Goal: Task Accomplishment & Management: Use online tool/utility

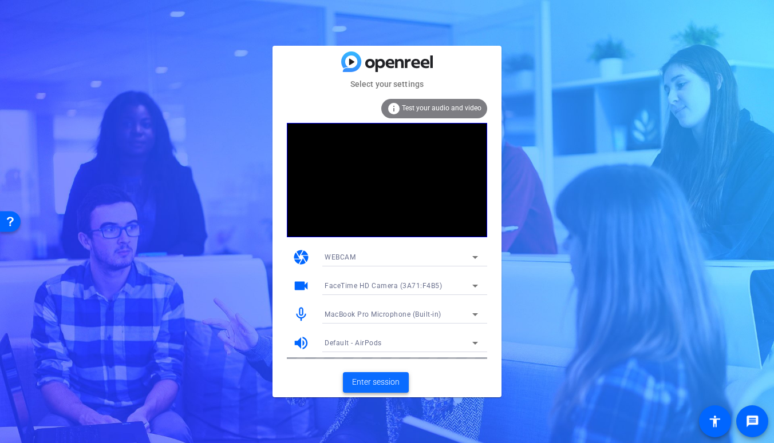
click at [390, 383] on span "Enter session" at bounding box center [375, 383] width 47 height 12
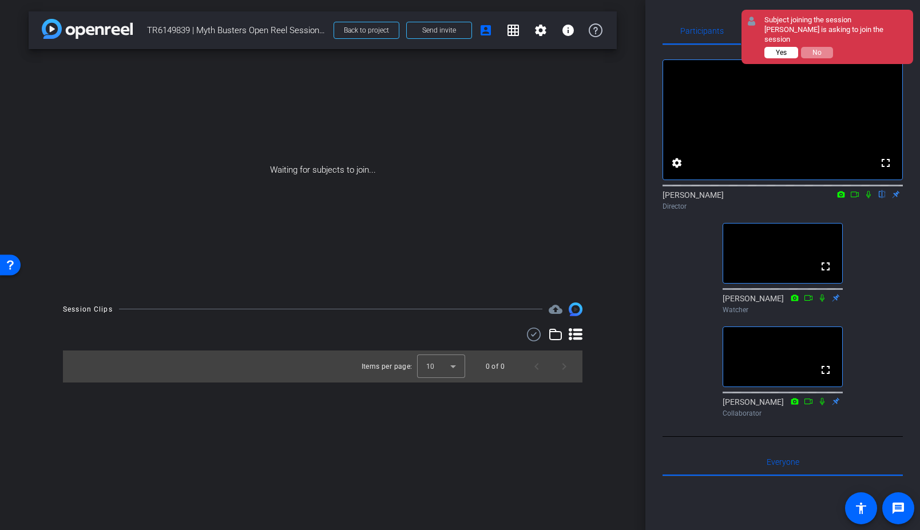
click at [771, 47] on button "Yes" at bounding box center [781, 52] width 34 height 11
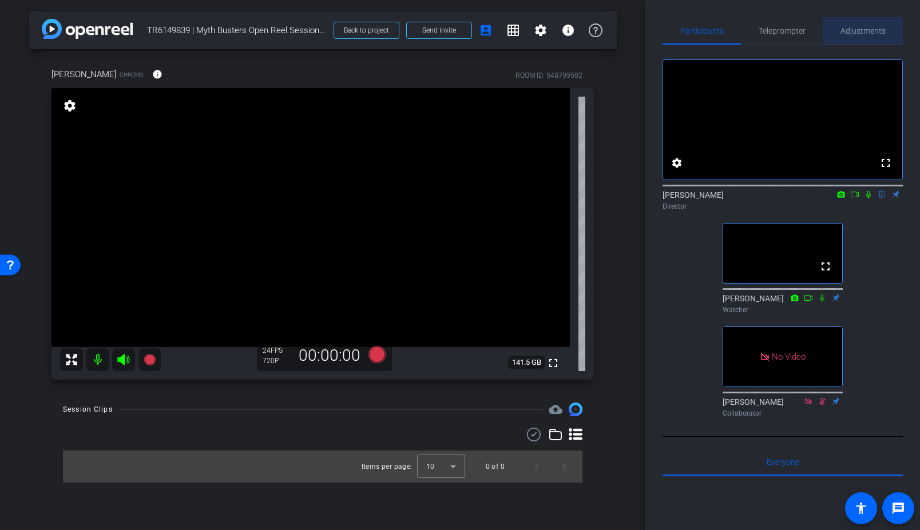
click at [773, 29] on span "Adjustments" at bounding box center [863, 31] width 45 height 8
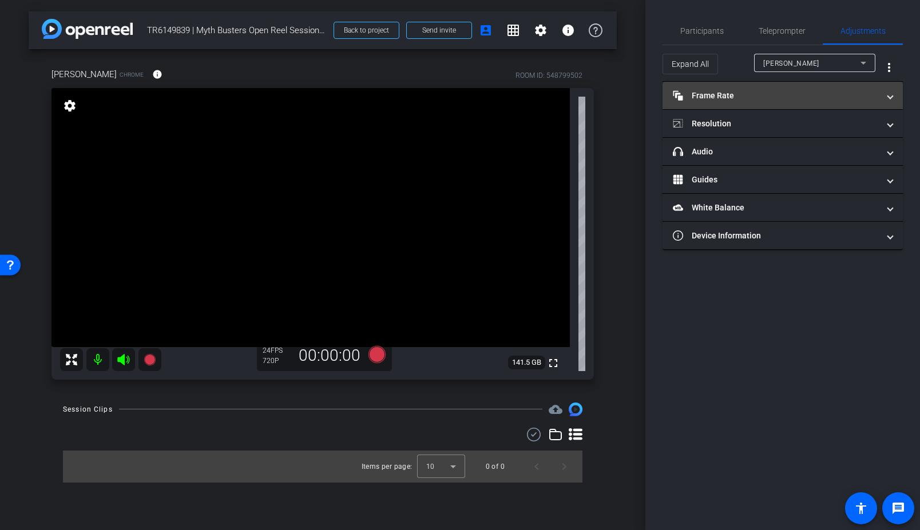
click at [773, 104] on mat-expansion-panel-header "Frame Rate Frame Rate" at bounding box center [783, 95] width 240 height 27
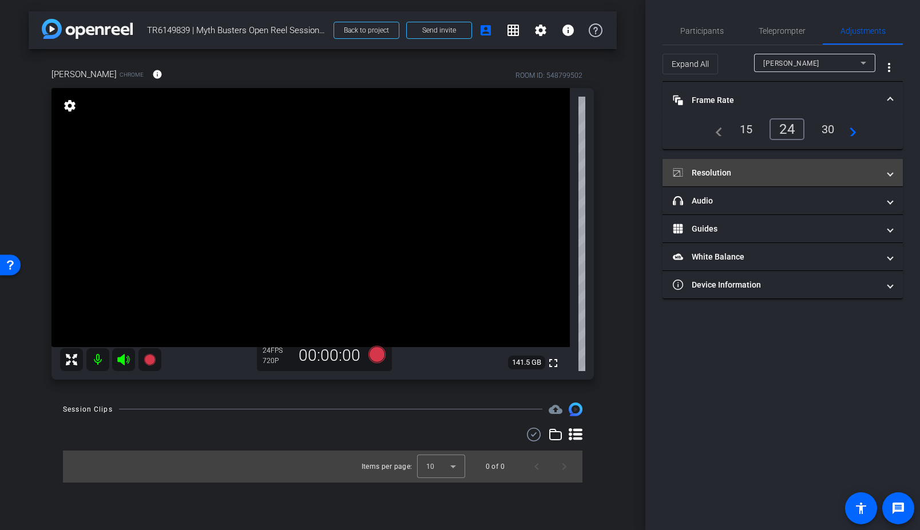
click at [773, 174] on span at bounding box center [890, 173] width 5 height 12
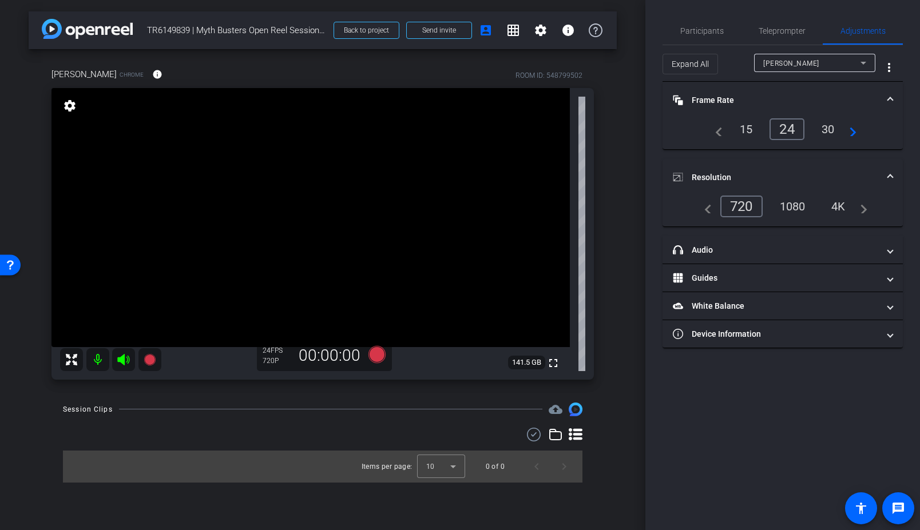
click at [773, 205] on div "1080" at bounding box center [792, 206] width 43 height 19
click at [718, 34] on span "Participants" at bounding box center [701, 31] width 43 height 8
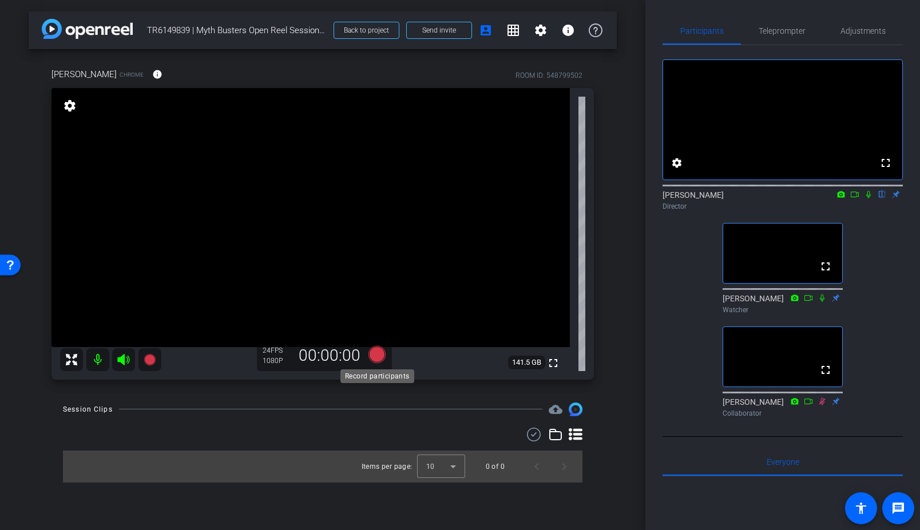
click at [375, 355] on icon at bounding box center [377, 354] width 17 height 17
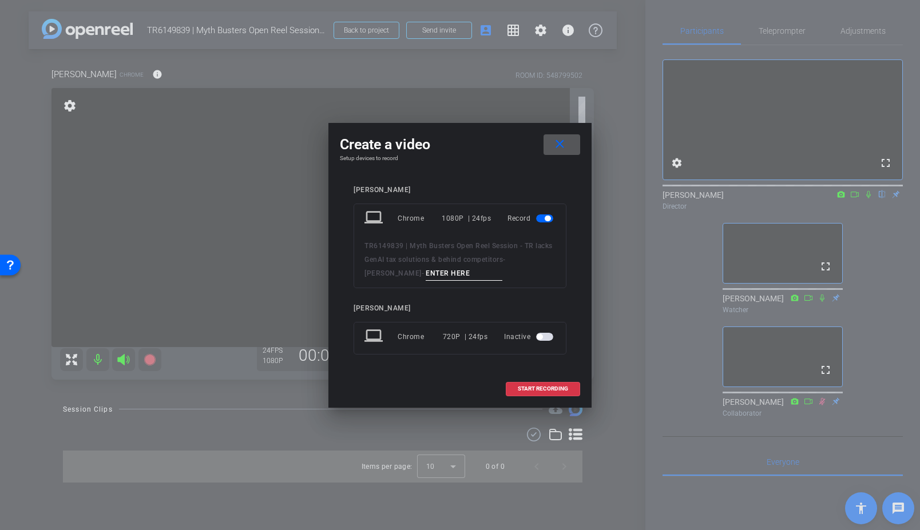
click at [426, 270] on input at bounding box center [464, 274] width 77 height 14
type input "test [PERSON_NAME]"
click at [548, 387] on span "START RECORDING" at bounding box center [543, 389] width 50 height 6
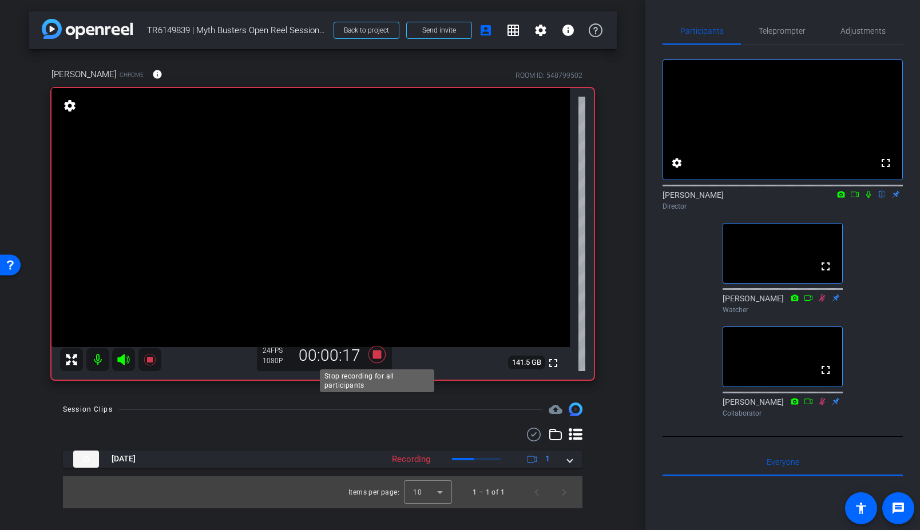
click at [374, 358] on icon at bounding box center [377, 354] width 17 height 17
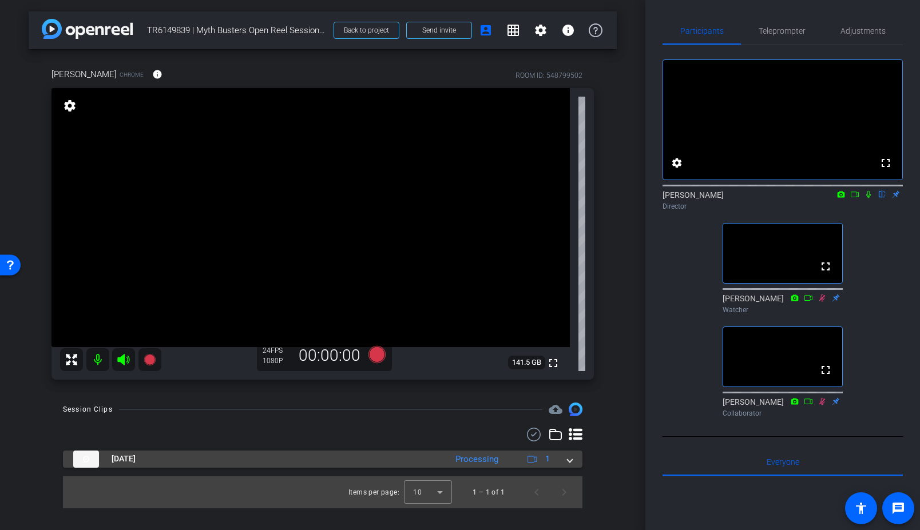
click at [569, 443] on span at bounding box center [570, 459] width 5 height 12
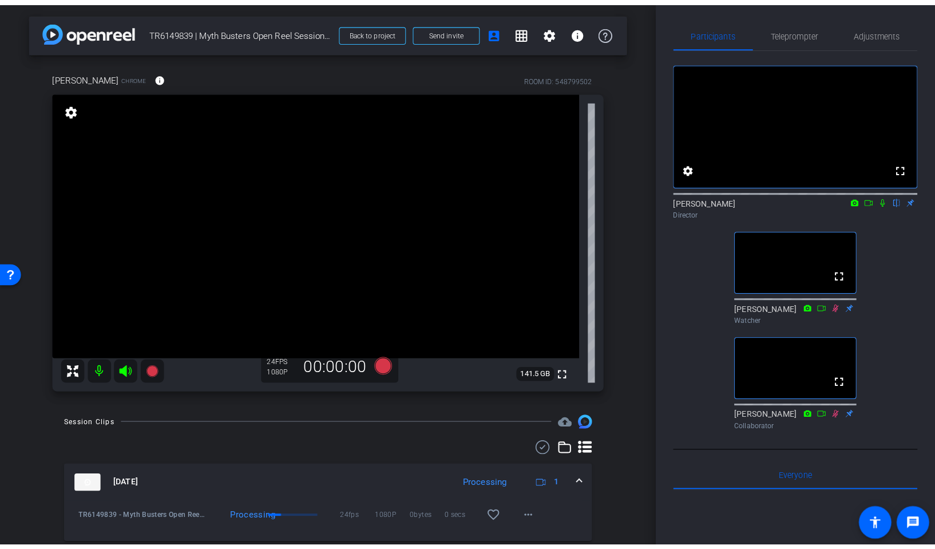
scroll to position [37, 0]
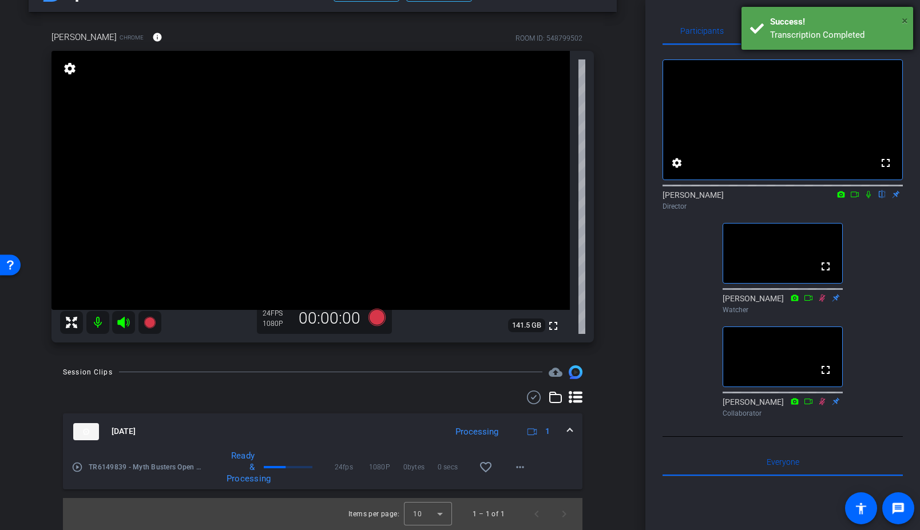
click at [773, 18] on span "×" at bounding box center [905, 21] width 6 height 14
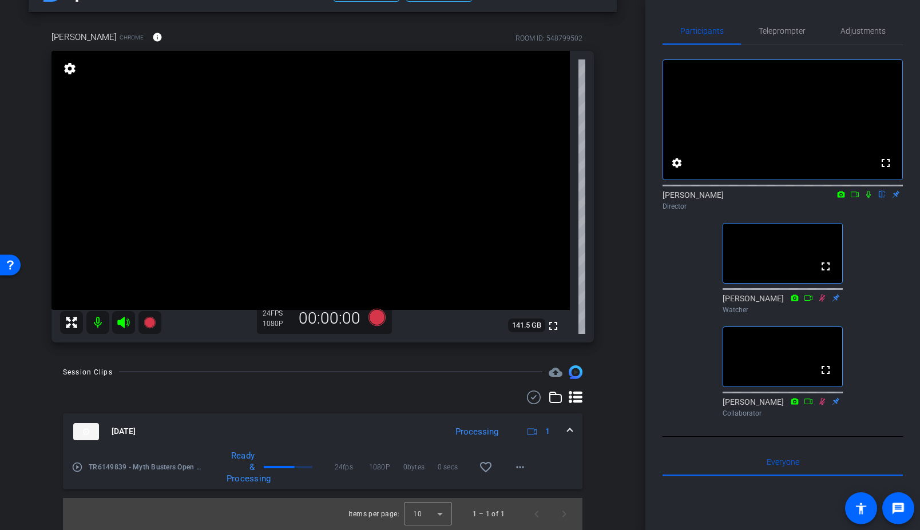
click at [773, 302] on icon at bounding box center [822, 297] width 6 height 7
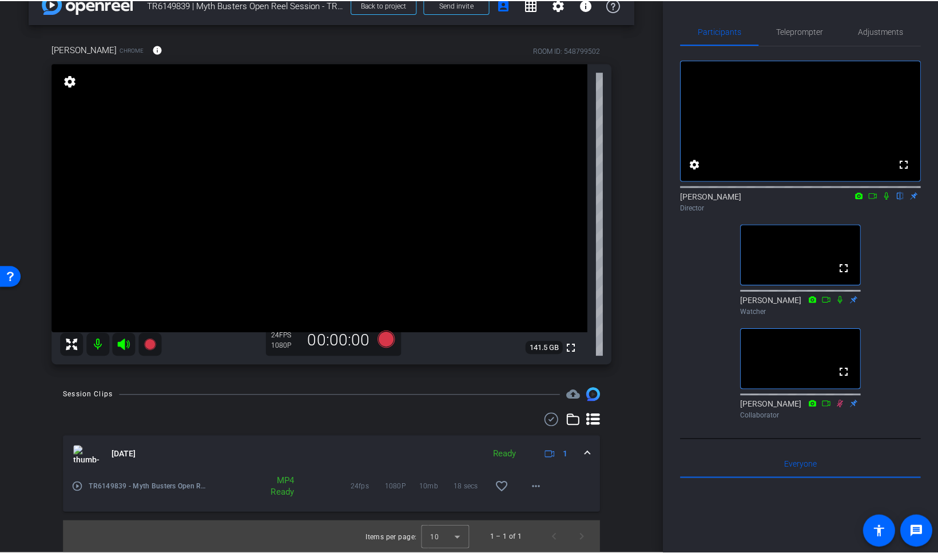
scroll to position [25, 0]
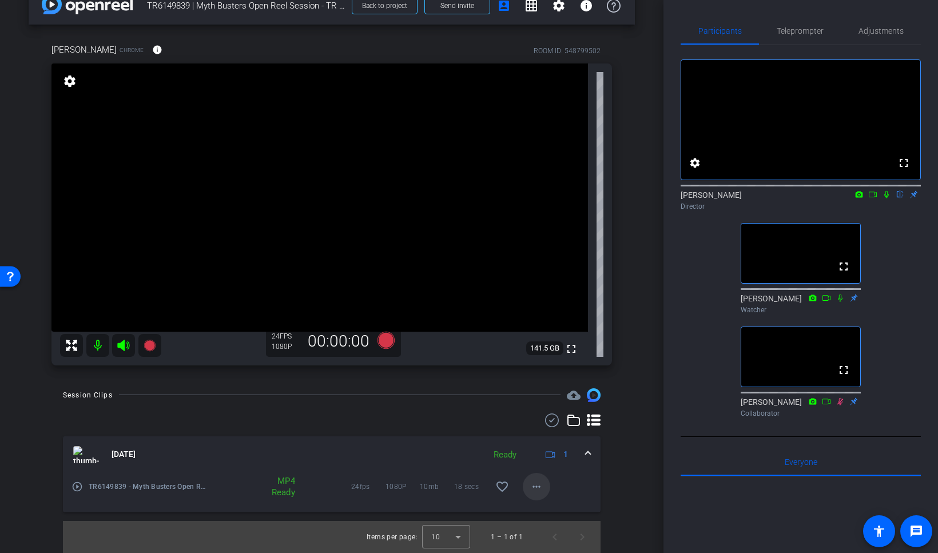
click at [542, 443] on mat-icon "more_horiz" at bounding box center [537, 487] width 14 height 14
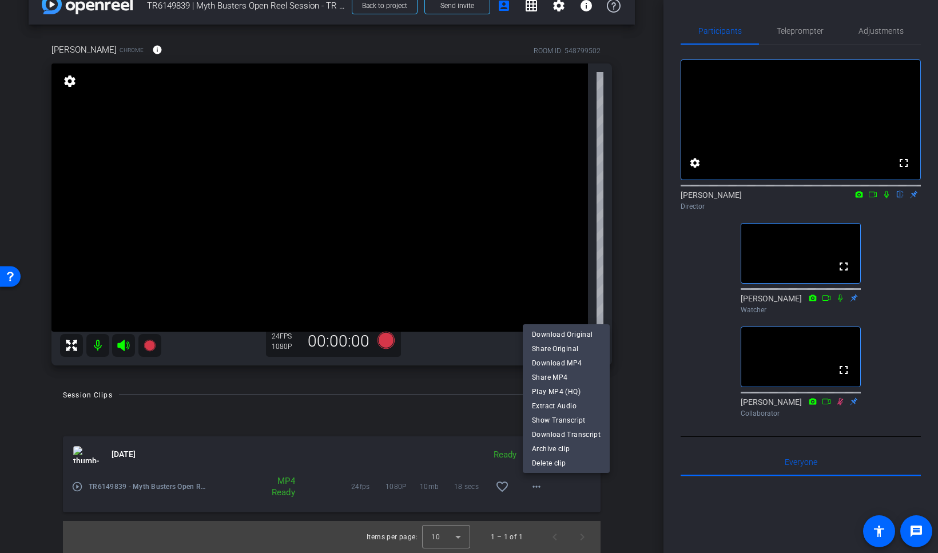
click at [245, 443] on div at bounding box center [469, 276] width 938 height 553
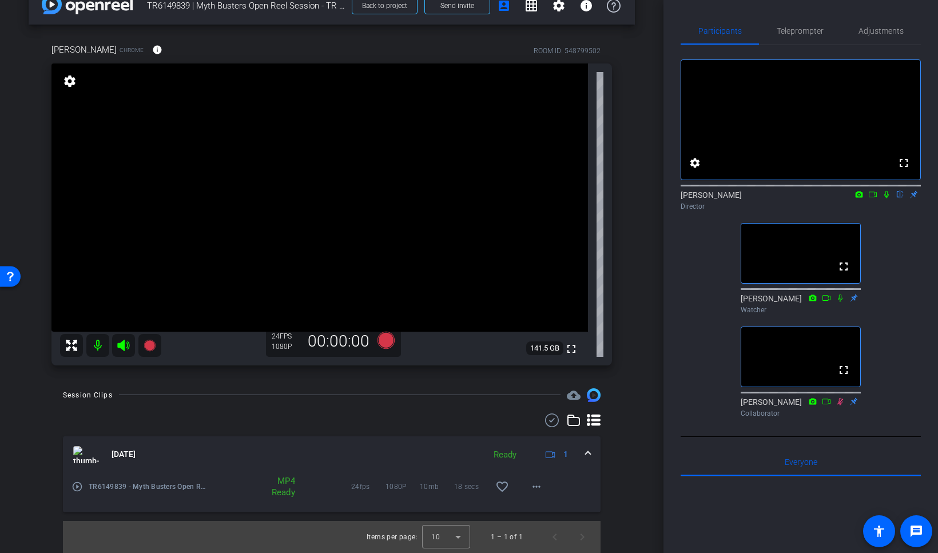
click at [80, 443] on mat-icon "play_circle_outline" at bounding box center [77, 486] width 11 height 11
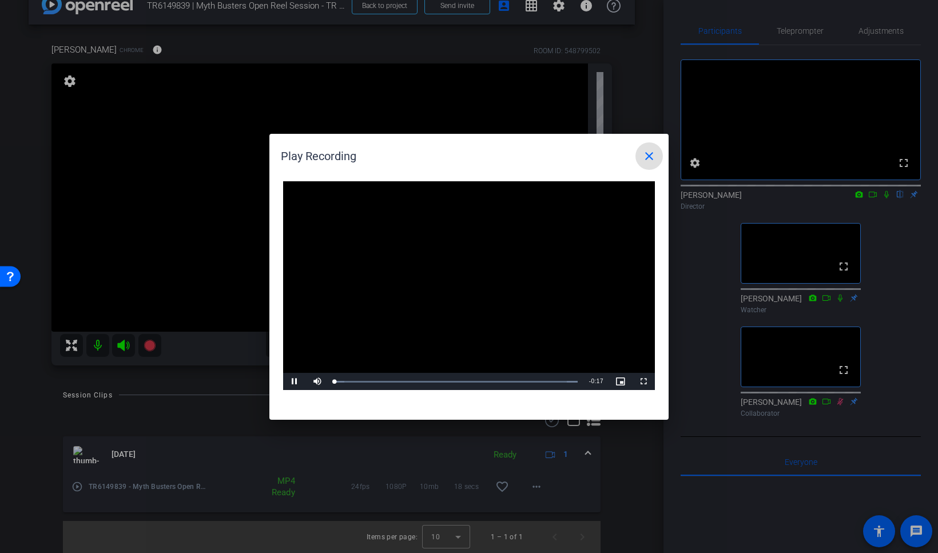
click at [473, 278] on video "Video Player" at bounding box center [469, 285] width 372 height 209
click at [294, 382] on span "Video Player" at bounding box center [294, 382] width 23 height 0
click at [447, 381] on div "Loaded : 100.00% 0:08 0:06" at bounding box center [456, 382] width 243 height 3
click at [655, 155] on mat-icon "close" at bounding box center [650, 156] width 14 height 14
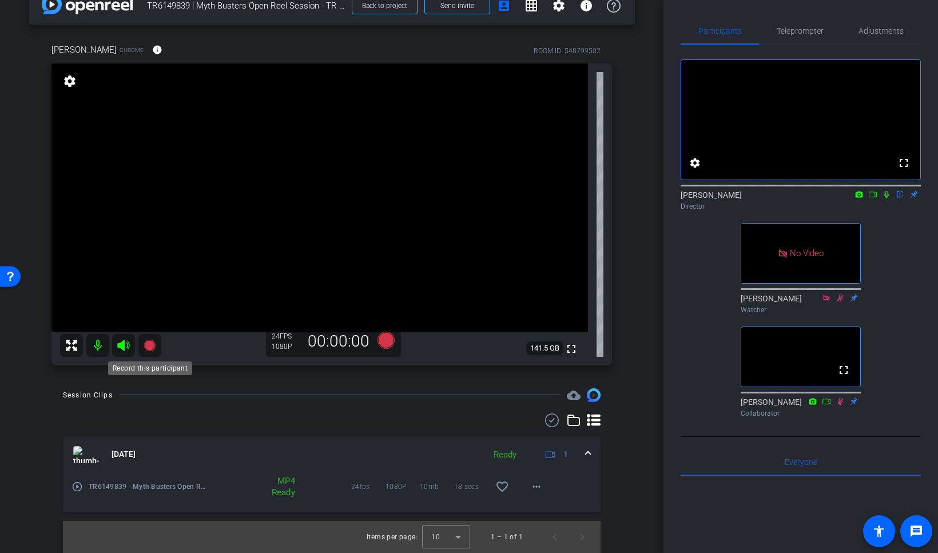
click at [151, 347] on icon at bounding box center [149, 344] width 11 height 11
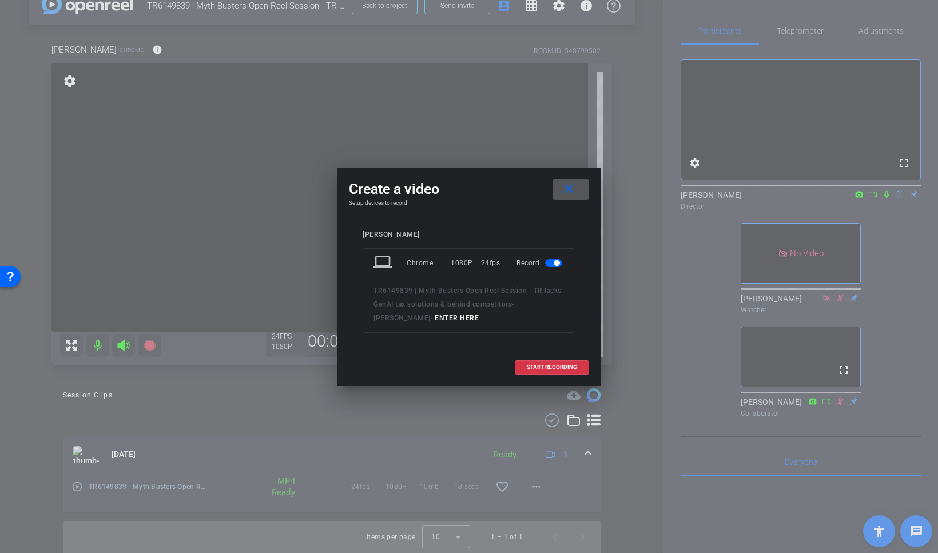
click at [435, 317] on input at bounding box center [473, 318] width 77 height 14
paste input "lacks GenAI"
drag, startPoint x: 438, startPoint y: 318, endPoint x: 445, endPoint y: 316, distance: 7.6
click at [438, 318] on input "[PERSON_NAME] - lacks GenAI01" at bounding box center [473, 318] width 77 height 14
type input "[PERSON_NAME] - lacks GenAI_01"
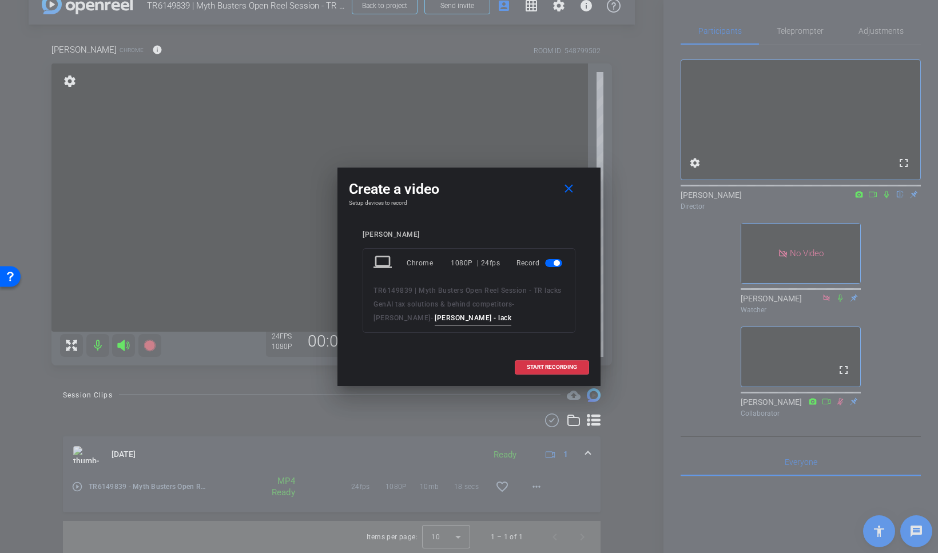
click at [459, 319] on div "TR6149839 | Myth Busters Open Reel Session - TR lacks GenAI tax solutions & beh…" at bounding box center [469, 305] width 191 height 42
drag, startPoint x: 453, startPoint y: 319, endPoint x: 351, endPoint y: 317, distance: 102.4
click at [351, 317] on div "[PERSON_NAME] laptop Chrome 1080P | 24fps Record TR6149839 | Myth Busters Open …" at bounding box center [469, 289] width 240 height 141
click at [569, 188] on mat-icon "close" at bounding box center [569, 189] width 14 height 14
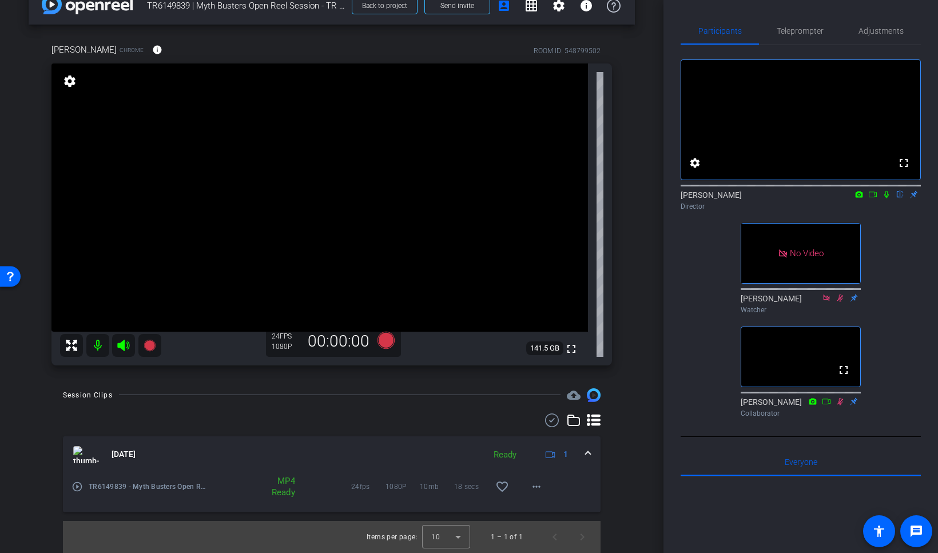
scroll to position [0, 0]
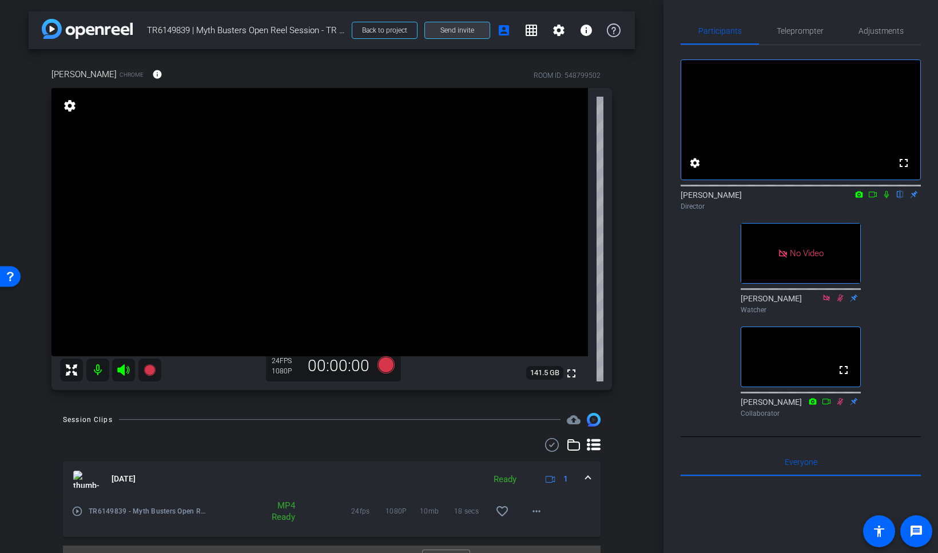
click at [455, 35] on span at bounding box center [457, 30] width 65 height 27
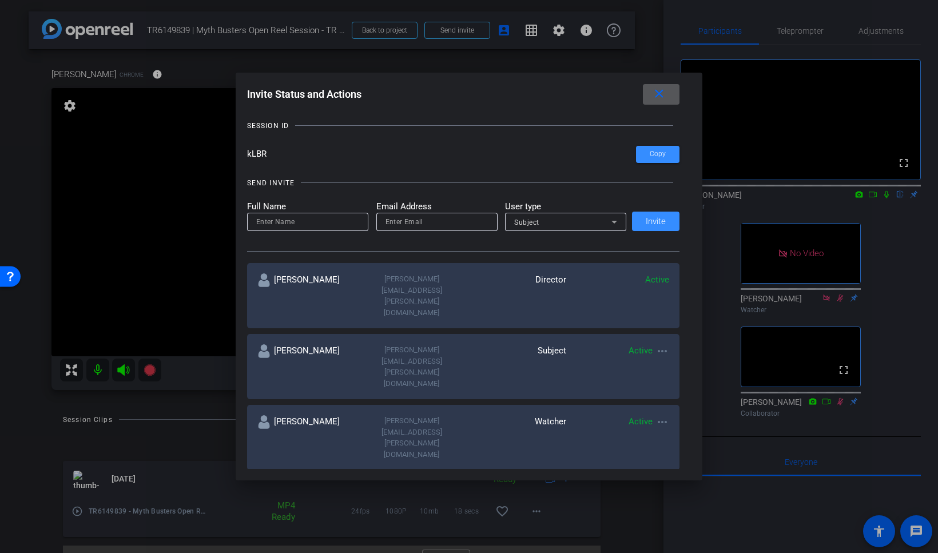
scroll to position [62, 0]
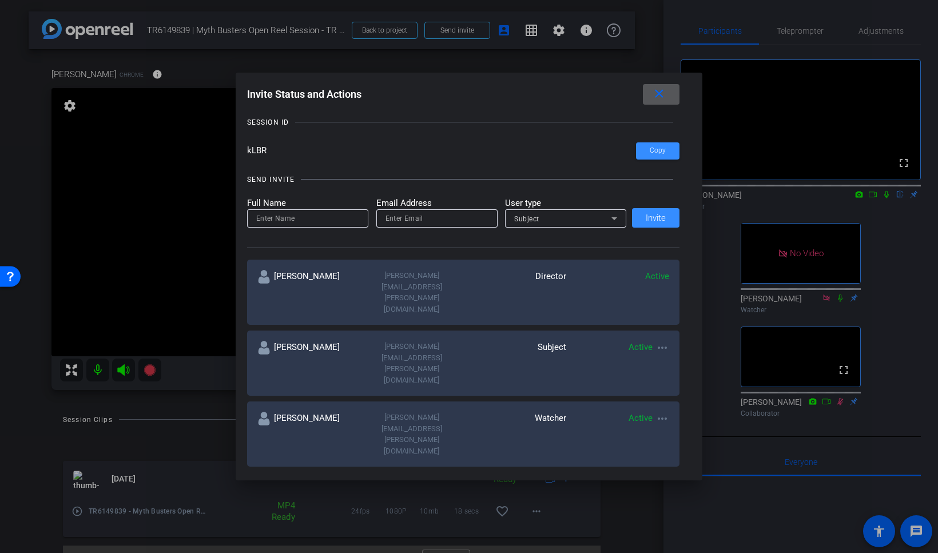
click at [667, 443] on mat-icon "more_horiz" at bounding box center [663, 561] width 14 height 14
click at [695, 443] on span "Re-Send Invite" at bounding box center [708, 470] width 86 height 14
click at [661, 96] on mat-icon "close" at bounding box center [659, 94] width 14 height 14
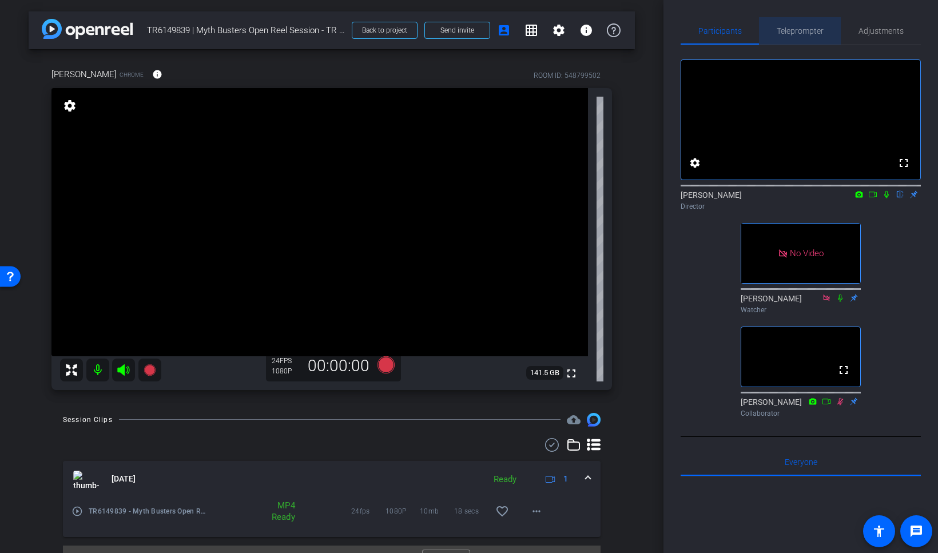
click at [773, 28] on span "Teleprompter" at bounding box center [800, 31] width 47 height 8
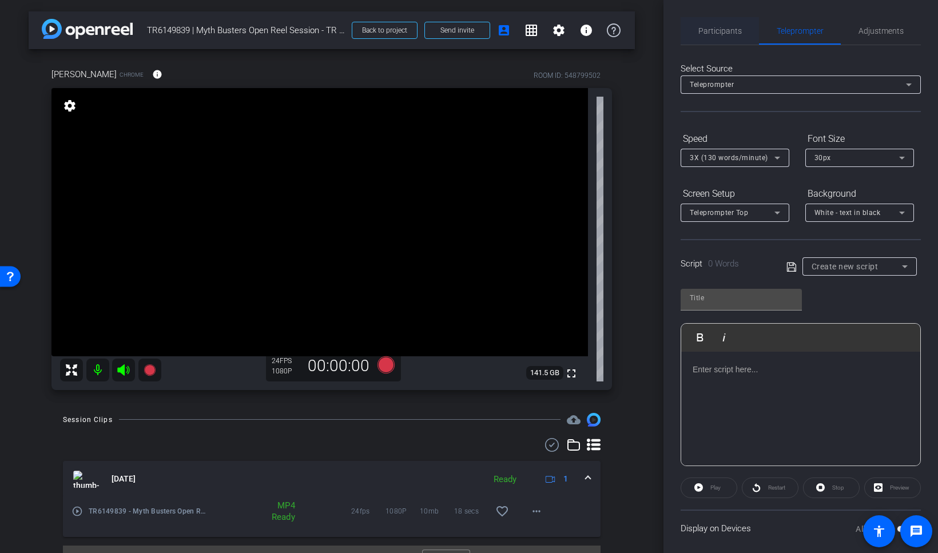
click at [745, 30] on div "Participants" at bounding box center [720, 30] width 78 height 27
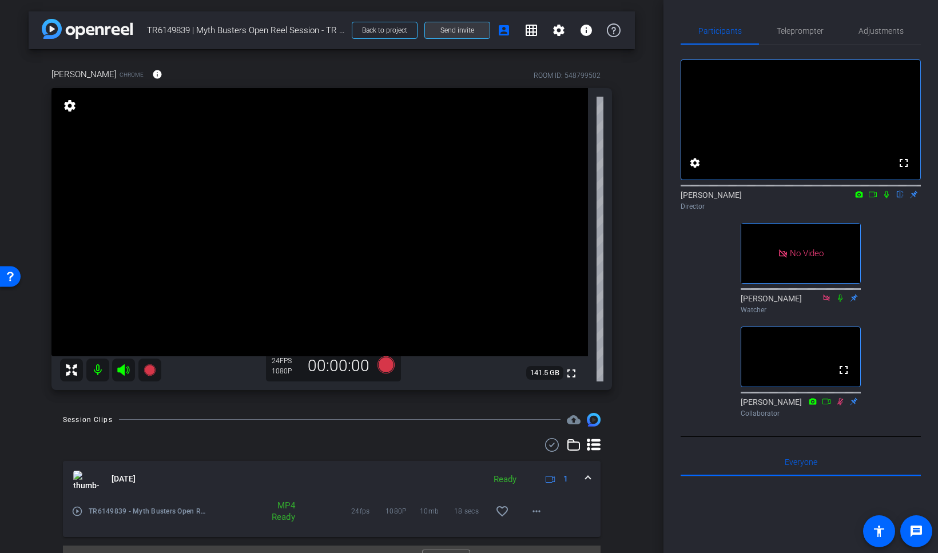
click at [471, 33] on span "Send invite" at bounding box center [458, 30] width 34 height 9
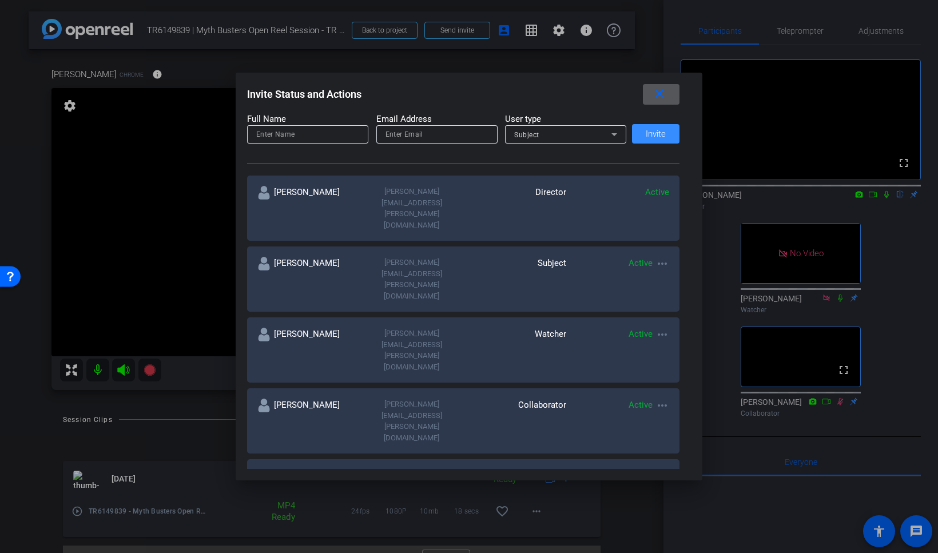
scroll to position [149, 0]
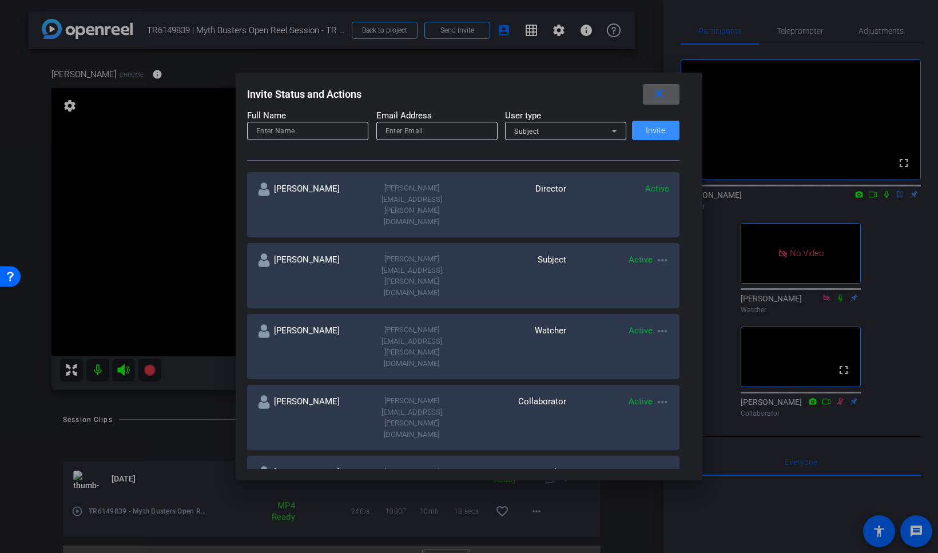
click at [663, 443] on mat-icon "more_horiz" at bounding box center [663, 473] width 14 height 14
click at [663, 98] on div at bounding box center [469, 276] width 938 height 553
click at [661, 96] on mat-icon "close" at bounding box center [659, 94] width 14 height 14
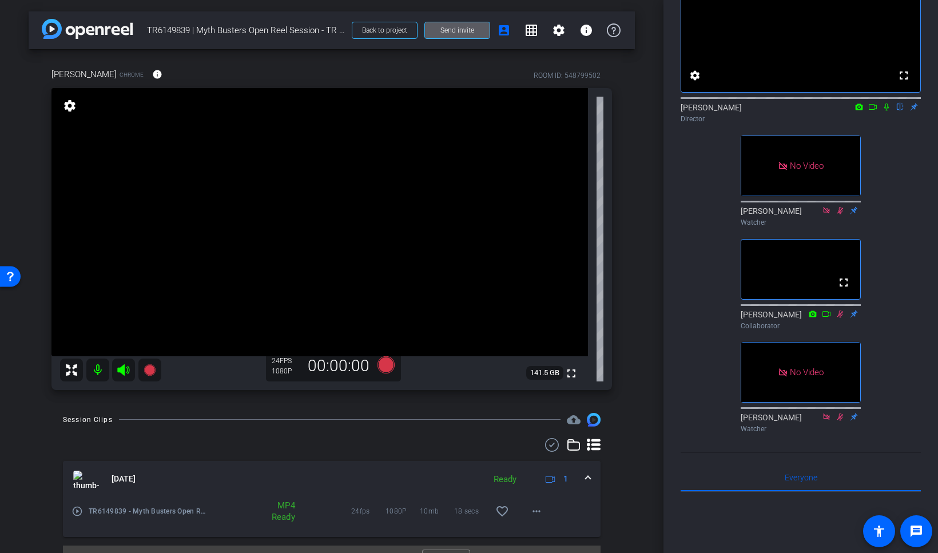
scroll to position [84, 0]
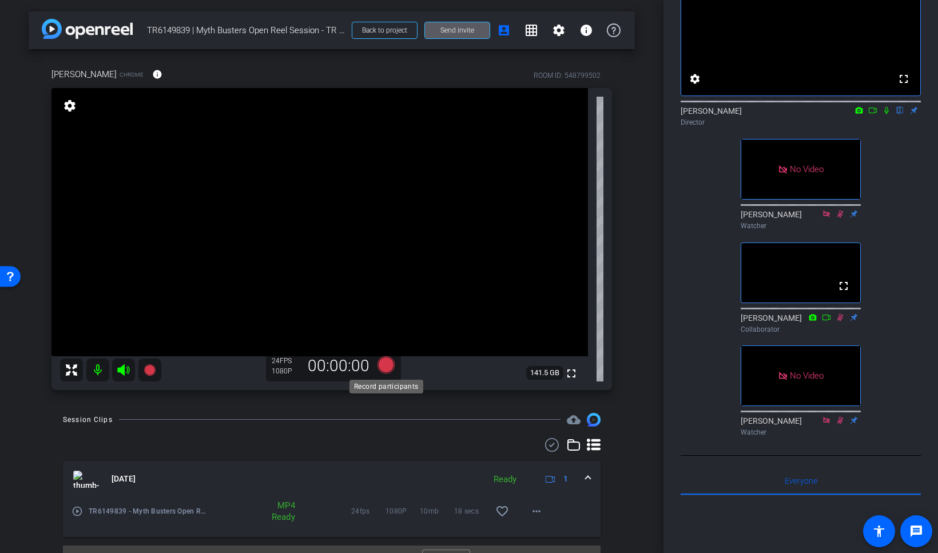
click at [381, 357] on icon at bounding box center [386, 365] width 27 height 21
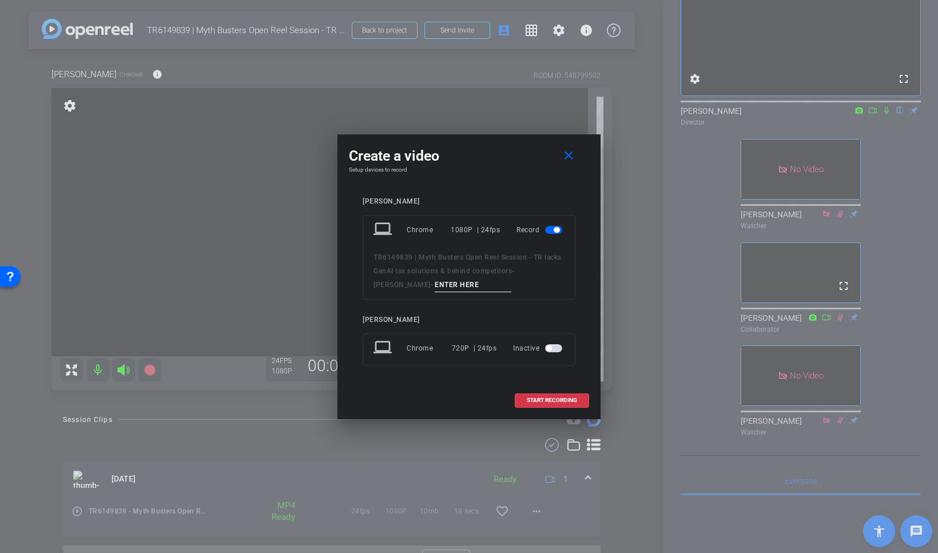
click at [435, 286] on input at bounding box center [473, 285] width 77 height 14
paste input "[PERSON_NAME] - lacks GenAI_01"
type input "[PERSON_NAME] - lacks GenAI_01"
click at [556, 401] on span "START RECORDING" at bounding box center [552, 401] width 50 height 6
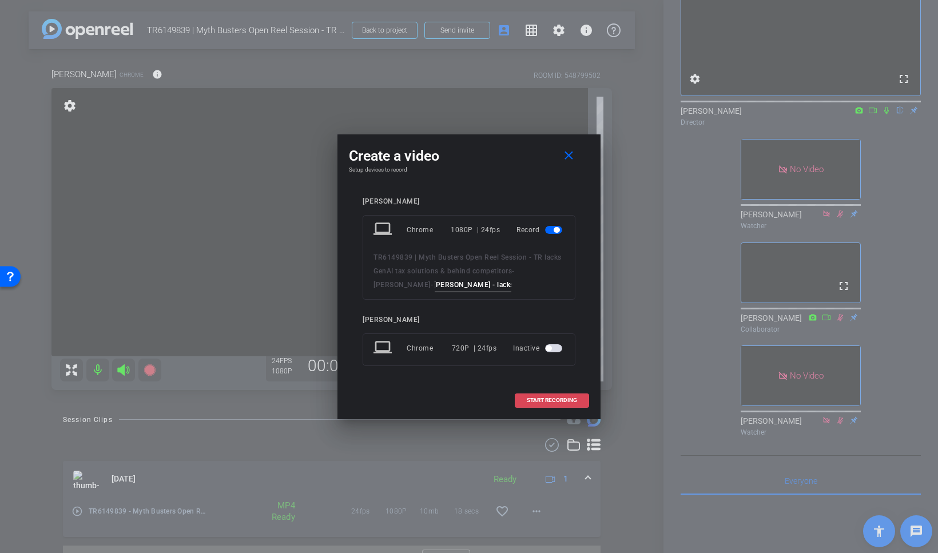
scroll to position [0, 0]
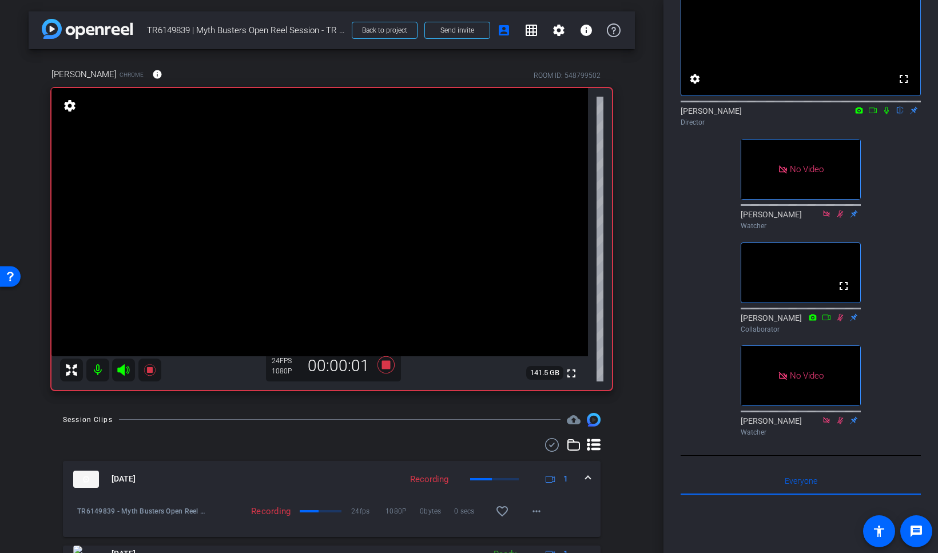
click at [773, 114] on icon at bounding box center [887, 110] width 5 height 7
click at [773, 114] on icon at bounding box center [873, 110] width 9 height 8
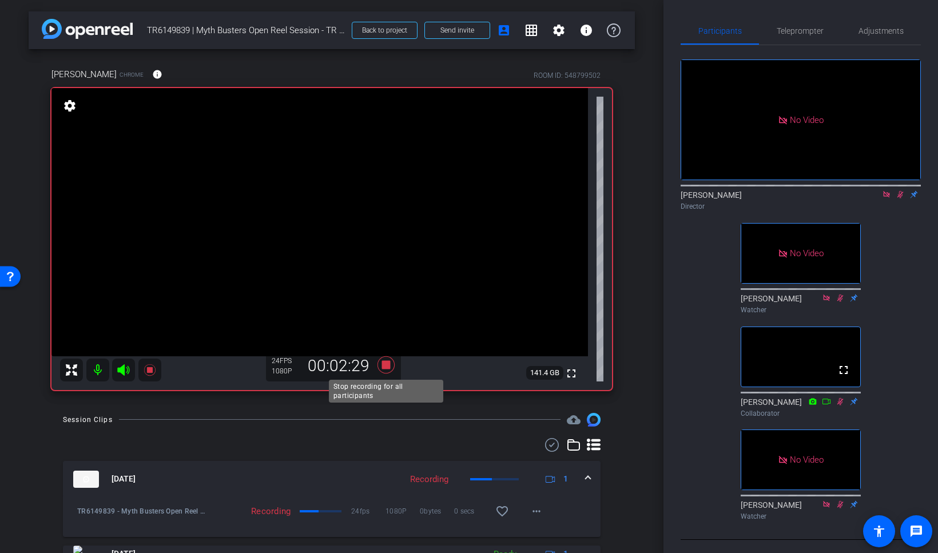
click at [388, 366] on icon at bounding box center [386, 364] width 17 height 17
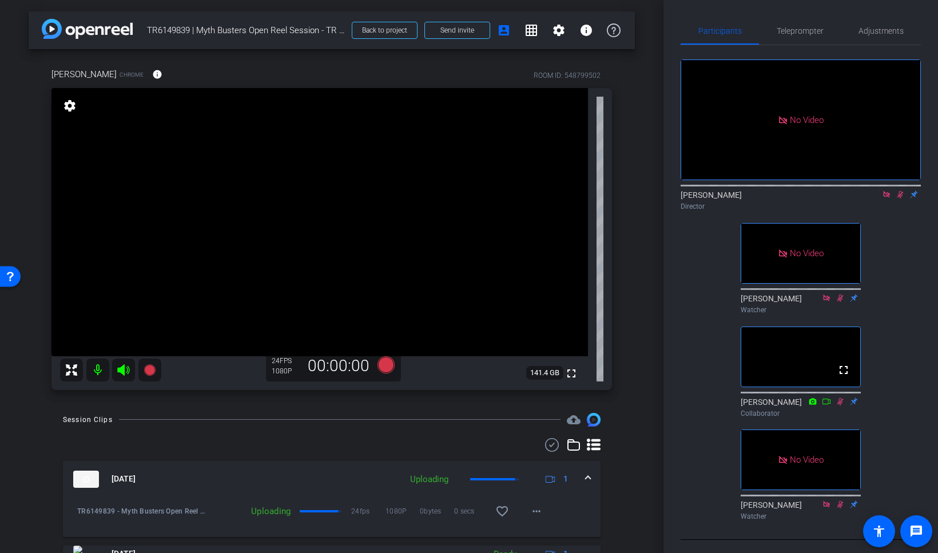
click at [773, 199] on icon at bounding box center [900, 195] width 9 height 8
click at [773, 197] on icon at bounding box center [886, 194] width 6 height 6
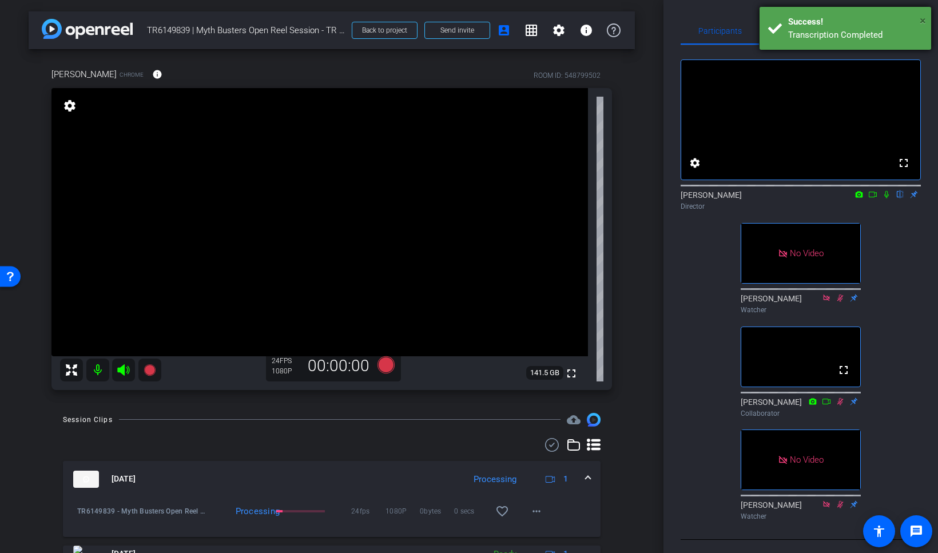
click at [773, 19] on span "×" at bounding box center [923, 21] width 6 height 14
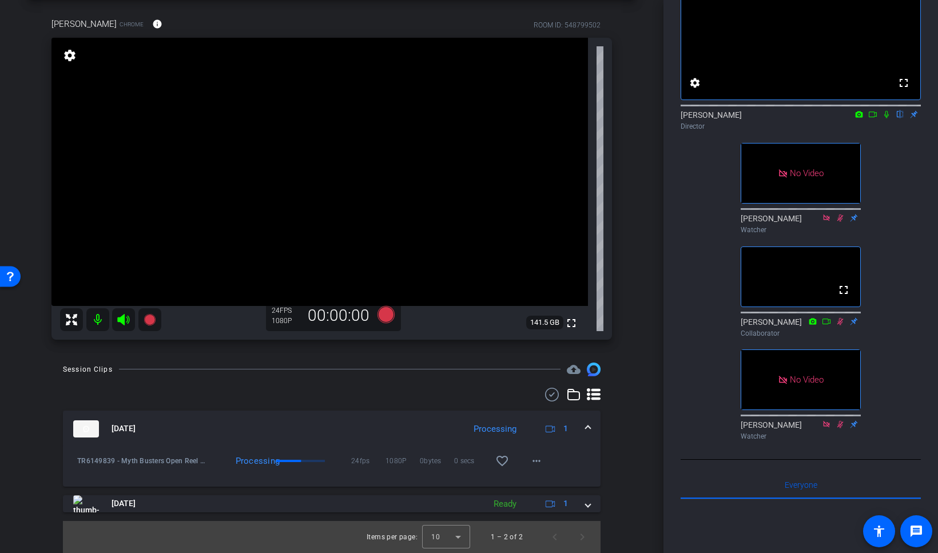
scroll to position [39, 0]
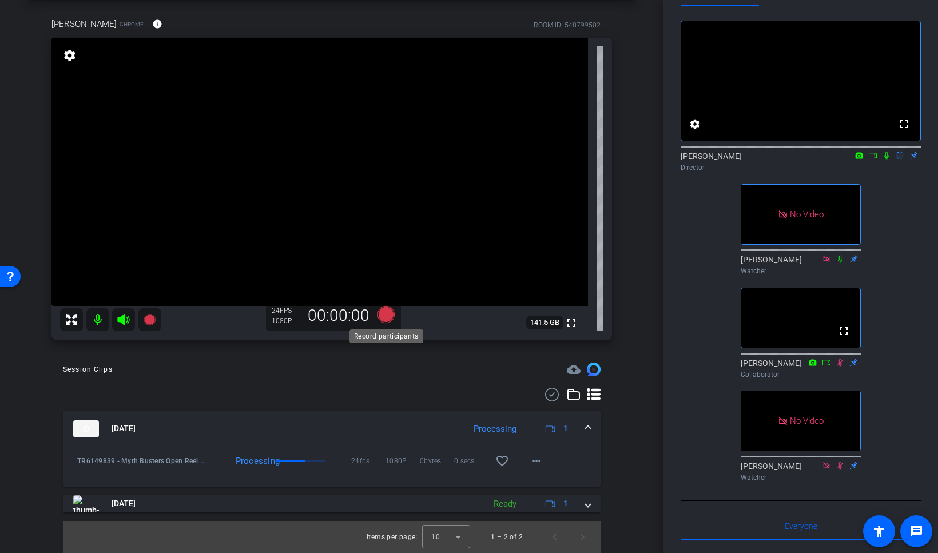
click at [386, 313] on icon at bounding box center [386, 314] width 17 height 17
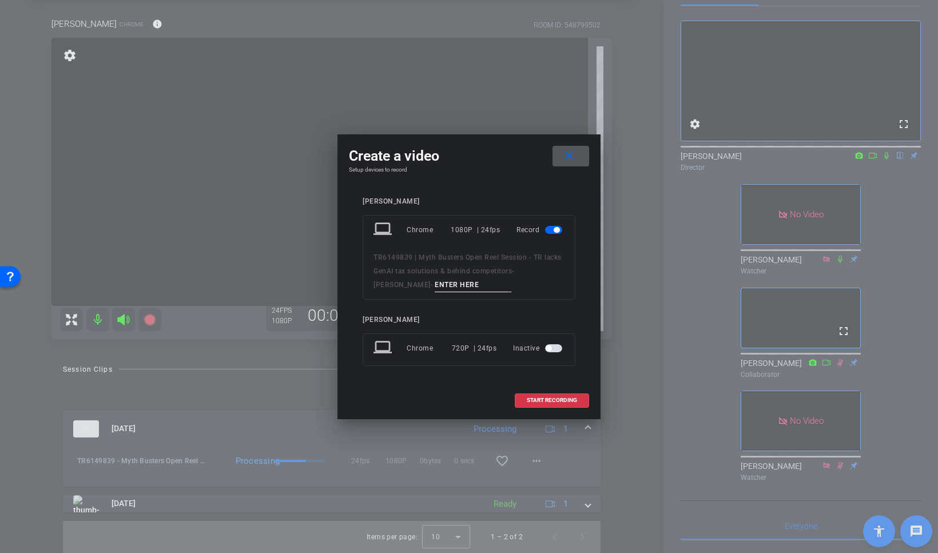
click at [435, 286] on input at bounding box center [473, 285] width 77 height 14
paste input "[PERSON_NAME] - lacks GenAI_01"
type input "[PERSON_NAME] - lacks GenAI_02"
click at [566, 401] on span "START RECORDING" at bounding box center [552, 401] width 50 height 6
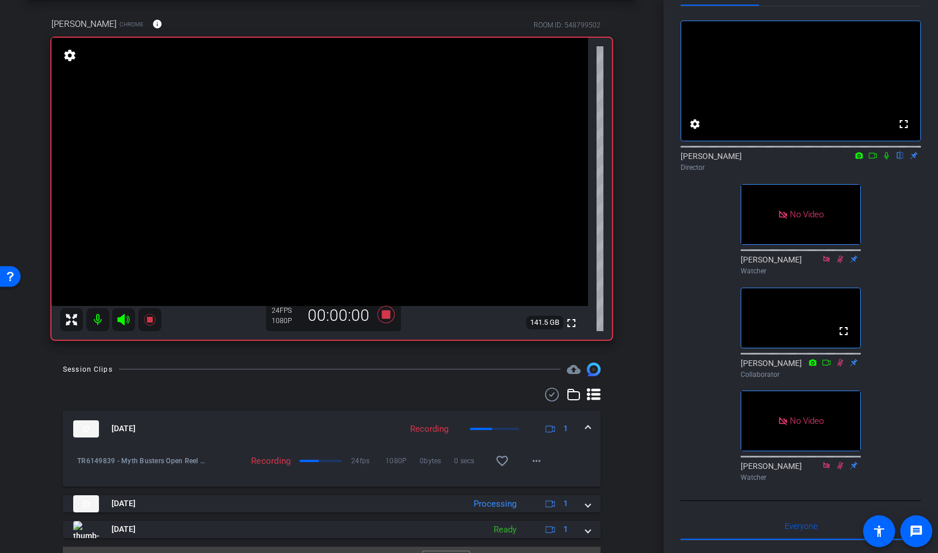
click at [773, 160] on icon at bounding box center [886, 156] width 9 height 8
click at [773, 159] on icon at bounding box center [873, 156] width 8 height 6
click at [773, 159] on icon at bounding box center [886, 155] width 6 height 6
click at [773, 160] on mat-icon "flip" at bounding box center [901, 155] width 14 height 10
click at [773, 160] on icon at bounding box center [886, 156] width 9 height 8
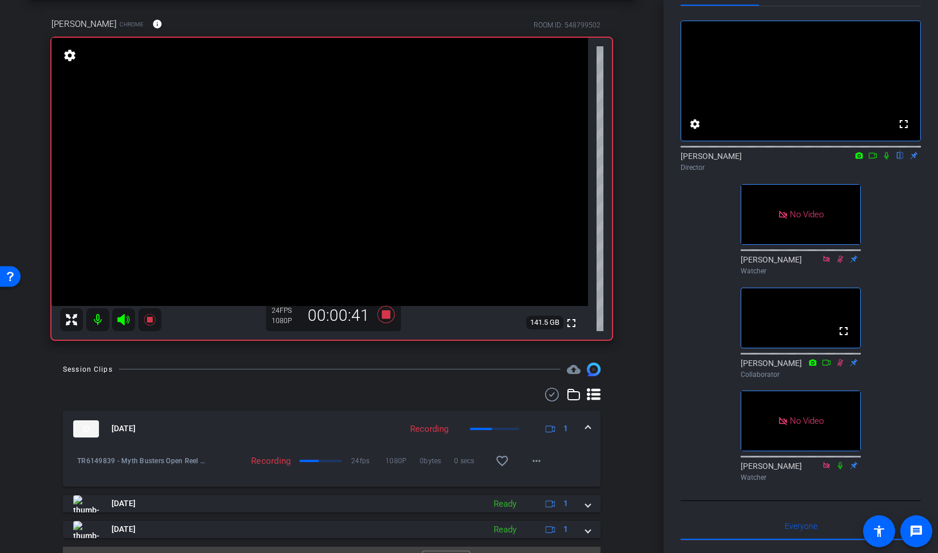
click at [773, 160] on mat-icon "flip" at bounding box center [901, 155] width 14 height 10
click at [389, 322] on icon at bounding box center [386, 314] width 27 height 21
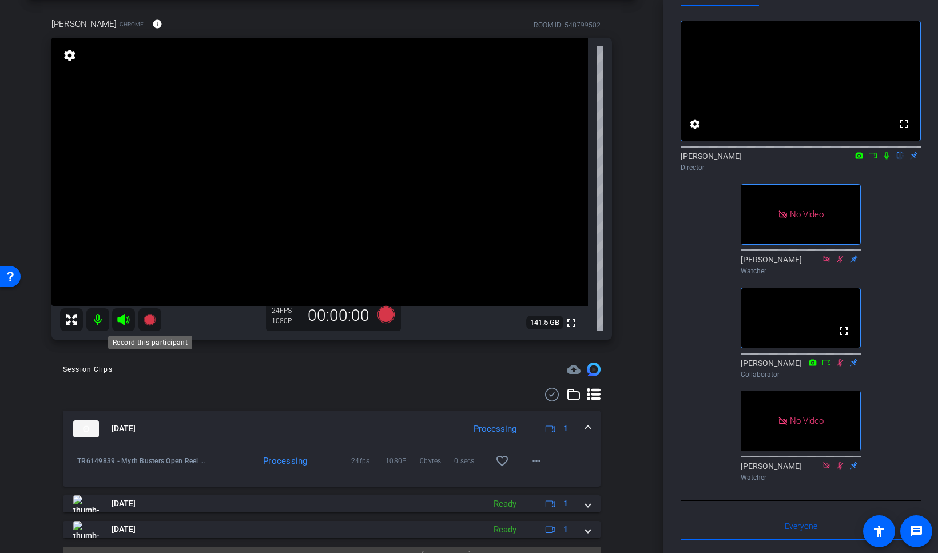
click at [149, 324] on icon at bounding box center [149, 319] width 11 height 11
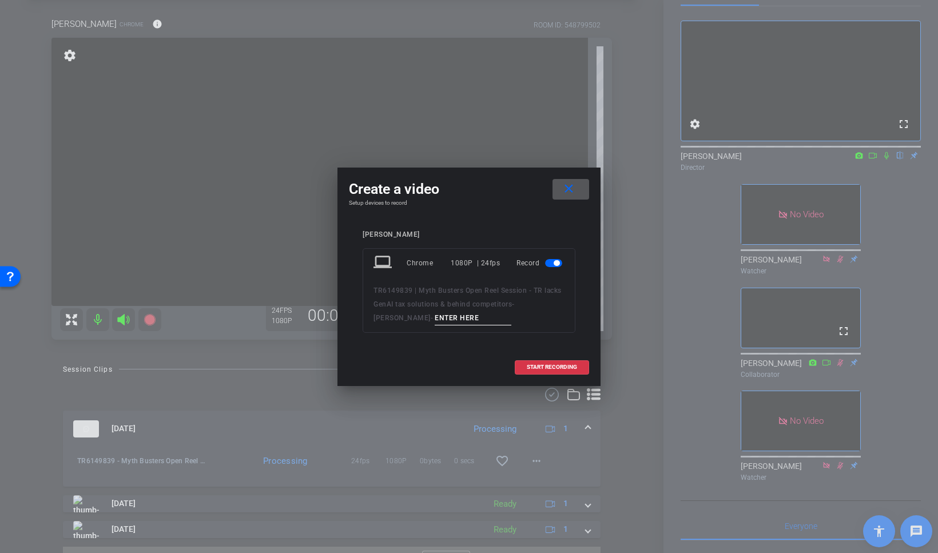
click at [435, 318] on input at bounding box center [473, 318] width 77 height 14
paste input "[PERSON_NAME] - lacks GenAI_01"
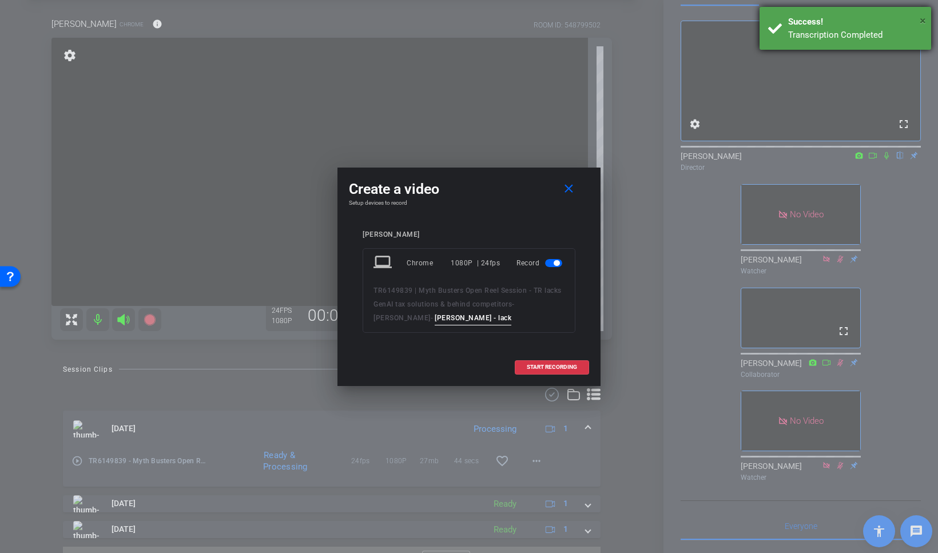
type input "[PERSON_NAME] - lacks GenAI_03"
click at [773, 21] on span "×" at bounding box center [923, 21] width 6 height 14
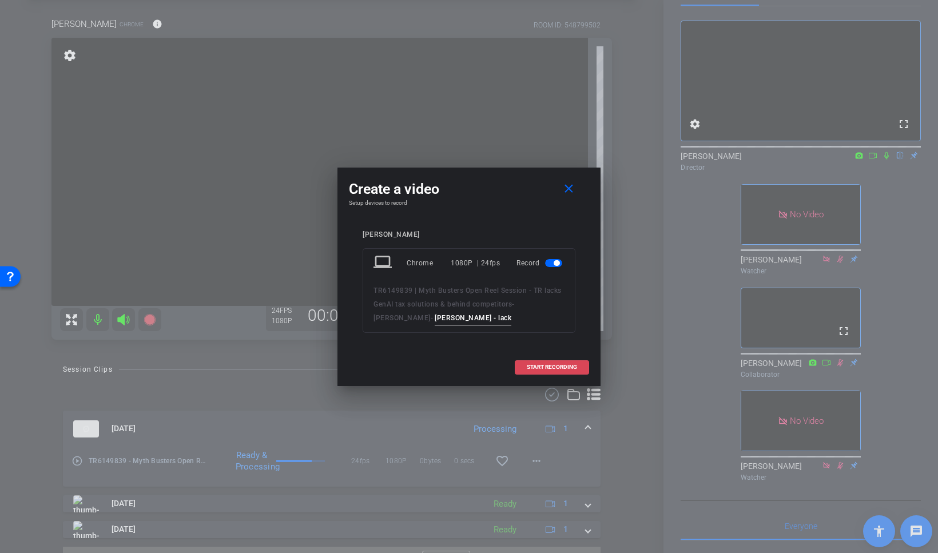
click at [565, 370] on span "START RECORDING" at bounding box center [552, 367] width 50 height 6
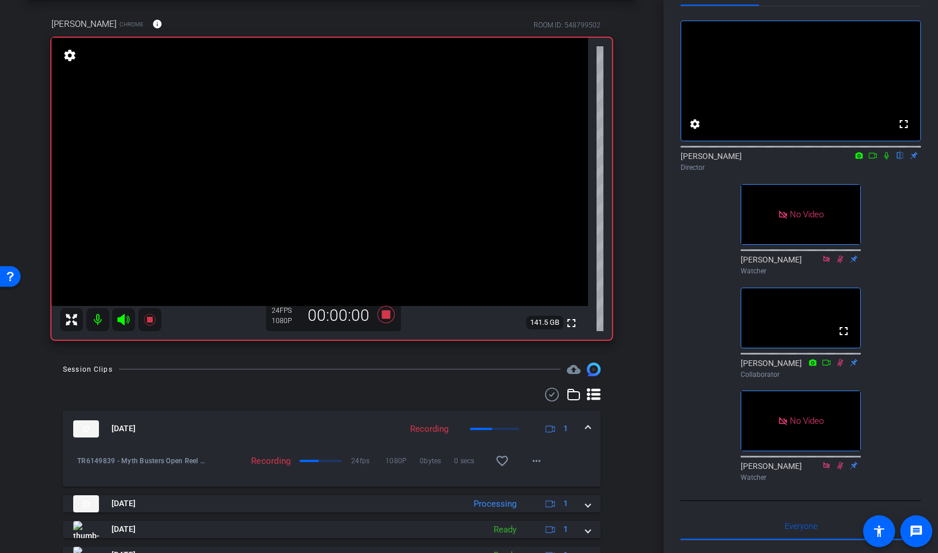
click at [773, 160] on icon at bounding box center [887, 155] width 5 height 7
click at [773, 159] on icon at bounding box center [873, 156] width 8 height 6
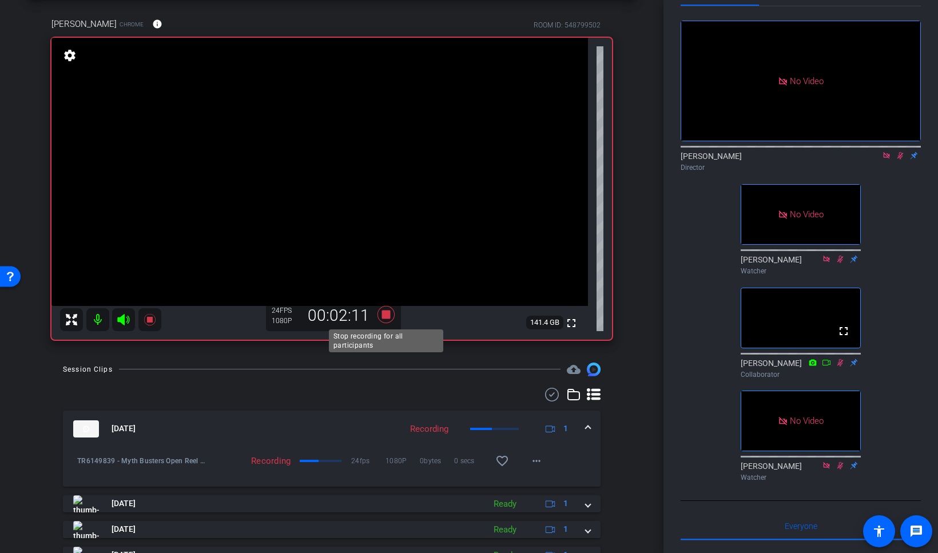
click at [389, 316] on icon at bounding box center [386, 314] width 17 height 17
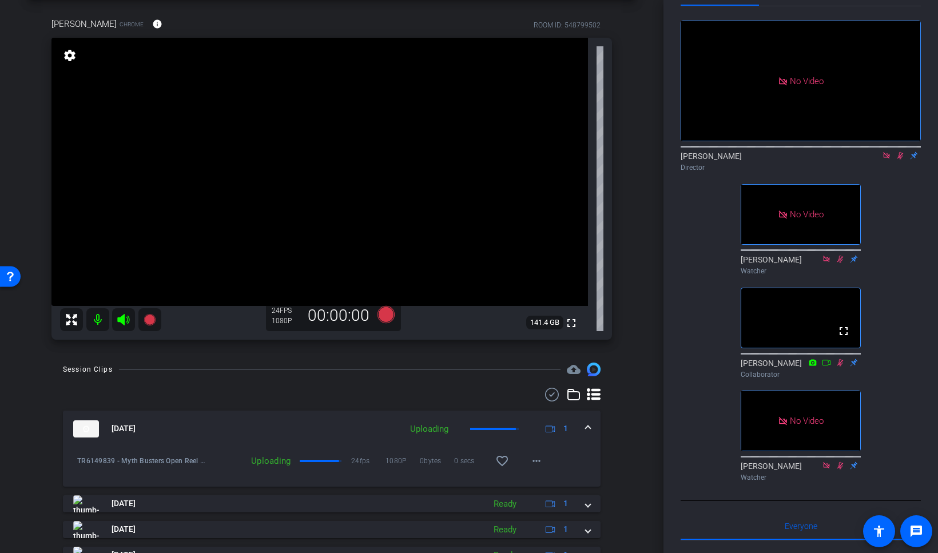
click at [773, 160] on icon at bounding box center [900, 156] width 9 height 8
click at [773, 159] on icon at bounding box center [886, 155] width 6 height 6
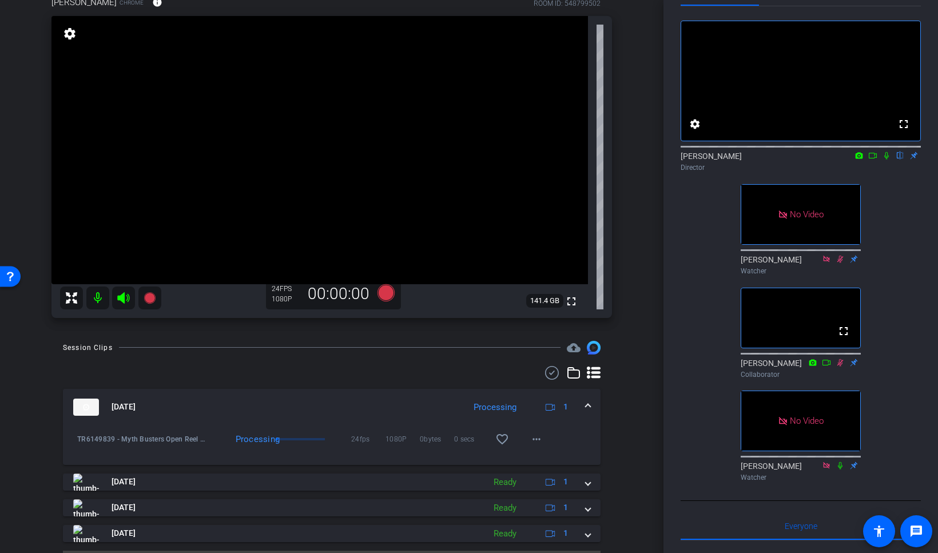
scroll to position [71, 0]
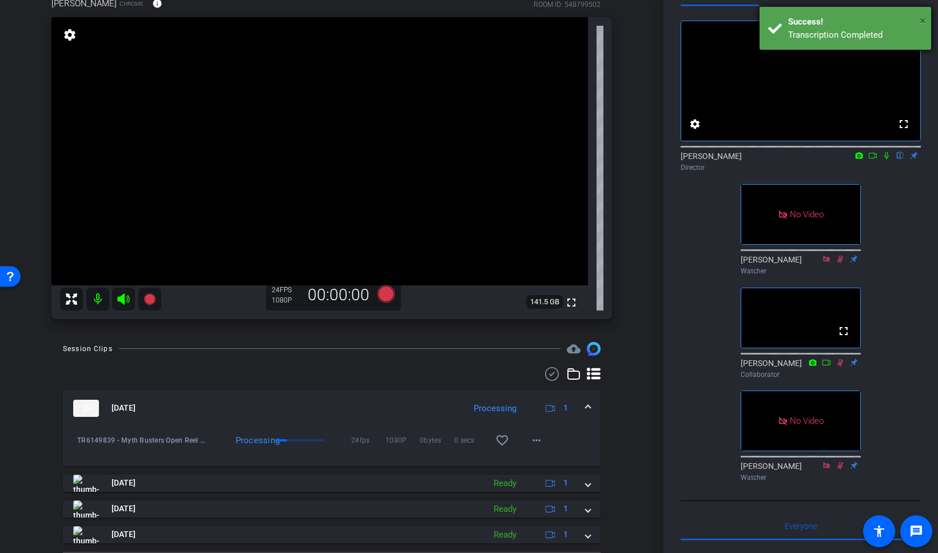
click at [773, 21] on span "×" at bounding box center [923, 21] width 6 height 14
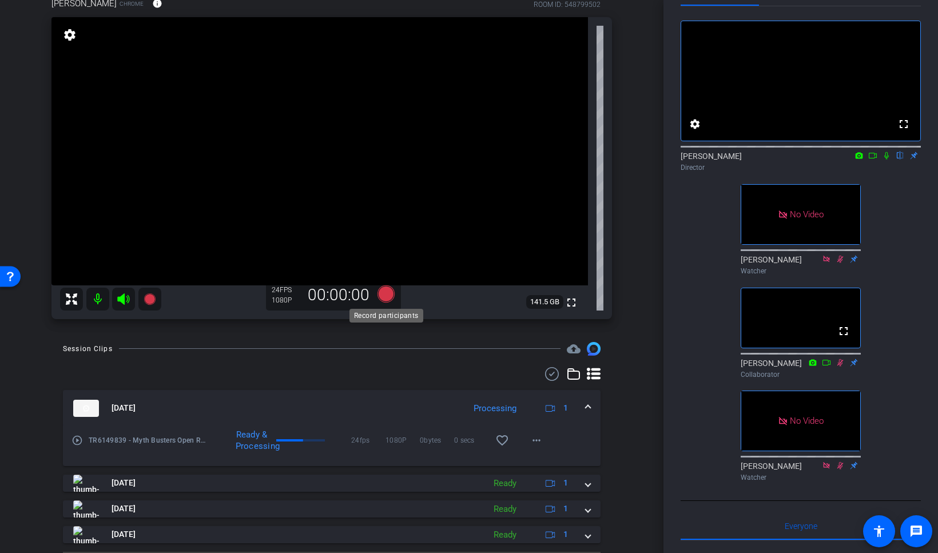
click at [387, 294] on icon at bounding box center [386, 293] width 17 height 17
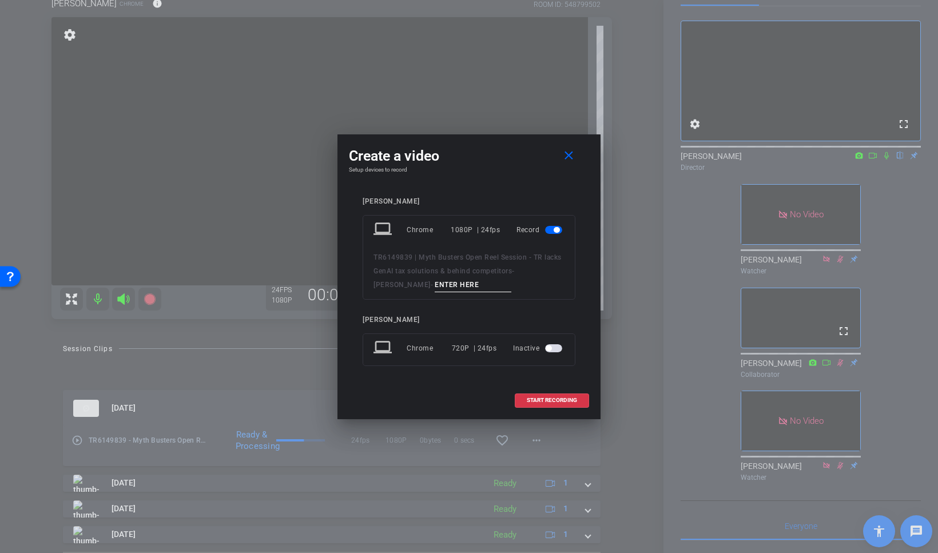
click at [435, 285] on input at bounding box center [473, 285] width 77 height 14
paste input "[PERSON_NAME] - lacks GenAI_01"
type input "[PERSON_NAME] - lacks GenAI_04"
click at [543, 402] on span "START RECORDING" at bounding box center [552, 401] width 50 height 6
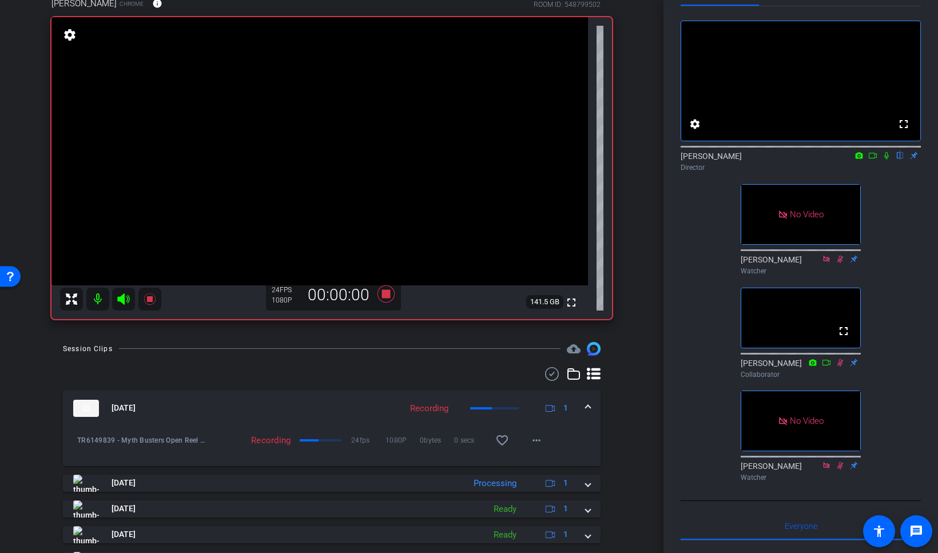
click at [773, 160] on icon at bounding box center [886, 156] width 9 height 8
click at [773, 160] on icon at bounding box center [873, 156] width 9 height 8
click at [387, 294] on icon at bounding box center [386, 293] width 17 height 17
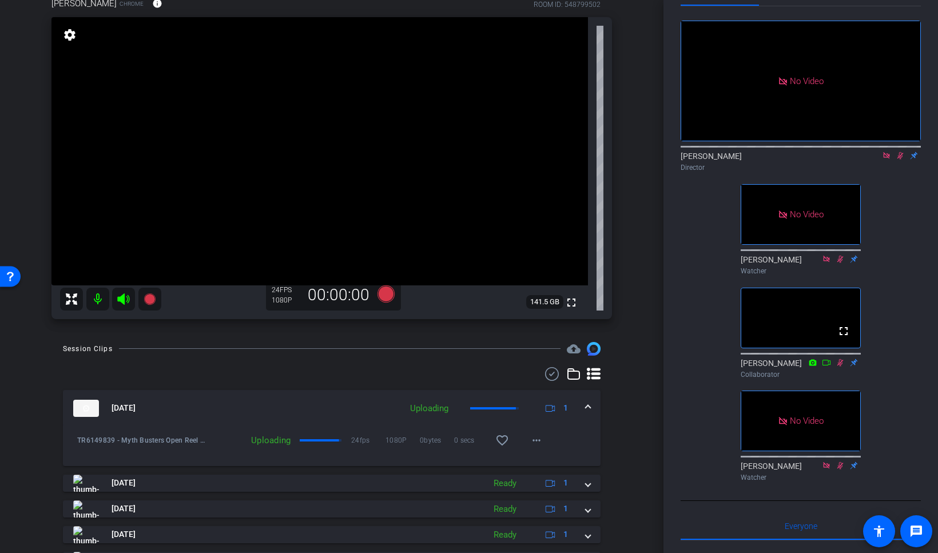
click at [773, 160] on icon at bounding box center [900, 156] width 9 height 8
click at [773, 160] on icon at bounding box center [886, 156] width 9 height 8
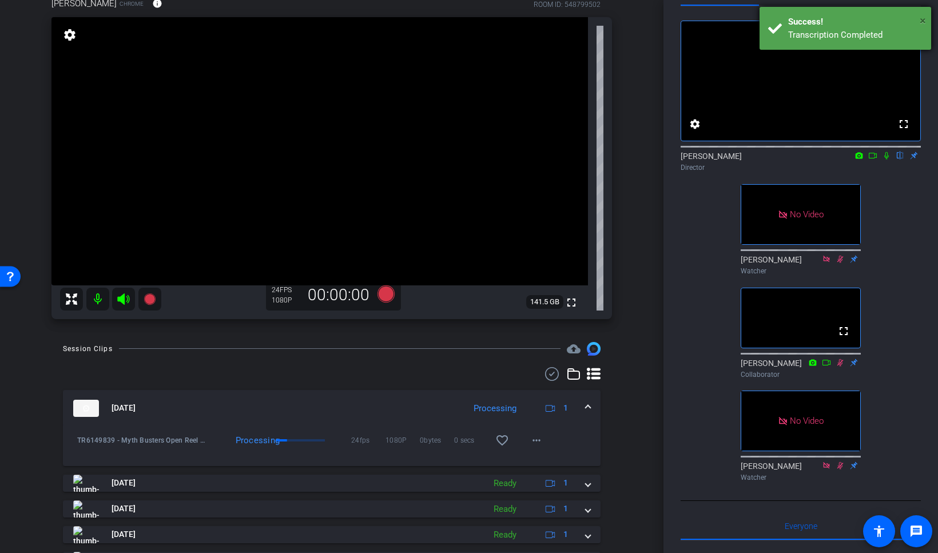
click at [773, 19] on span "×" at bounding box center [923, 21] width 6 height 14
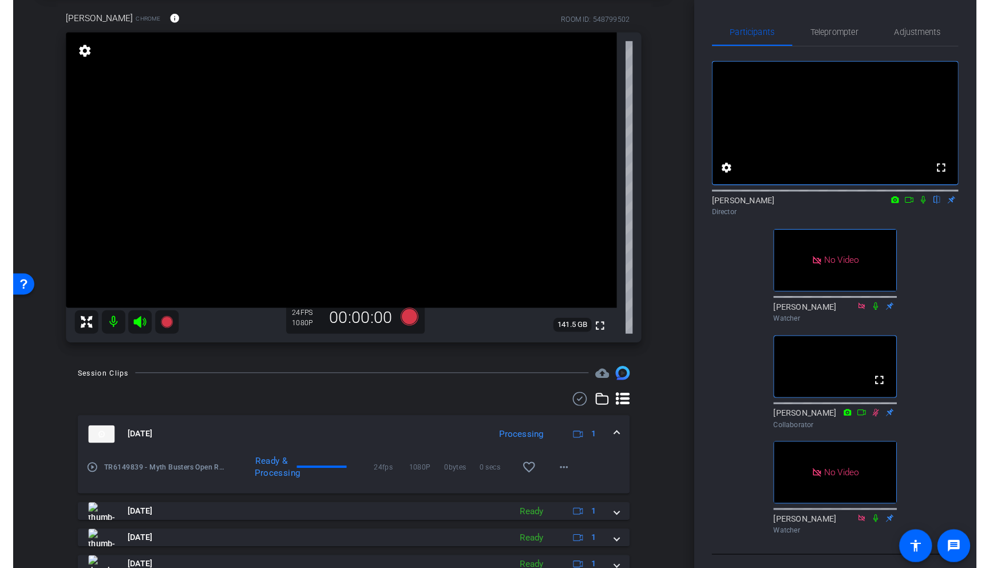
scroll to position [70, 0]
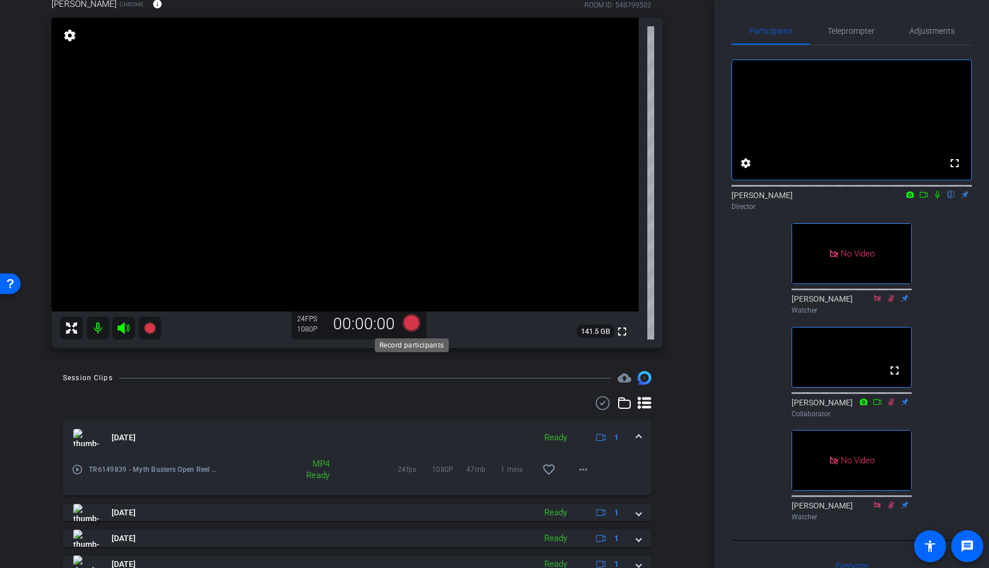
click at [412, 326] on icon at bounding box center [411, 322] width 17 height 17
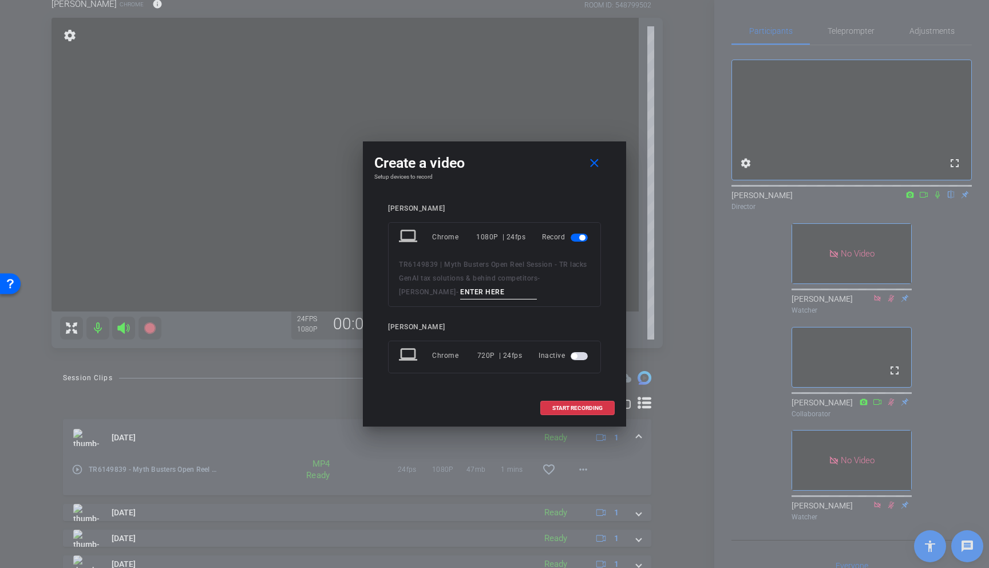
click at [460, 294] on input at bounding box center [498, 292] width 77 height 14
paste input "[PERSON_NAME] - lacks GenAI_01"
type input "[PERSON_NAME] - lacks GenAI_05a"
click at [583, 409] on span "START RECORDING" at bounding box center [577, 408] width 50 height 6
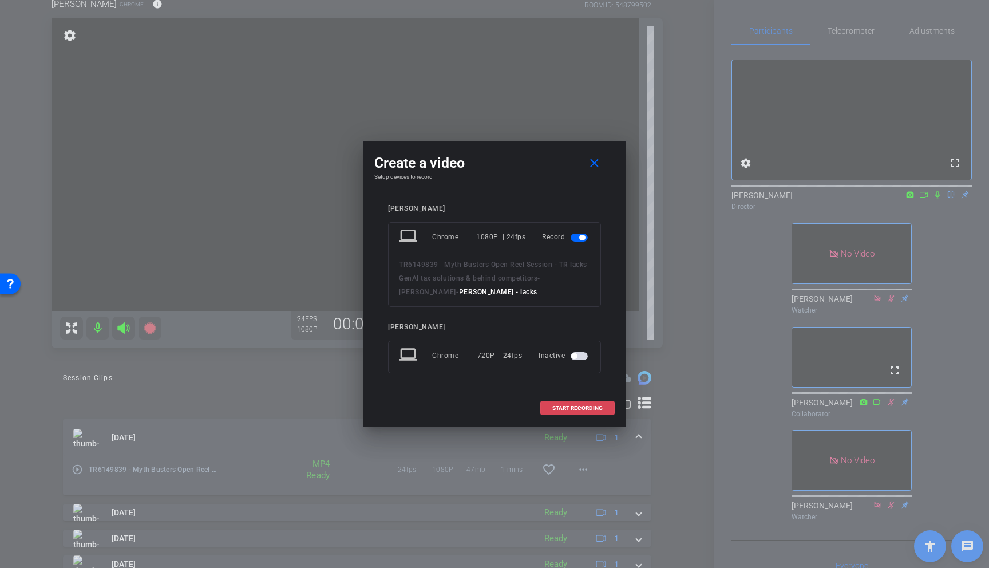
scroll to position [0, 0]
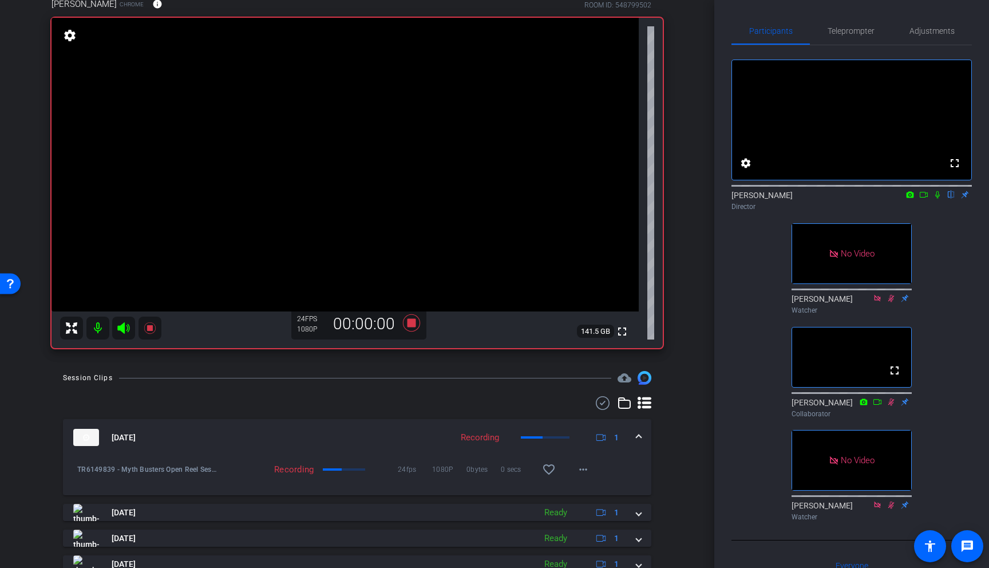
click at [773, 199] on icon at bounding box center [937, 194] width 5 height 7
click at [773, 199] on icon at bounding box center [923, 195] width 9 height 8
drag, startPoint x: 954, startPoint y: 206, endPoint x: 940, endPoint y: 212, distance: 14.9
click at [773, 199] on icon at bounding box center [950, 195] width 9 height 8
click at [773, 199] on icon at bounding box center [937, 195] width 9 height 8
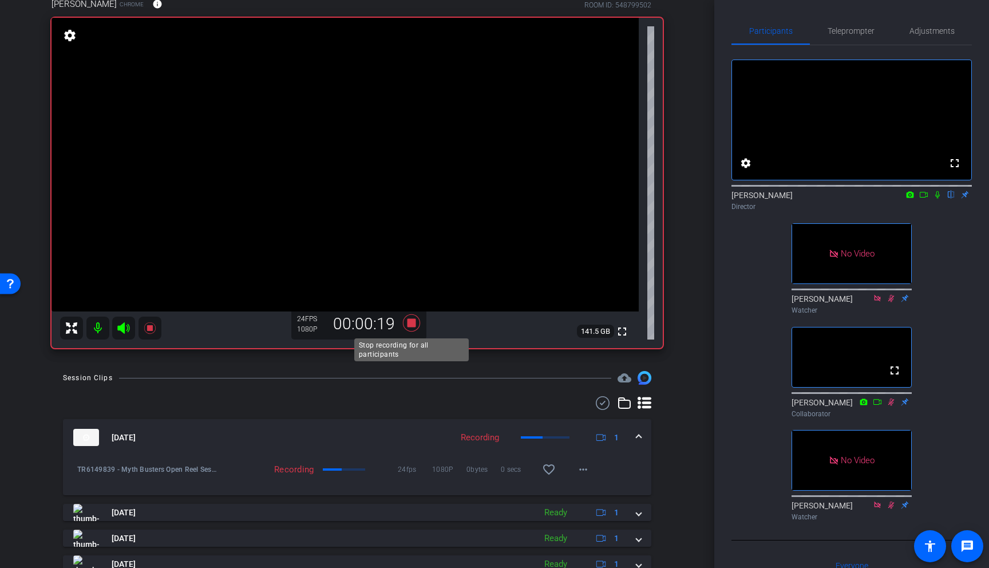
click at [409, 326] on icon at bounding box center [411, 322] width 17 height 17
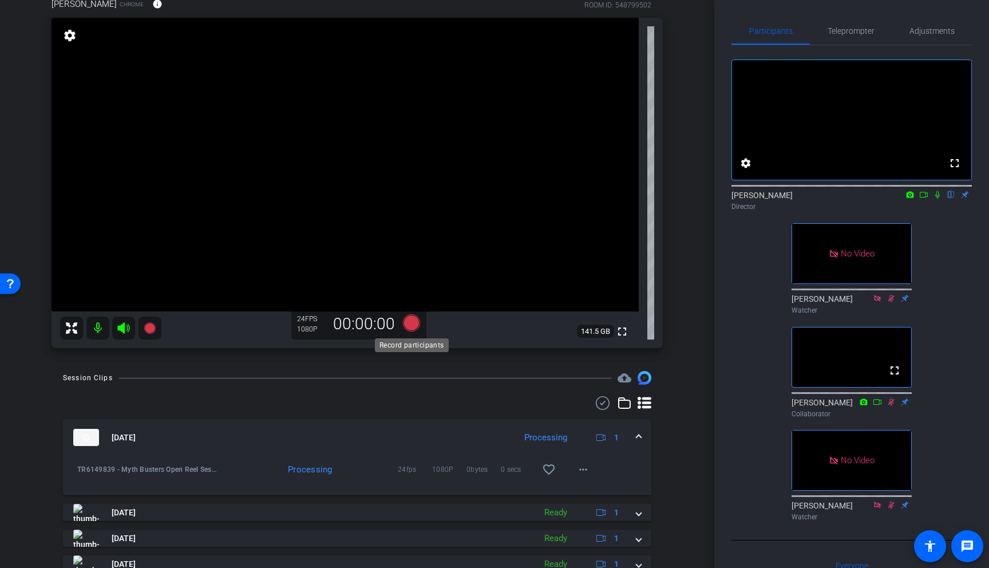
click at [412, 321] on icon at bounding box center [411, 322] width 17 height 17
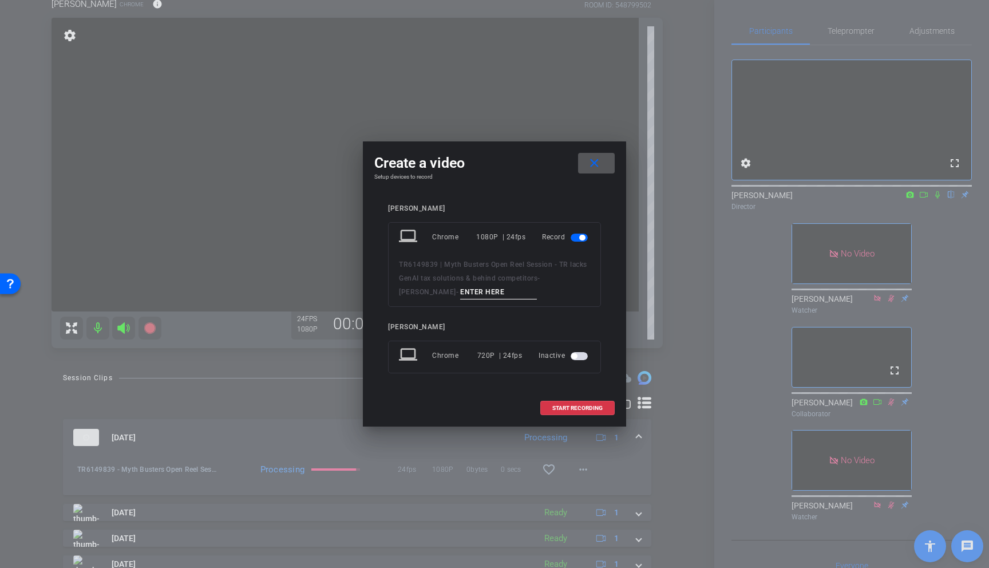
click at [460, 291] on input at bounding box center [498, 292] width 77 height 14
paste input "[PERSON_NAME] - lacks GenAI_01"
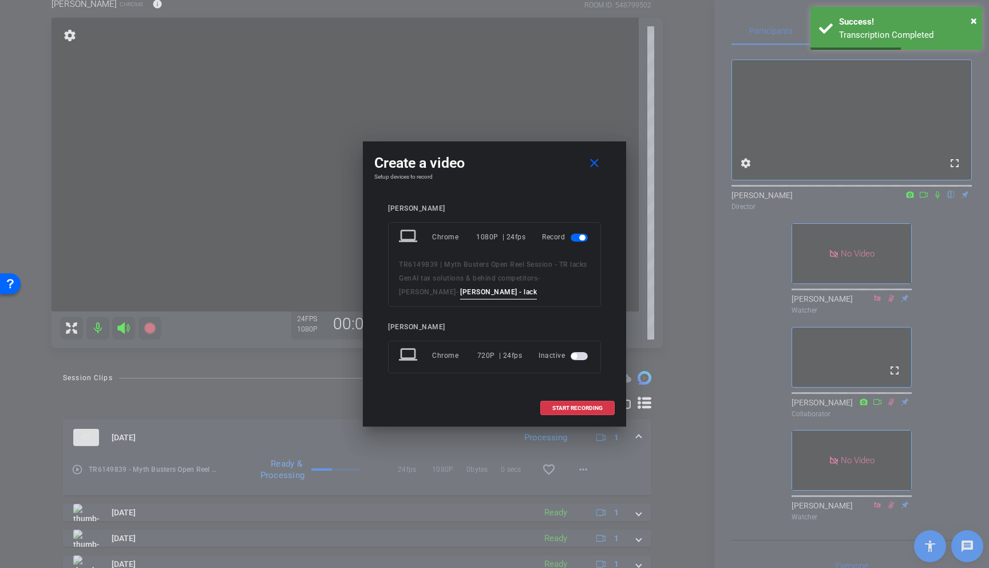
scroll to position [0, 3]
type input "[PERSON_NAME] - lacks GenAI_06a"
click at [589, 410] on span "START RECORDING" at bounding box center [577, 408] width 50 height 6
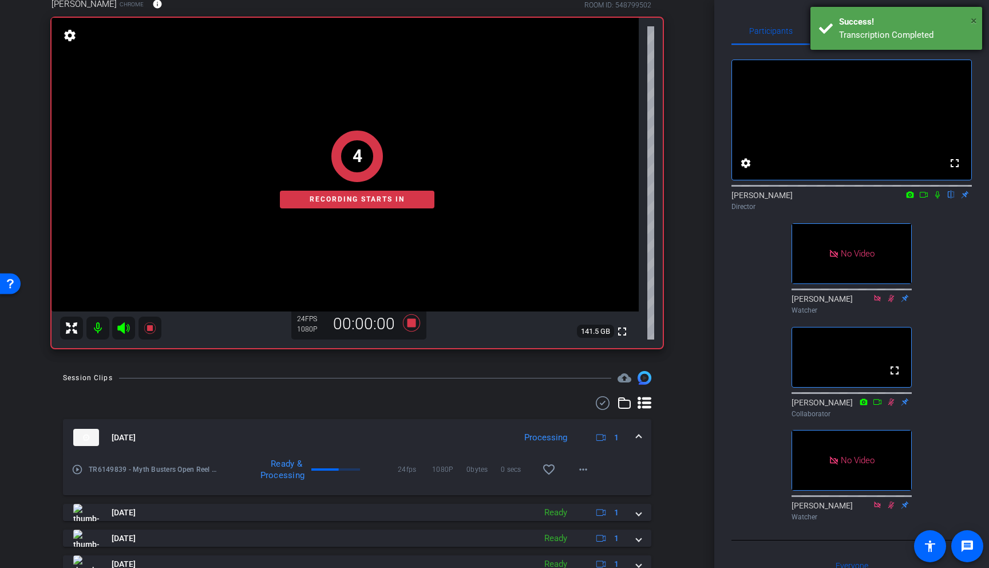
click at [773, 18] on span "×" at bounding box center [973, 21] width 6 height 14
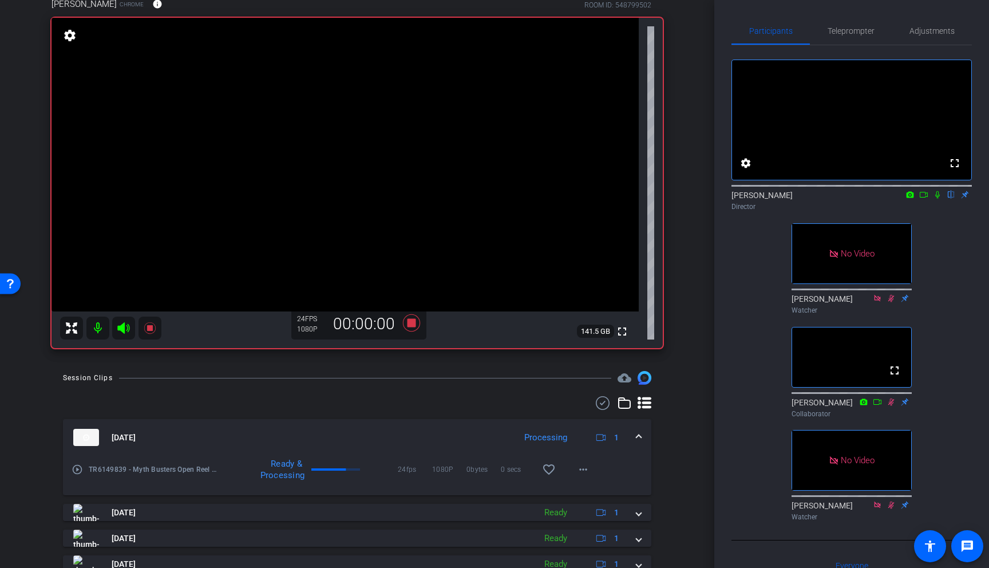
click at [773, 199] on icon at bounding box center [937, 195] width 9 height 8
click at [773, 199] on icon at bounding box center [923, 195] width 9 height 8
click at [410, 328] on icon at bounding box center [411, 322] width 27 height 21
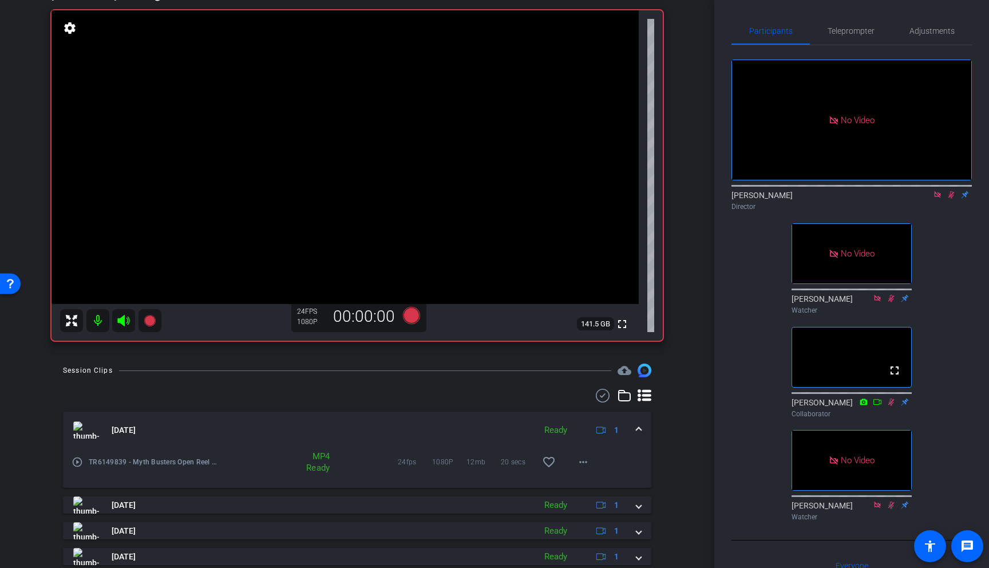
click at [773, 199] on icon at bounding box center [950, 195] width 9 height 8
click at [773, 199] on icon at bounding box center [937, 195] width 9 height 8
click at [411, 320] on icon at bounding box center [411, 315] width 17 height 17
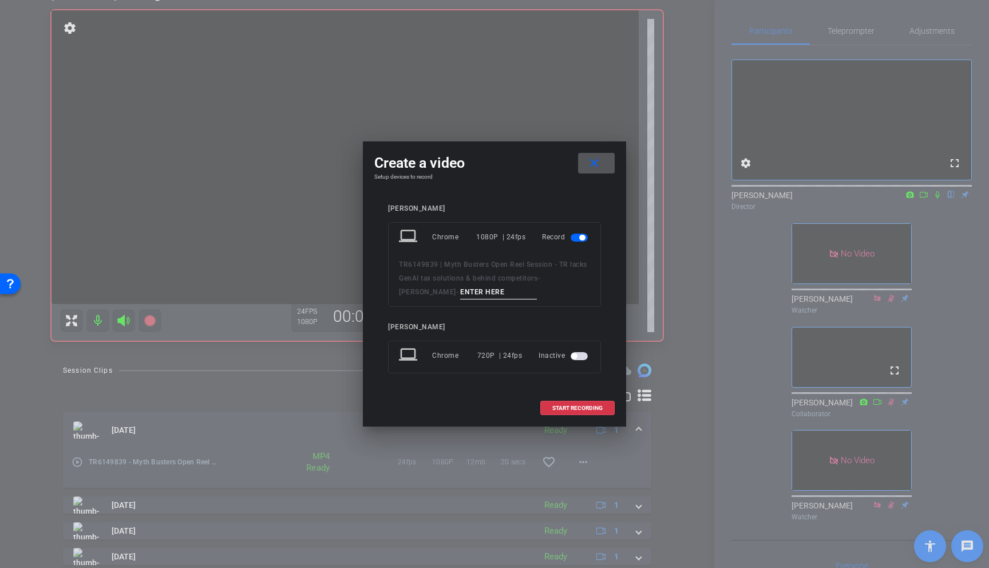
click at [460, 292] on input at bounding box center [498, 292] width 77 height 14
paste input "[PERSON_NAME] - lacks GenAI_01"
type input "[PERSON_NAME] - lacks GenAI_07a"
click at [590, 410] on span "START RECORDING" at bounding box center [577, 408] width 50 height 6
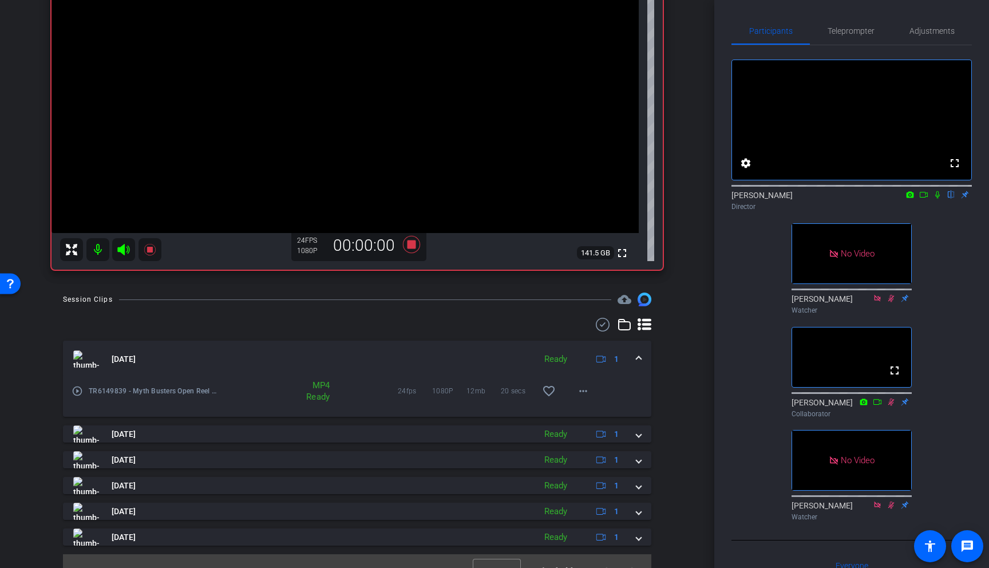
scroll to position [167, 0]
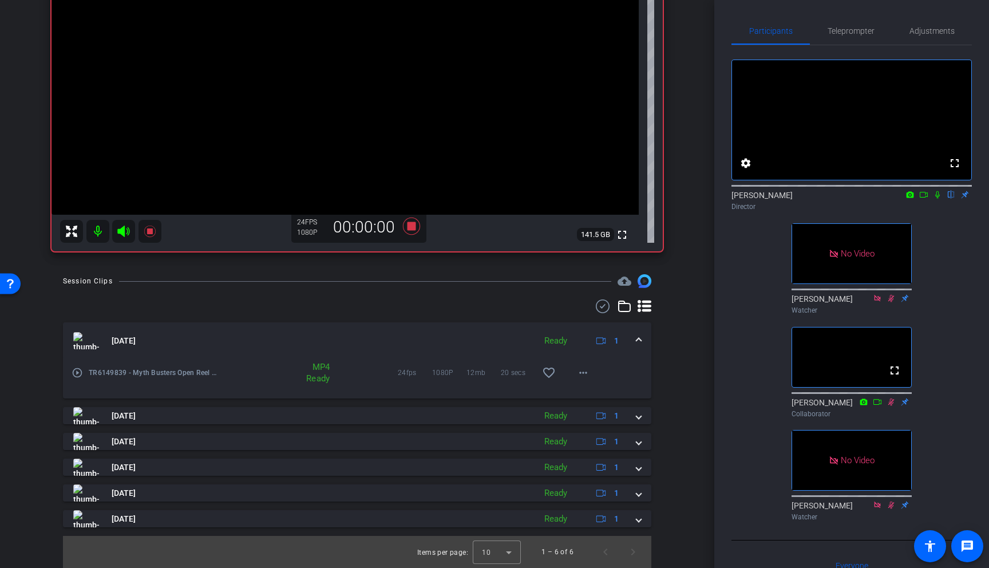
click at [640, 339] on span at bounding box center [638, 341] width 5 height 12
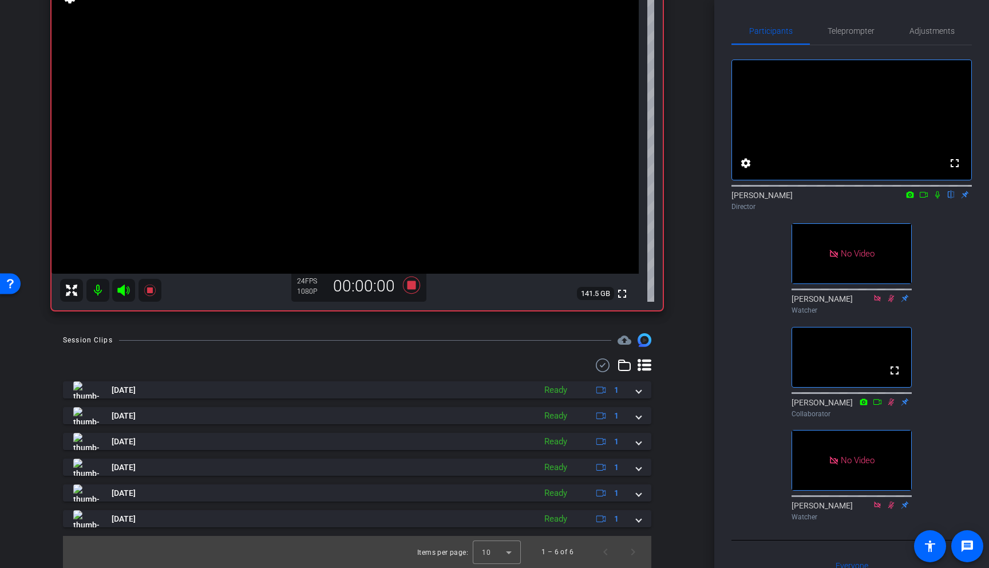
scroll to position [108, 0]
click at [686, 333] on div "arrow_back TR6149839 | Myth Busters Open Reel Session - TR lacks GenAI tax solu…" at bounding box center [357, 176] width 714 height 568
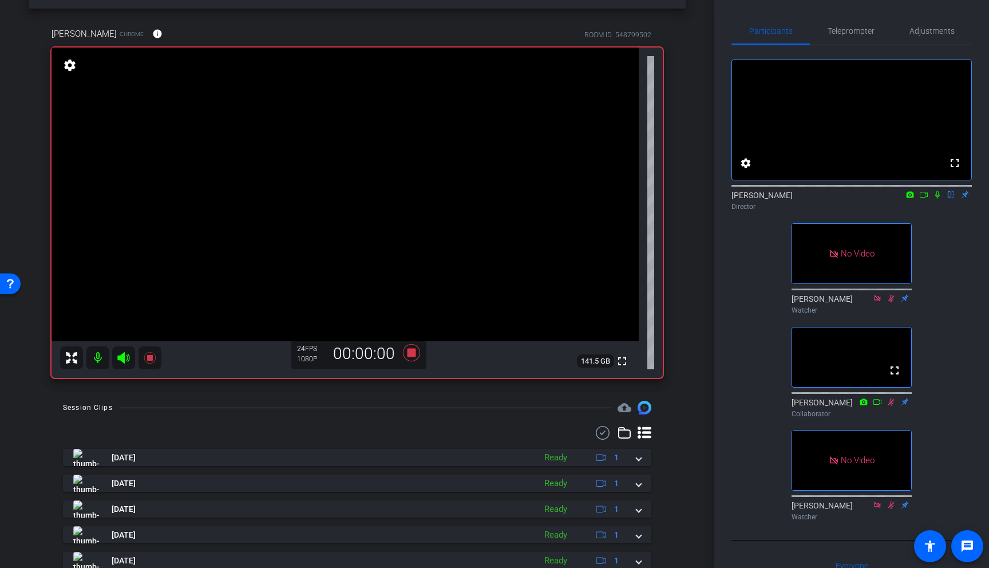
scroll to position [0, 0]
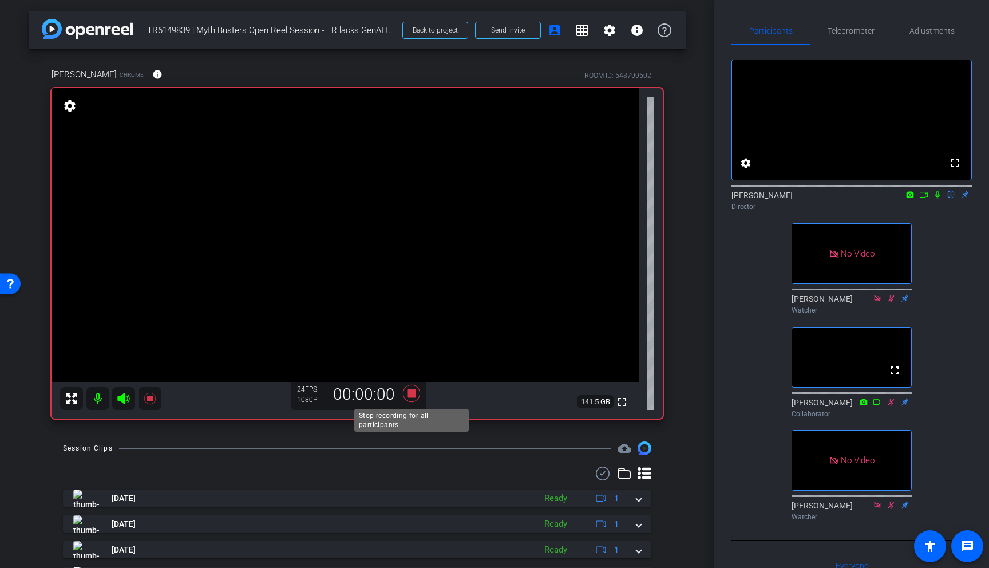
click at [414, 395] on icon at bounding box center [411, 393] width 17 height 17
click at [411, 393] on icon at bounding box center [411, 393] width 17 height 17
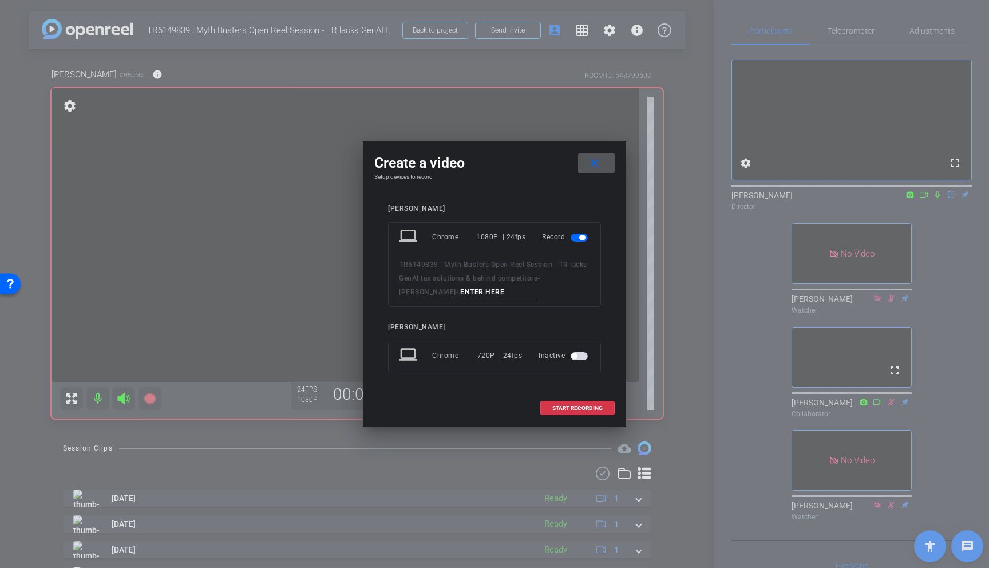
click at [460, 292] on input at bounding box center [498, 292] width 77 height 14
paste input "[PERSON_NAME] - lacks GenAI_01"
type input "[PERSON_NAME] - lacks GenAI_08"
click at [584, 408] on span "START RECORDING" at bounding box center [577, 408] width 50 height 6
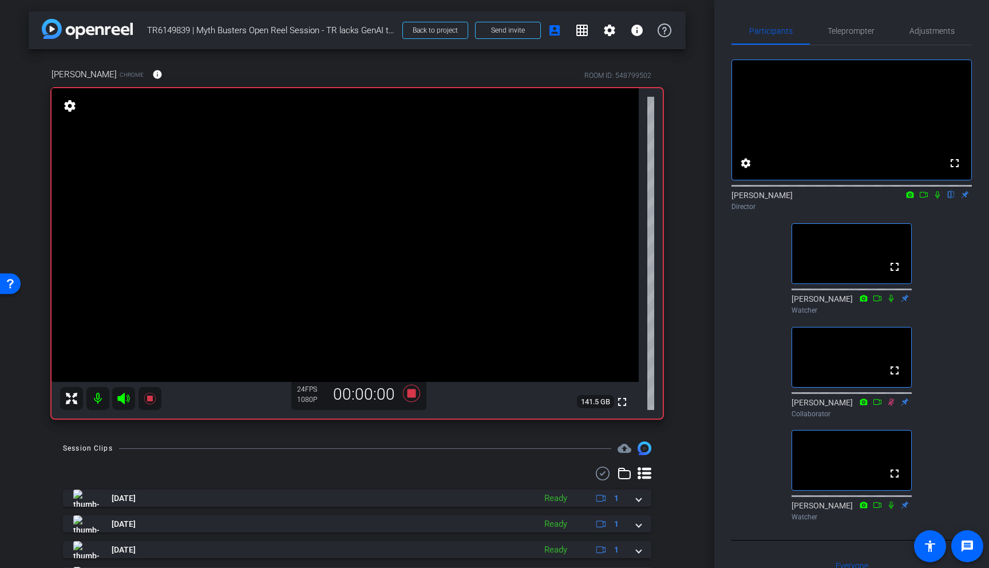
click at [686, 367] on div "arrow_back TR6149839 | Myth Busters Open Reel Session - TR lacks GenAI tax solu…" at bounding box center [357, 284] width 714 height 568
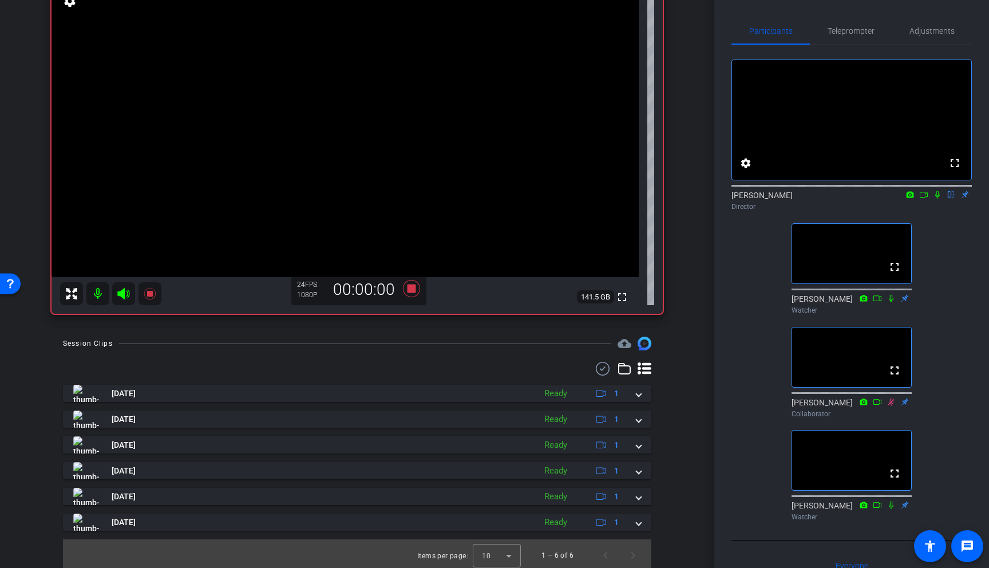
scroll to position [108, 0]
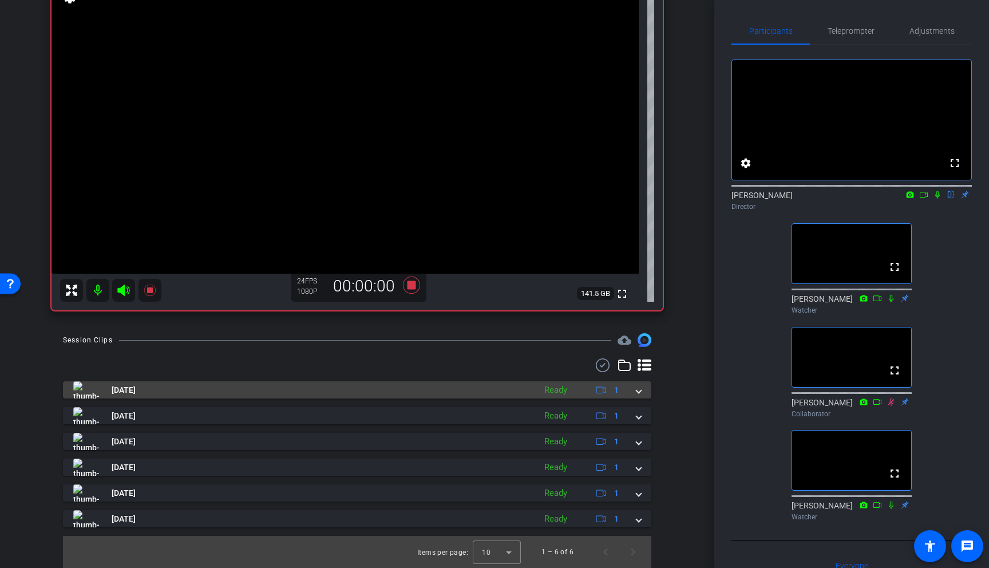
click at [636, 390] on span at bounding box center [638, 390] width 5 height 12
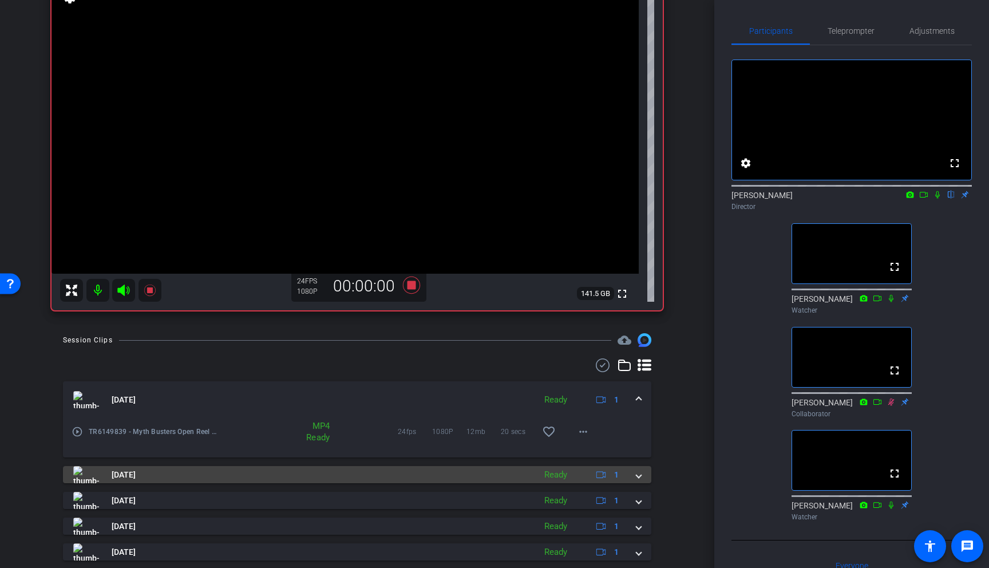
click at [637, 443] on span at bounding box center [638, 475] width 5 height 12
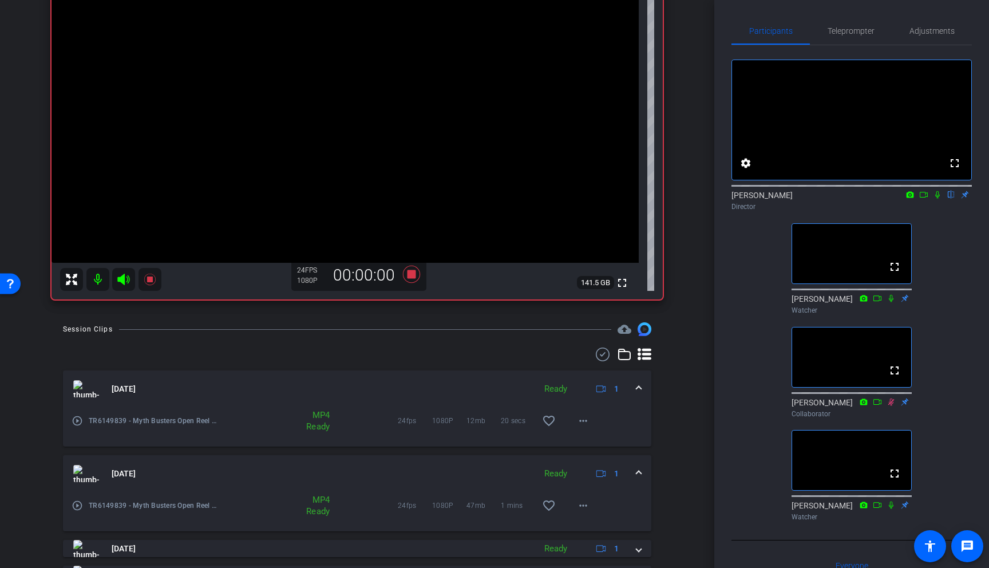
scroll to position [136, 0]
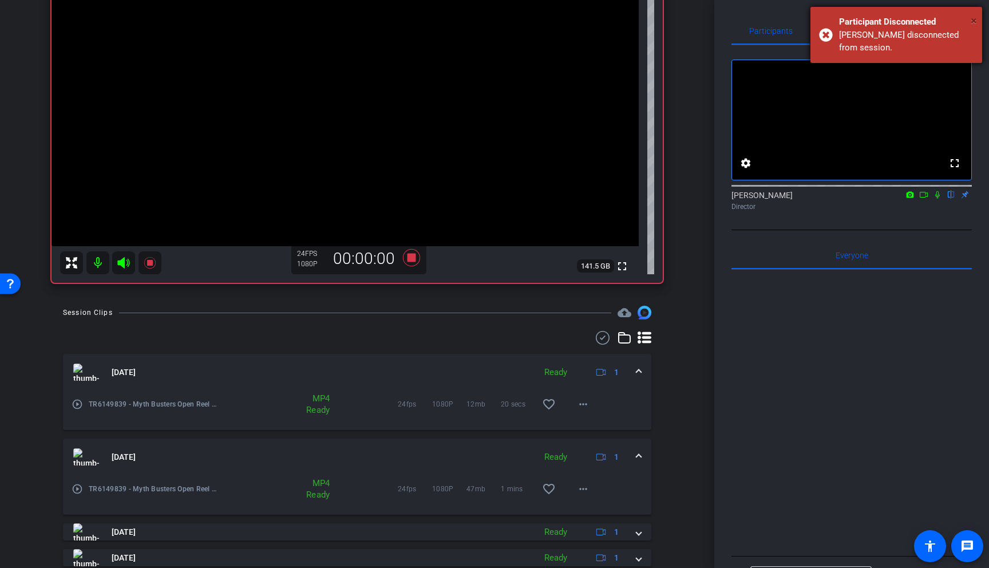
click at [773, 19] on span "×" at bounding box center [973, 21] width 6 height 14
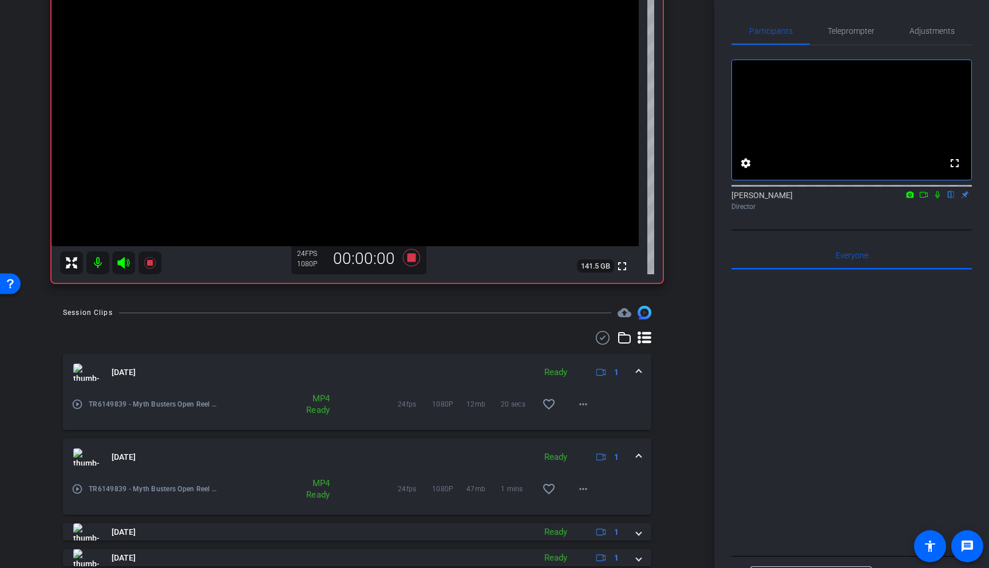
click at [78, 404] on mat-icon "play_circle_outline" at bounding box center [77, 403] width 11 height 11
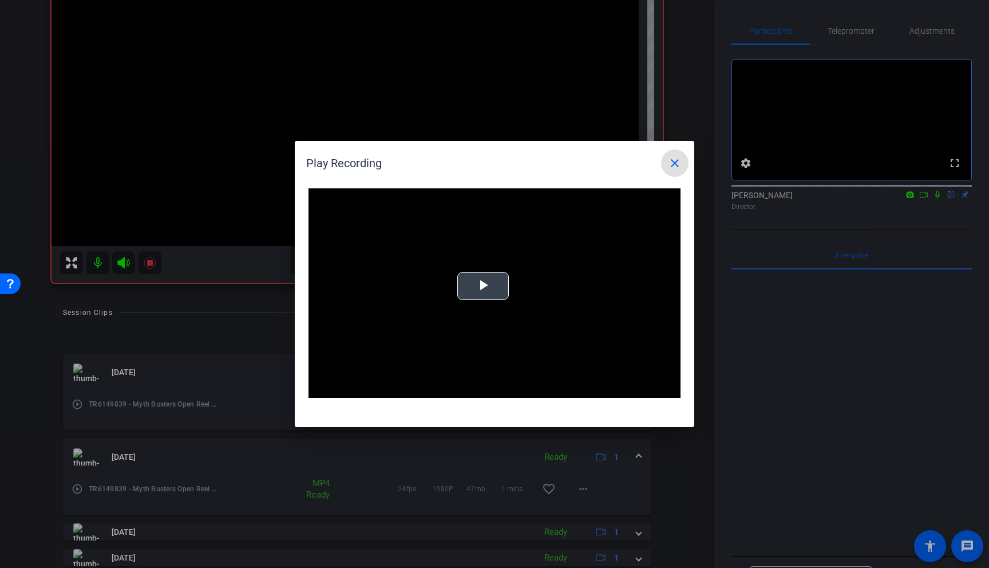
click at [485, 281] on video "Video Player" at bounding box center [494, 292] width 372 height 209
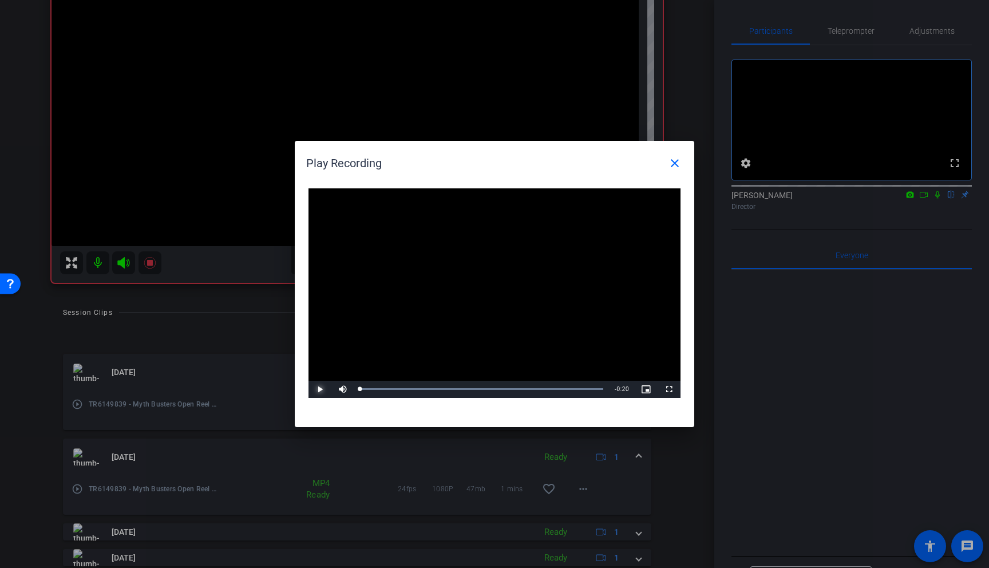
click at [318, 389] on span "Video Player" at bounding box center [319, 389] width 23 height 0
drag, startPoint x: 443, startPoint y: 388, endPoint x: 450, endPoint y: 388, distance: 6.3
click at [443, 388] on div "Loaded : 100.00% 0:06 0:01" at bounding box center [481, 388] width 243 height 3
click at [522, 390] on div "Loaded : 100.00% 0:13 0:11" at bounding box center [481, 389] width 255 height 17
click at [677, 162] on mat-icon "close" at bounding box center [675, 163] width 14 height 14
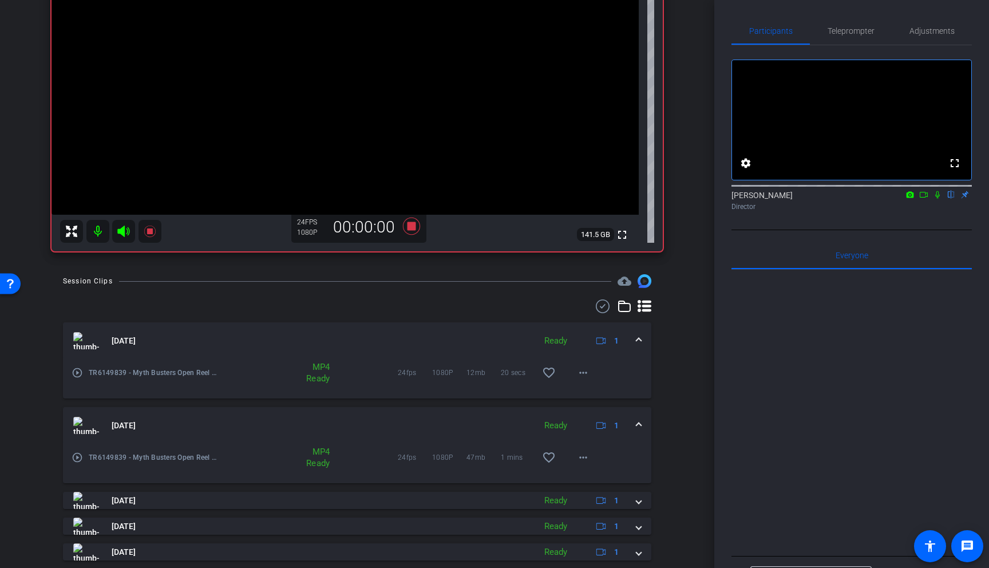
scroll to position [215, 0]
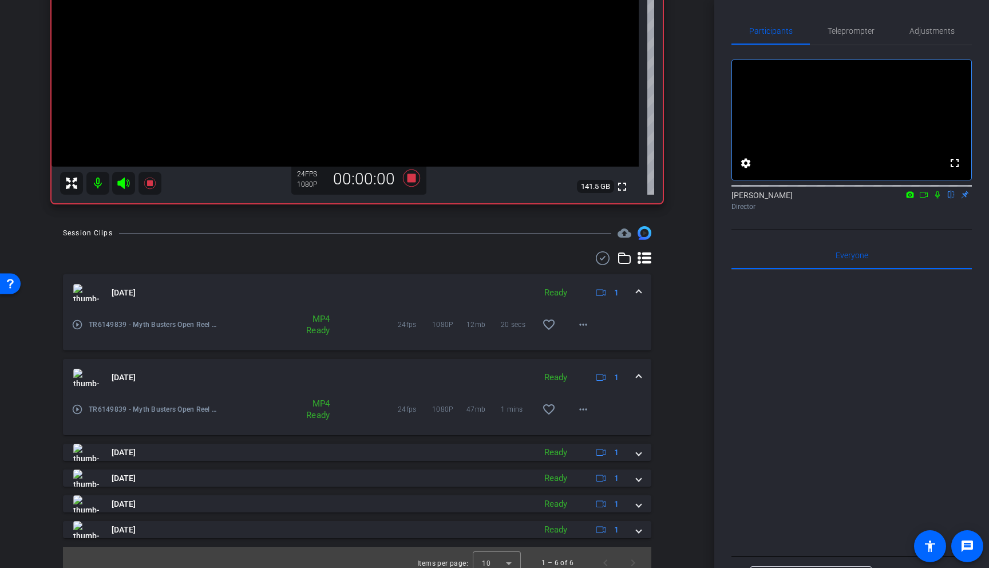
click at [80, 410] on mat-icon "play_circle_outline" at bounding box center [77, 408] width 11 height 11
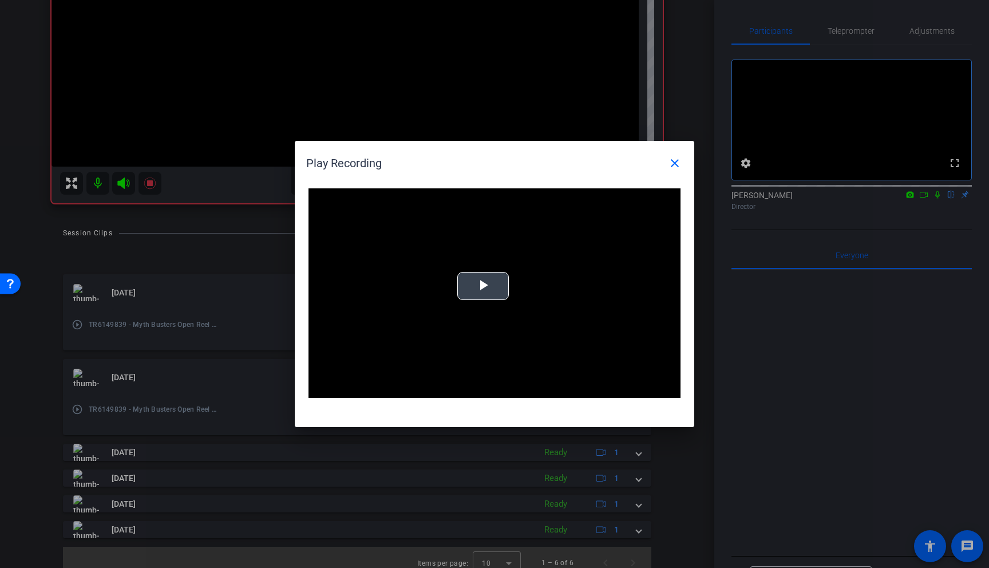
click at [483, 286] on span "Video Player" at bounding box center [483, 286] width 0 height 0
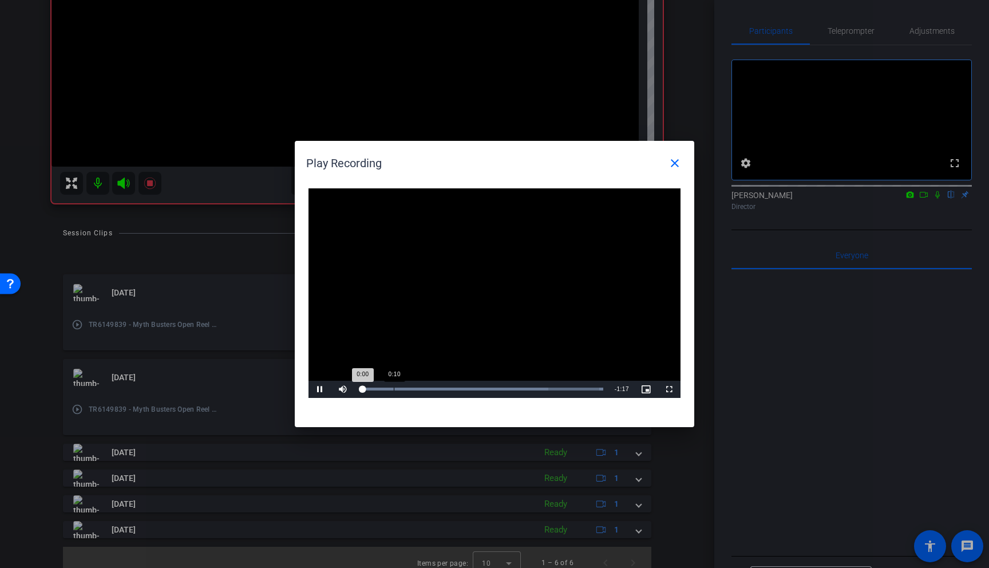
drag, startPoint x: 394, startPoint y: 387, endPoint x: 410, endPoint y: 391, distance: 16.4
click at [394, 387] on div "Loaded : 100.00% 0:10 0:00" at bounding box center [481, 388] width 243 height 3
click at [435, 390] on div "Loaded : 100.00% 0:23 0:11" at bounding box center [481, 388] width 243 height 3
drag, startPoint x: 543, startPoint y: 386, endPoint x: 565, endPoint y: 388, distance: 22.4
click at [543, 386] on div "Loaded : 100.00% 0:58 0:25" at bounding box center [481, 389] width 255 height 17
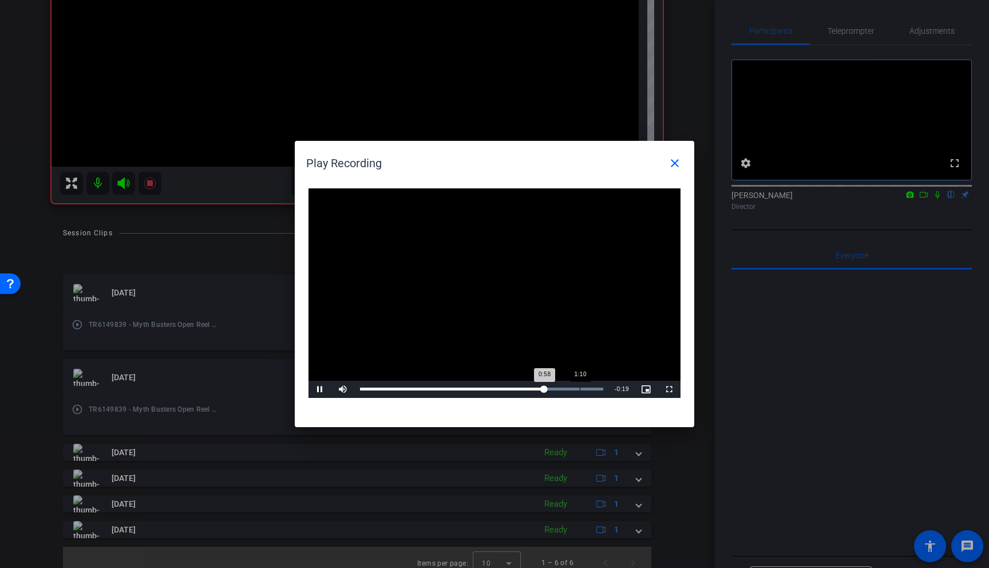
drag, startPoint x: 579, startPoint y: 387, endPoint x: 590, endPoint y: 390, distance: 11.2
click at [580, 387] on div "Loaded : 100.00% 1:10 0:58" at bounding box center [481, 388] width 243 height 3
click at [594, 389] on div "Loaded : 100.00% 1:14 1:10" at bounding box center [481, 388] width 243 height 3
click at [584, 391] on div "Loaded : 100.00% 1:11 1:16" at bounding box center [481, 389] width 255 height 17
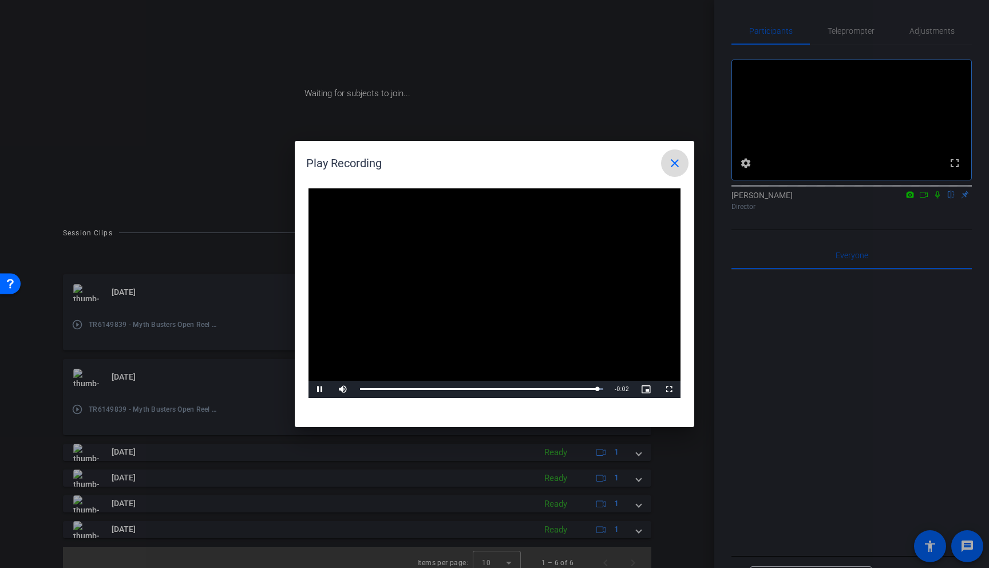
click at [673, 162] on mat-icon "close" at bounding box center [675, 163] width 14 height 14
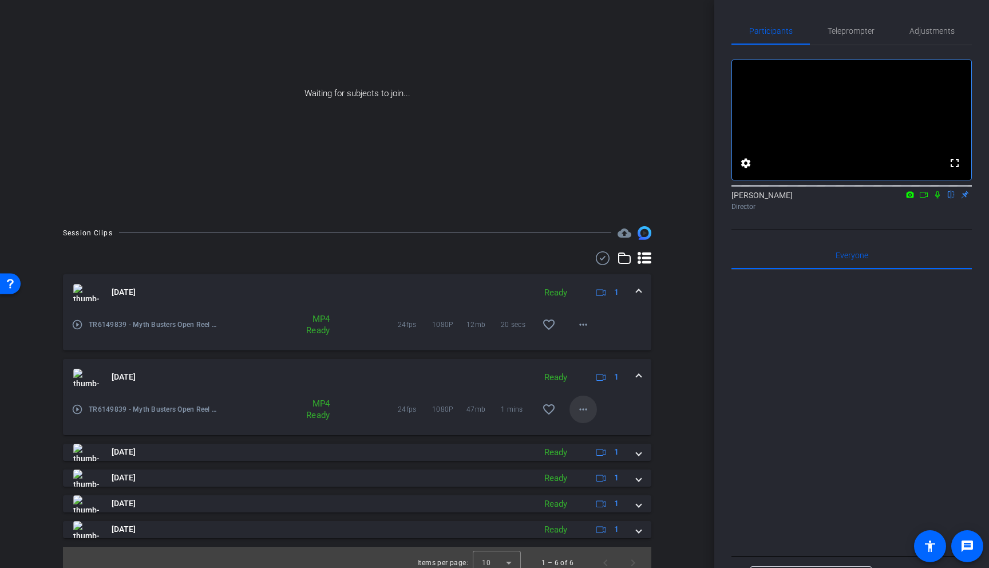
click at [588, 411] on mat-icon "more_horiz" at bounding box center [583, 409] width 14 height 14
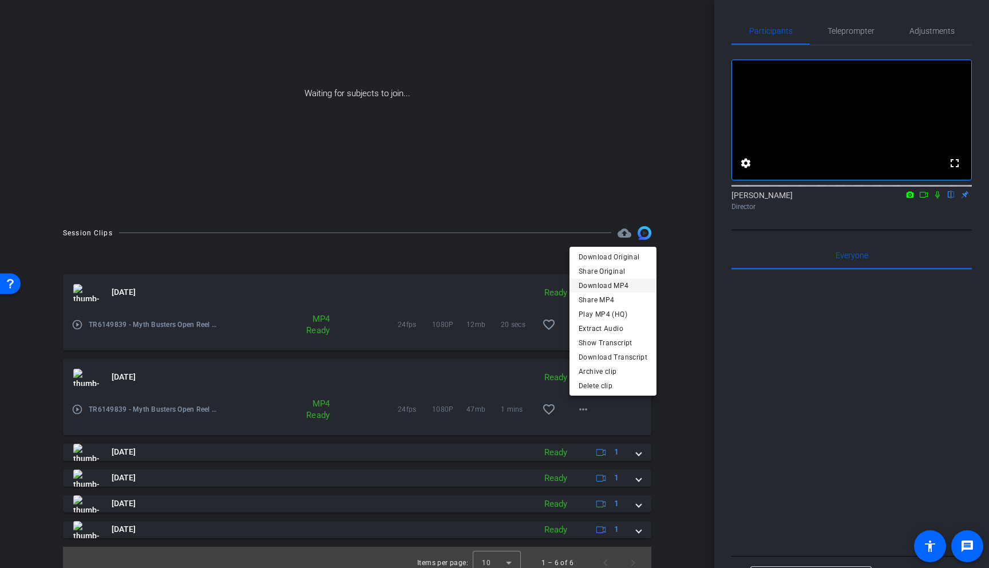
click at [600, 284] on span "Download MP4" at bounding box center [613, 286] width 69 height 14
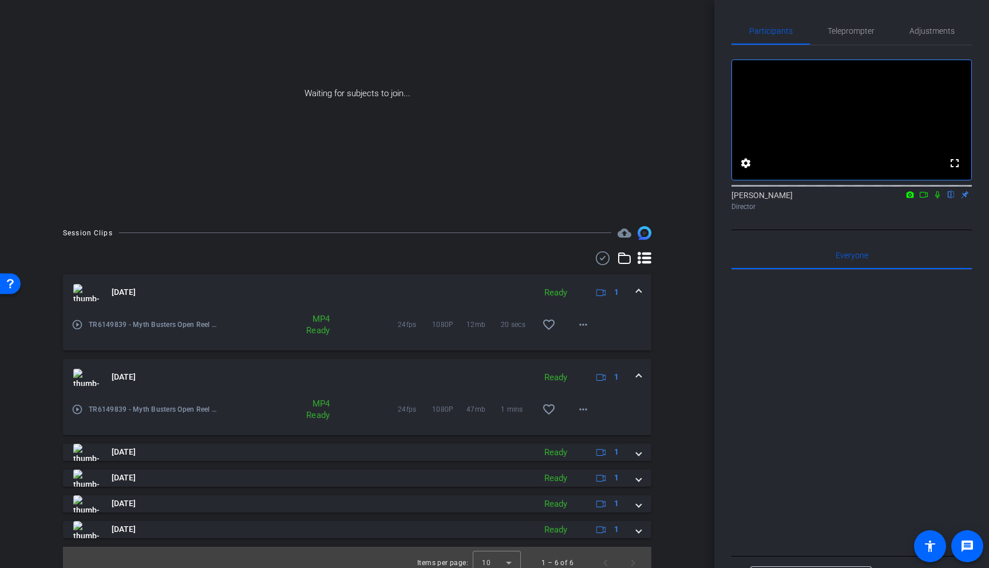
scroll to position [88, 0]
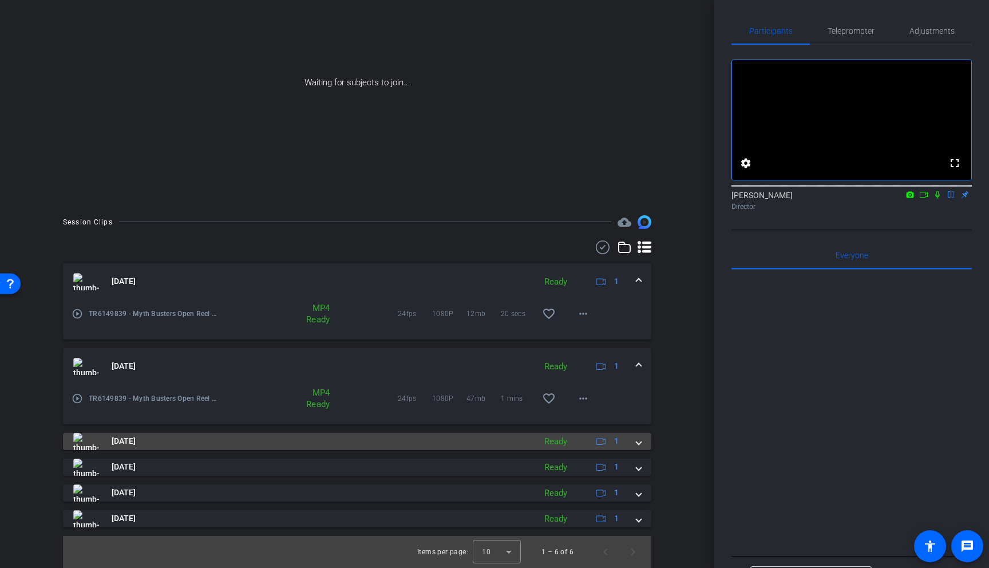
click at [640, 441] on span at bounding box center [638, 441] width 5 height 12
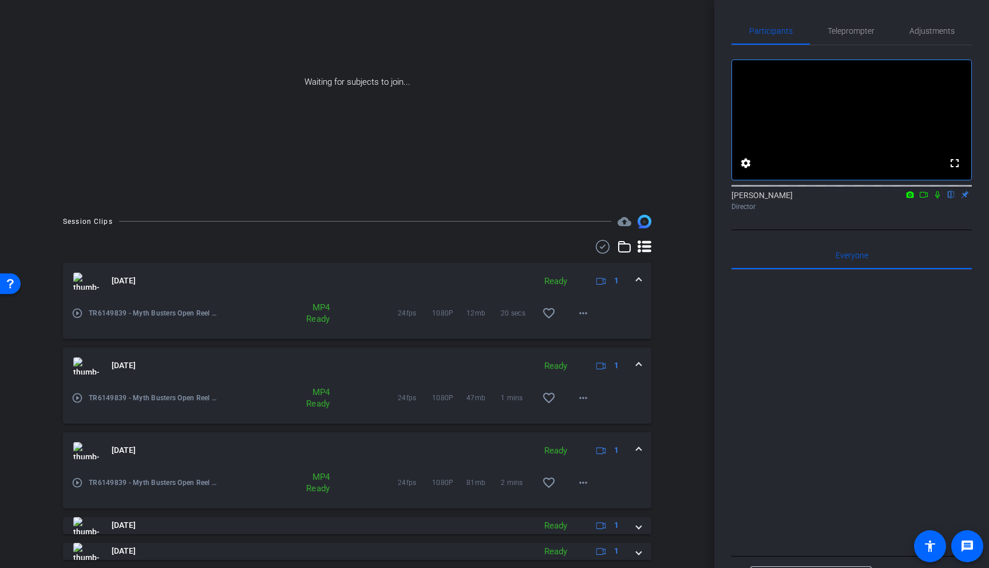
scroll to position [92, 0]
click at [78, 443] on mat-icon "play_circle_outline" at bounding box center [77, 478] width 11 height 11
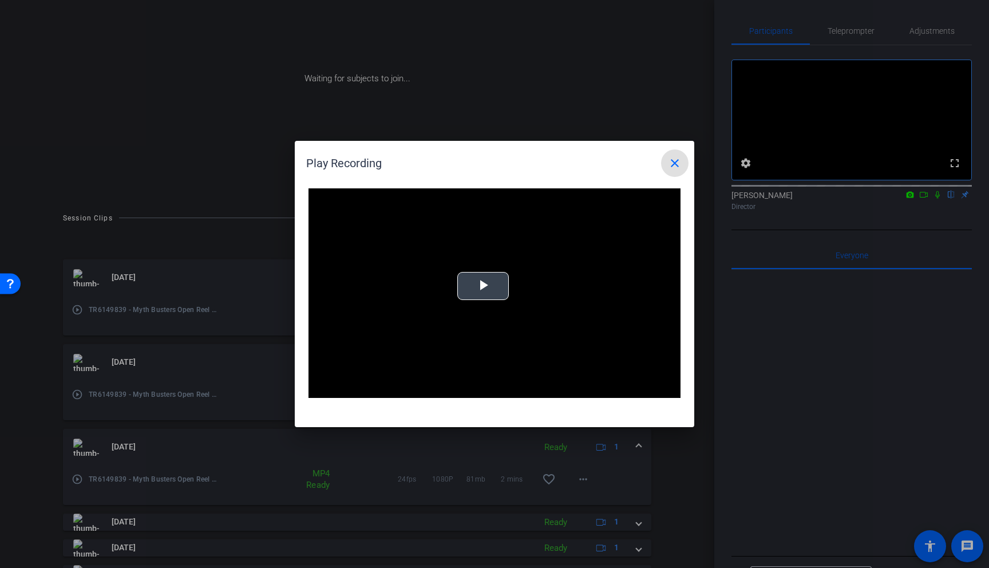
click at [483, 286] on span "Video Player" at bounding box center [483, 286] width 0 height 0
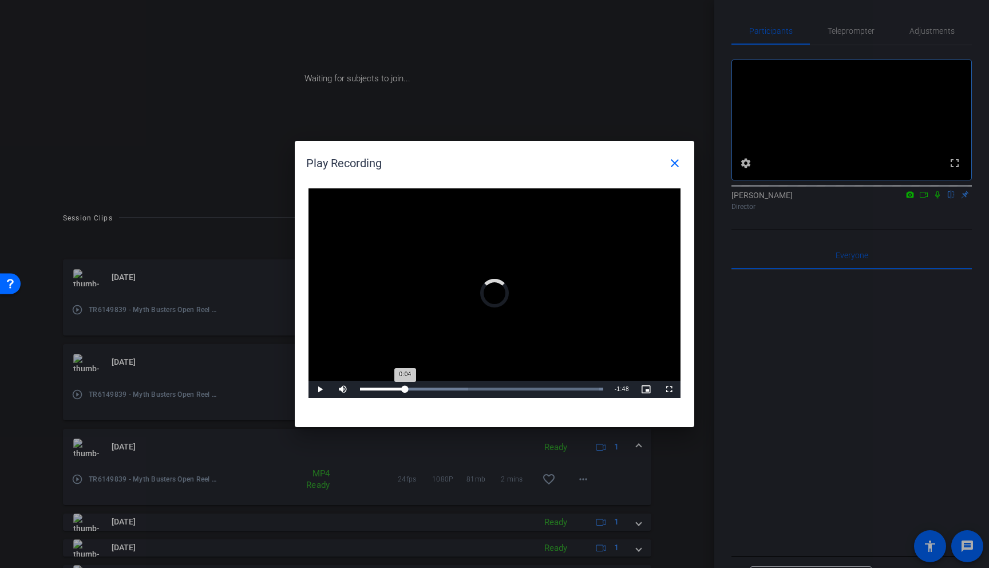
click at [405, 388] on div "Loaded : 100.00% 0:24 0:04" at bounding box center [481, 388] width 243 height 3
click at [587, 387] on div "2:03" at bounding box center [587, 388] width 1 height 3
click at [596, 389] on div "Loaded : 100.00% 2:08 2:08" at bounding box center [481, 388] width 243 height 3
click at [591, 388] on div "Loaded : 100.00% 2:05 2:10" at bounding box center [481, 388] width 243 height 3
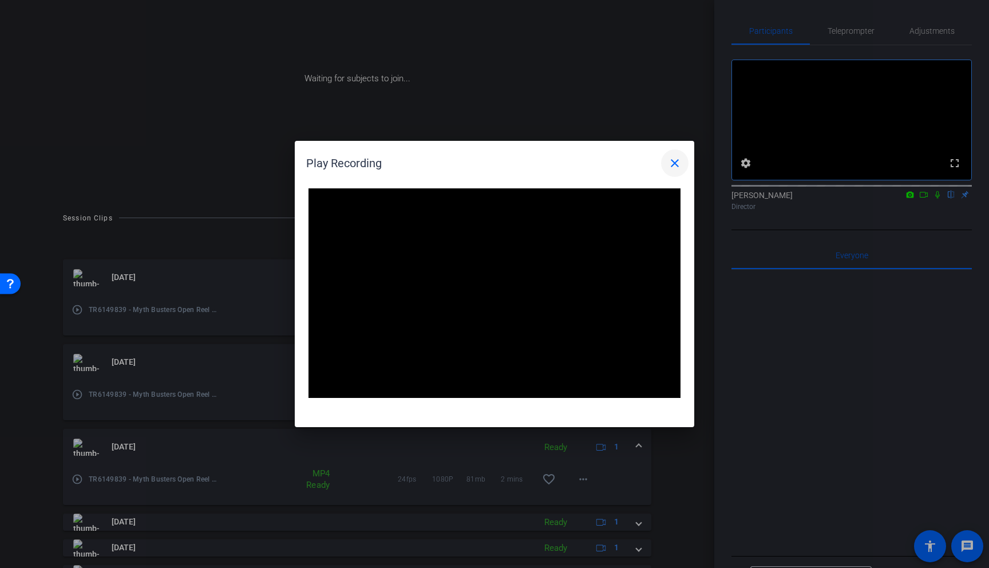
click at [673, 163] on mat-icon "close" at bounding box center [675, 163] width 14 height 14
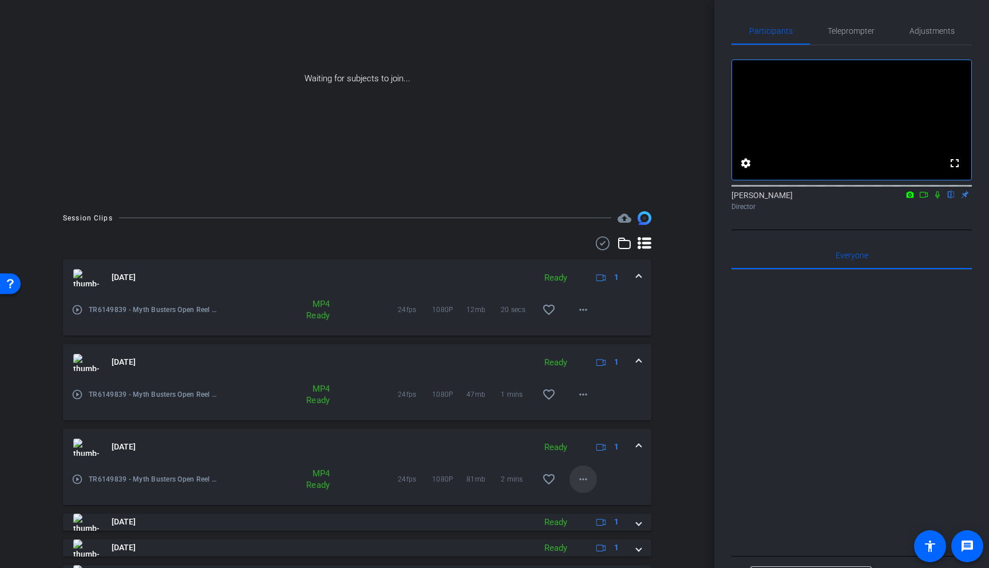
click at [587, 443] on mat-icon "more_horiz" at bounding box center [583, 479] width 14 height 14
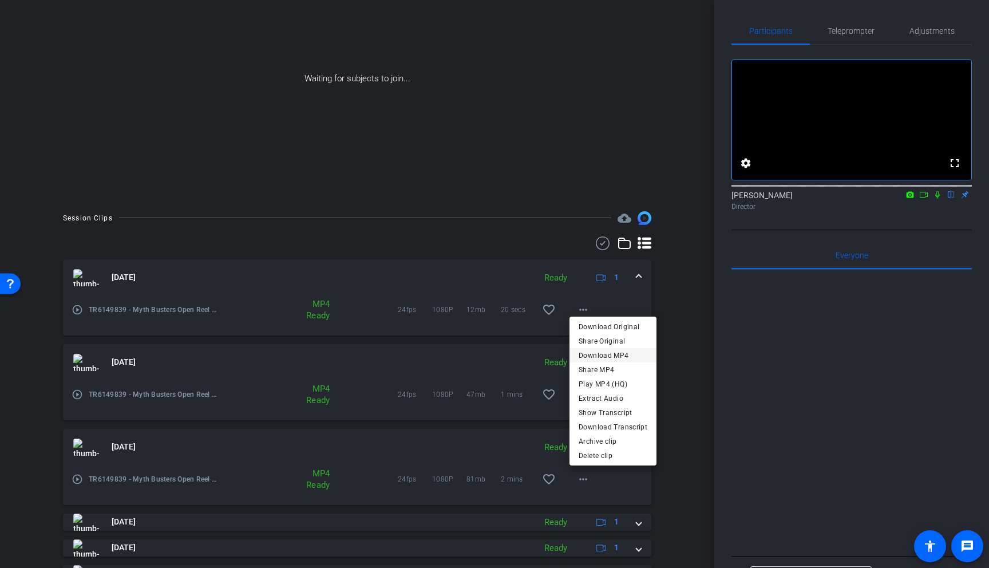
click at [600, 356] on span "Download MP4" at bounding box center [613, 355] width 69 height 14
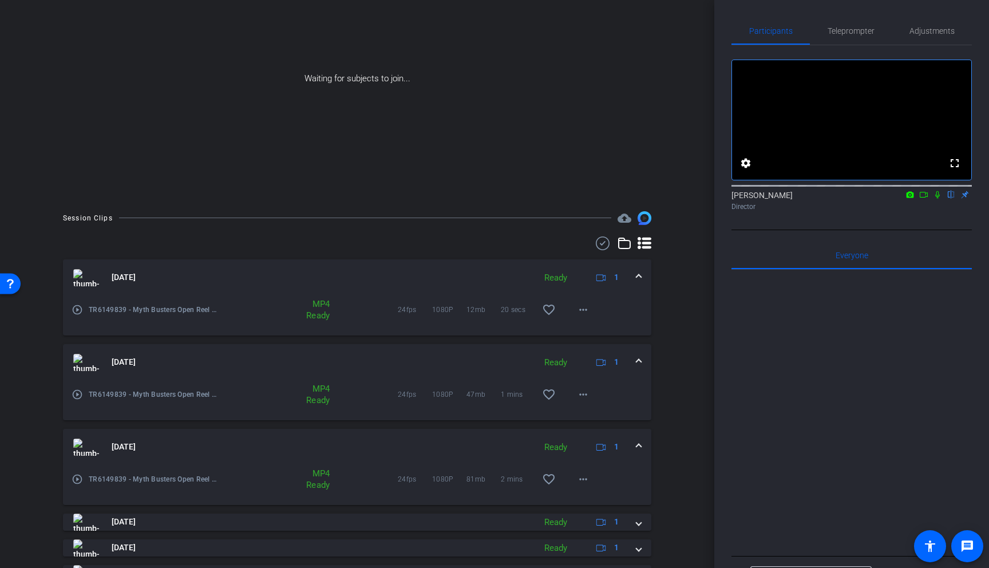
scroll to position [146, 0]
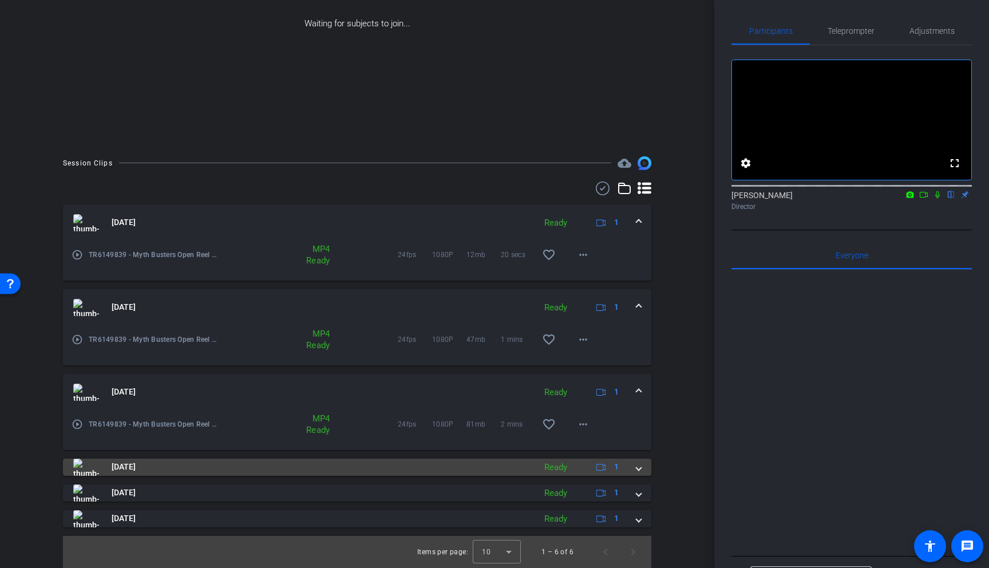
click at [644, 443] on mat-expansion-panel-header "[DATE] Ready 1" at bounding box center [357, 466] width 588 height 17
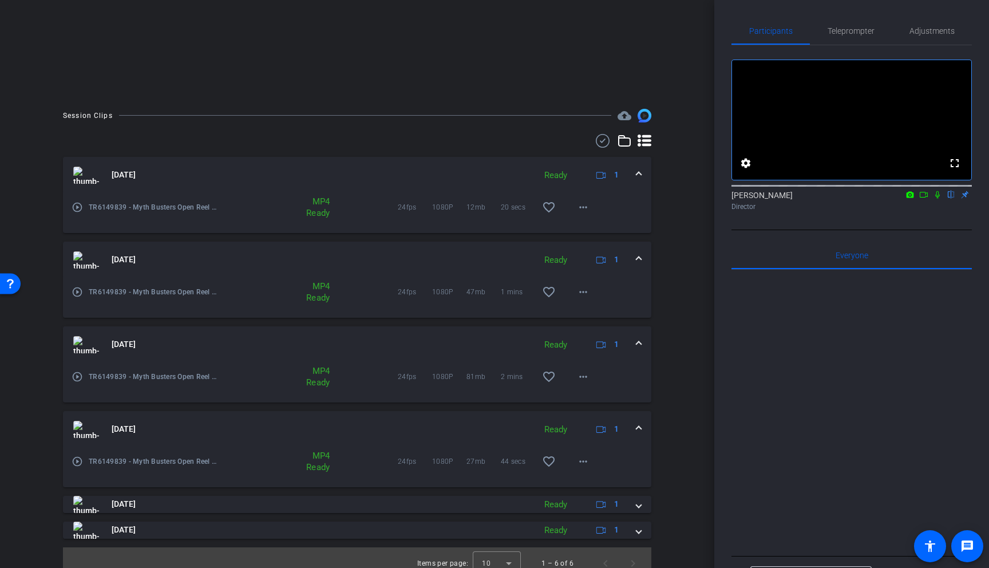
scroll to position [205, 0]
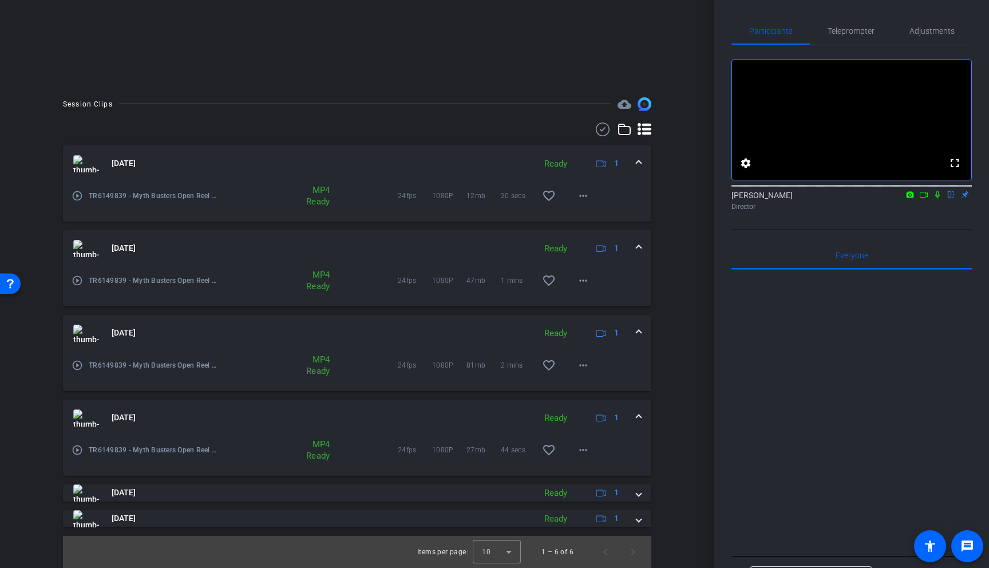
click at [78, 443] on mat-icon "play_circle_outline" at bounding box center [77, 449] width 11 height 11
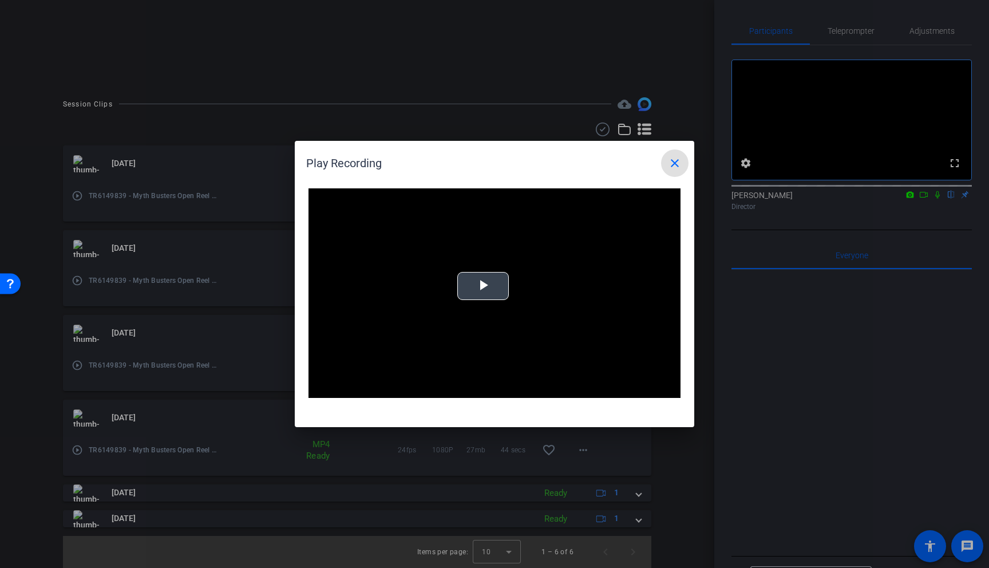
click at [483, 286] on span "Video Player" at bounding box center [483, 286] width 0 height 0
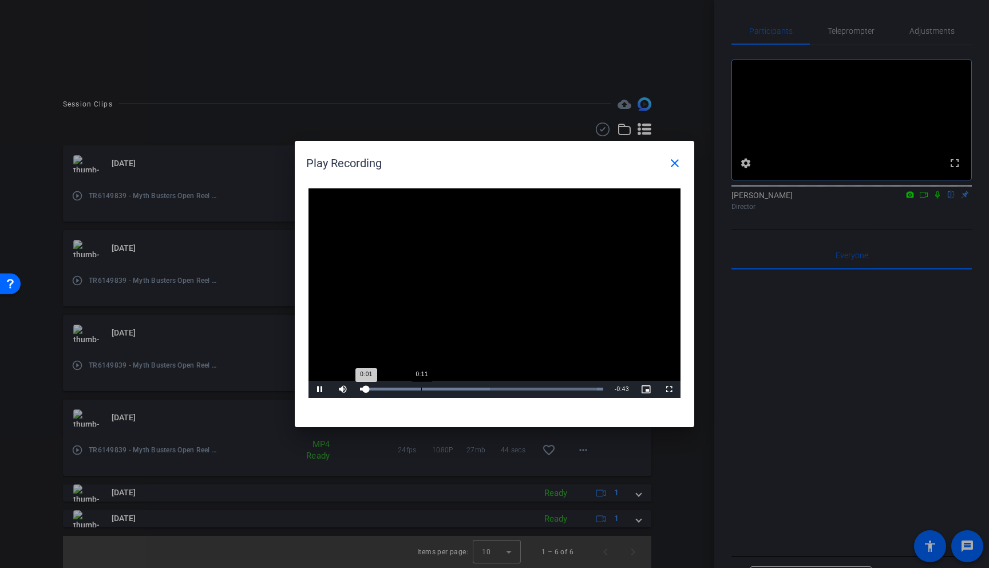
click at [421, 390] on div "Loaded : 100.00% 0:11 0:01" at bounding box center [481, 388] width 243 height 3
click at [538, 387] on div "Loaded : 100.00% 0:32 0:11" at bounding box center [481, 389] width 255 height 17
click at [485, 388] on div "Loaded : 100.00% 0:24 0:33" at bounding box center [481, 388] width 243 height 3
click at [549, 389] on div "Loaded : 100.00% 0:34 0:28" at bounding box center [481, 388] width 243 height 3
click at [541, 388] on div "Loaded : 100.00% 0:32 0:34" at bounding box center [481, 388] width 243 height 3
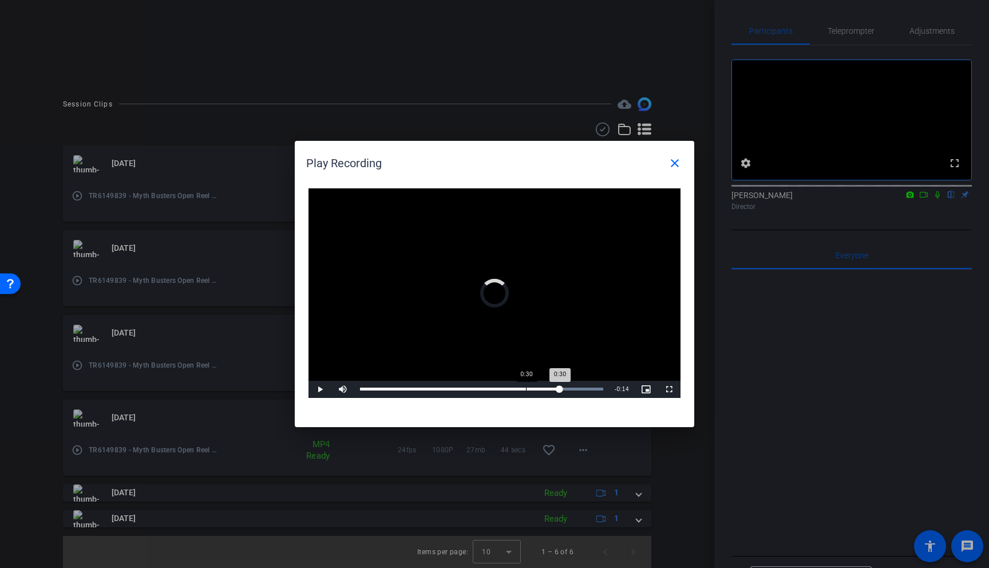
click at [525, 387] on div "Loaded : 100.00% 0:30 0:30" at bounding box center [481, 389] width 255 height 17
drag, startPoint x: 569, startPoint y: 387, endPoint x: 578, endPoint y: 391, distance: 9.5
click at [569, 387] on div "Loaded : 100.00% 0:38 0:38" at bounding box center [481, 388] width 243 height 3
click at [589, 390] on div "Loaded : 100.00% 0:41 0:38" at bounding box center [481, 389] width 255 height 17
click at [673, 164] on mat-icon "close" at bounding box center [675, 163] width 14 height 14
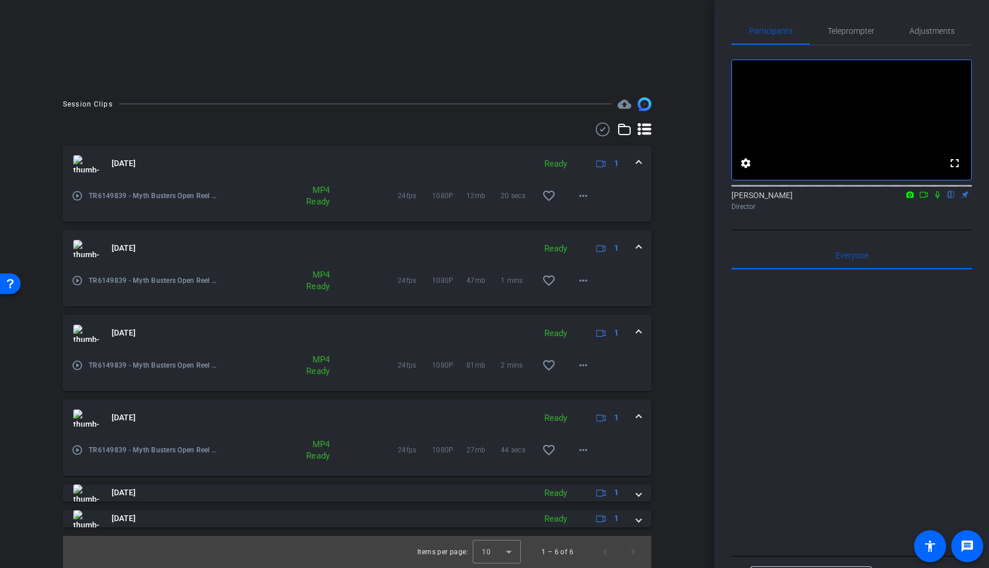
drag, startPoint x: 638, startPoint y: 492, endPoint x: 632, endPoint y: 480, distance: 13.6
click at [638, 443] on span at bounding box center [638, 492] width 5 height 12
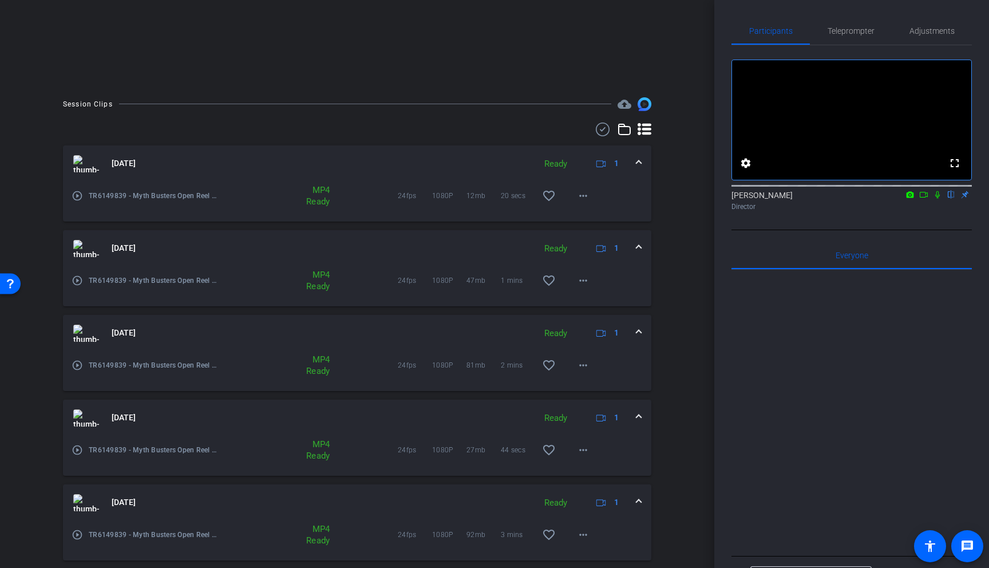
scroll to position [264, 0]
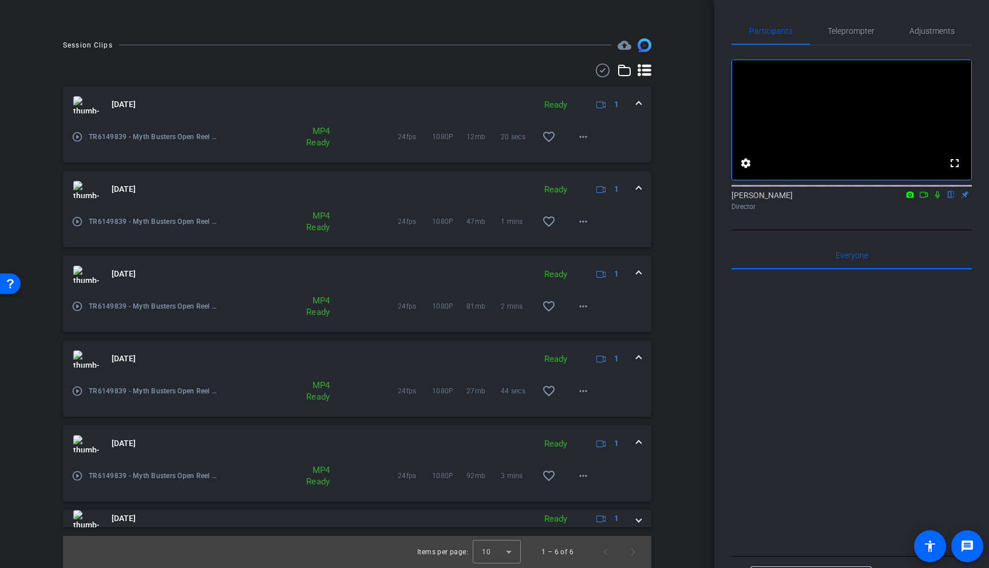
click at [76, 443] on mat-icon "play_circle_outline" at bounding box center [77, 475] width 11 height 11
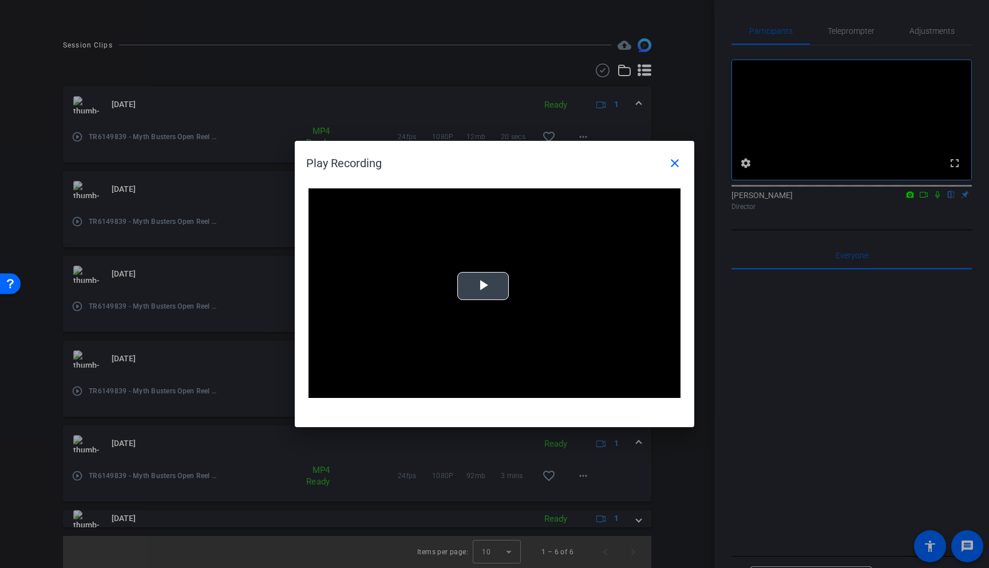
click at [483, 286] on span "Video Player" at bounding box center [483, 286] width 0 height 0
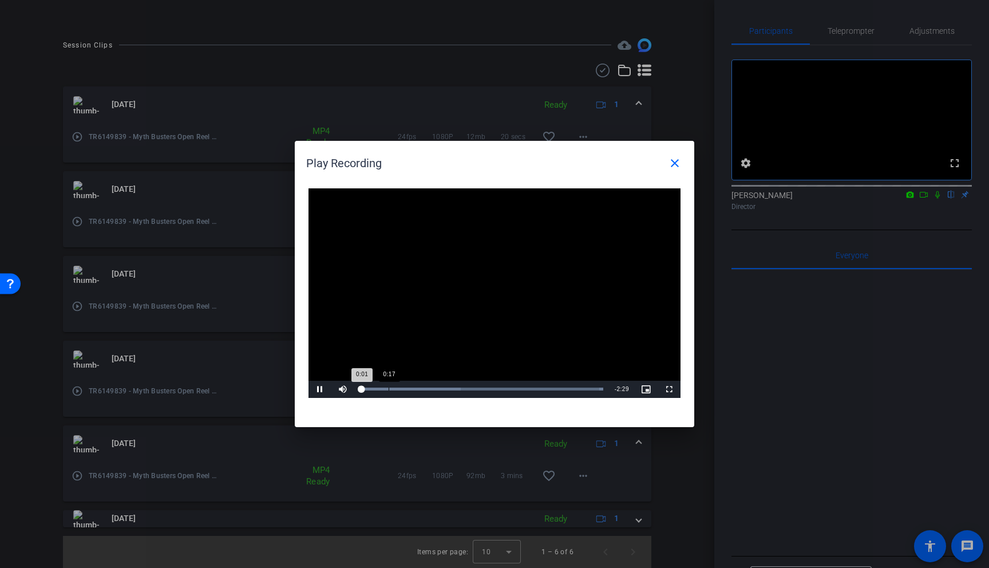
click at [389, 387] on div "Loaded : 100.00% 0:17 0:01" at bounding box center [481, 388] width 243 height 3
click at [422, 389] on div "Loaded : 100.00% 0:37 0:19" at bounding box center [481, 388] width 243 height 3
drag, startPoint x: 485, startPoint y: 386, endPoint x: 509, endPoint y: 389, distance: 24.2
click at [485, 386] on div "Loaded : 100.00% 1:17 0:39" at bounding box center [481, 389] width 255 height 17
click at [565, 385] on div "Loaded : 100.00% 2:06 1:18" at bounding box center [481, 389] width 255 height 17
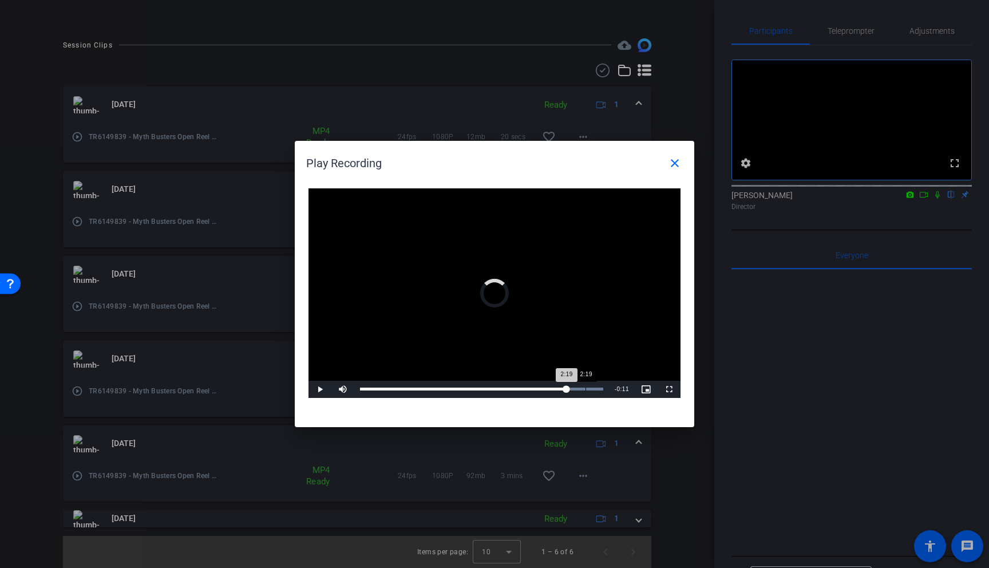
click at [585, 389] on div "2:19" at bounding box center [585, 388] width 1 height 3
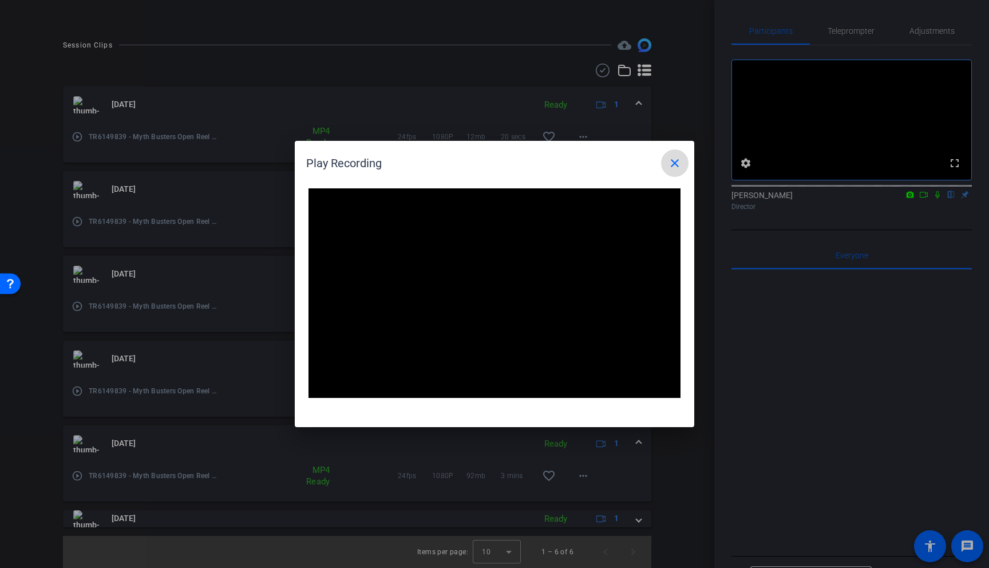
click at [675, 163] on mat-icon "close" at bounding box center [675, 163] width 14 height 14
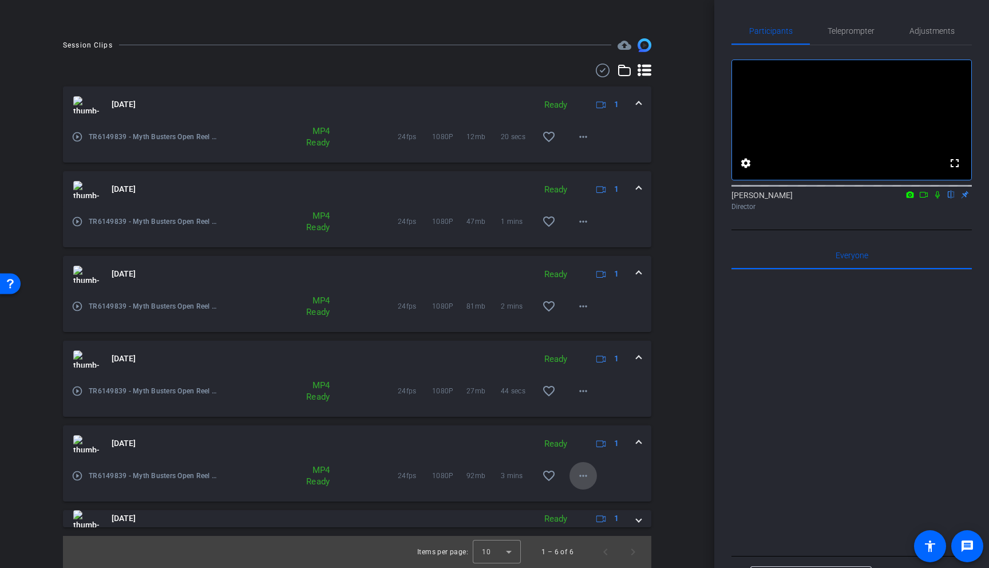
click at [589, 443] on mat-icon "more_horiz" at bounding box center [583, 476] width 14 height 14
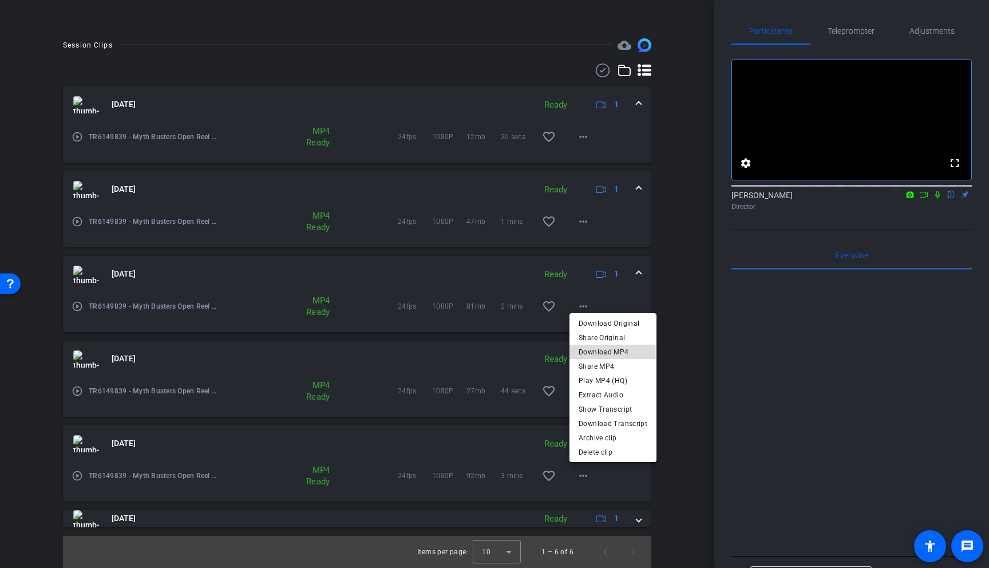
click at [601, 351] on span "Download MP4" at bounding box center [613, 352] width 69 height 14
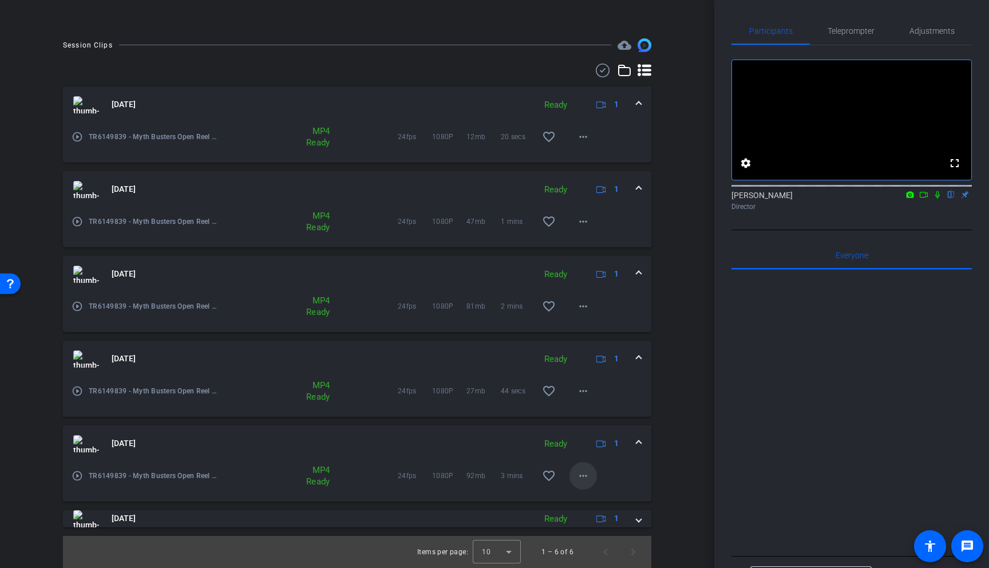
drag, startPoint x: 639, startPoint y: 521, endPoint x: 596, endPoint y: 475, distance: 63.1
click at [639, 443] on span at bounding box center [638, 518] width 5 height 12
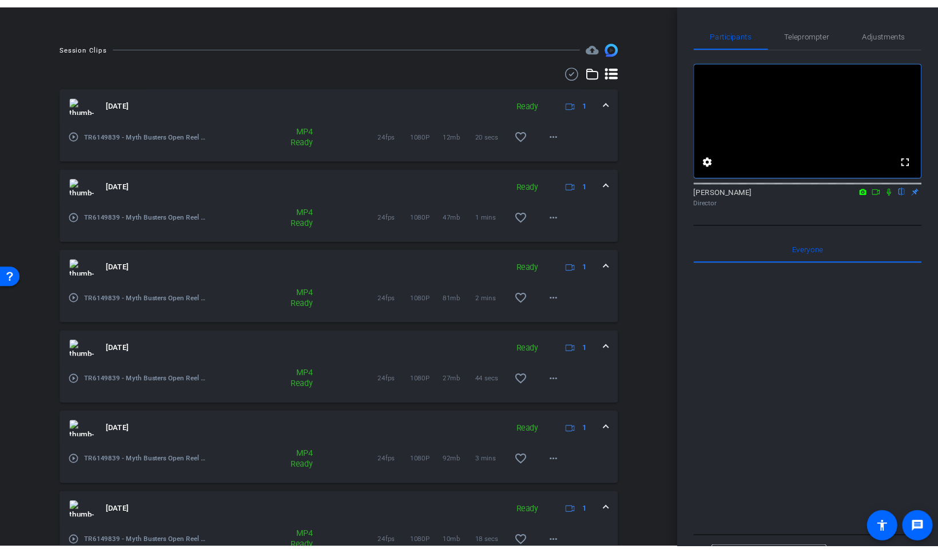
scroll to position [323, 0]
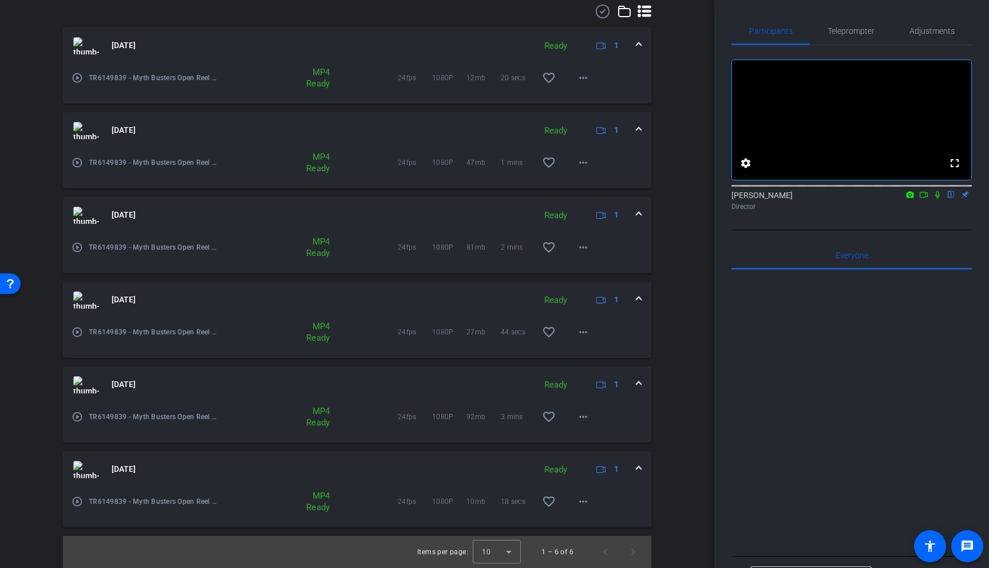
click at [77, 443] on mat-icon "play_circle_outline" at bounding box center [77, 501] width 11 height 11
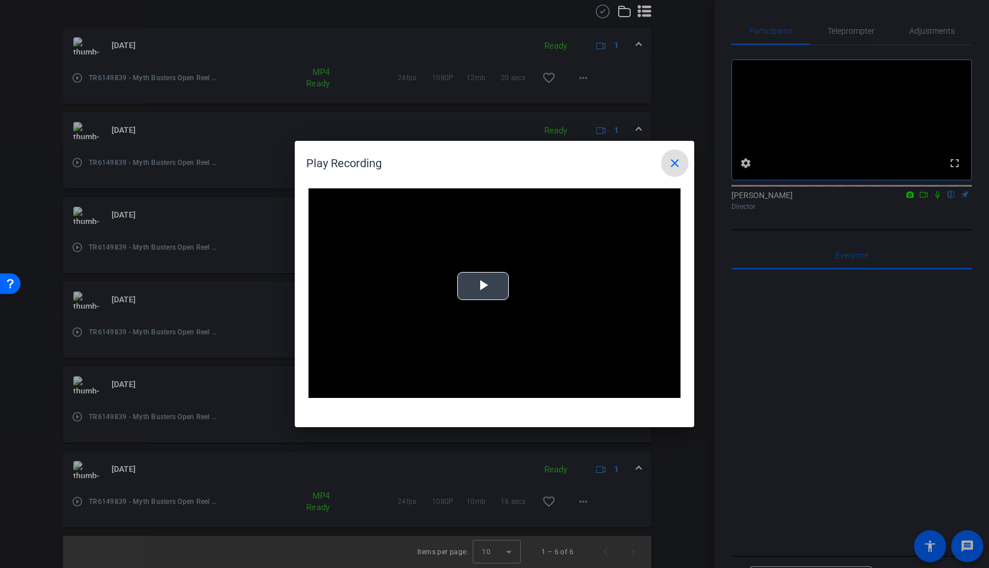
click at [483, 286] on span "Video Player" at bounding box center [483, 286] width 0 height 0
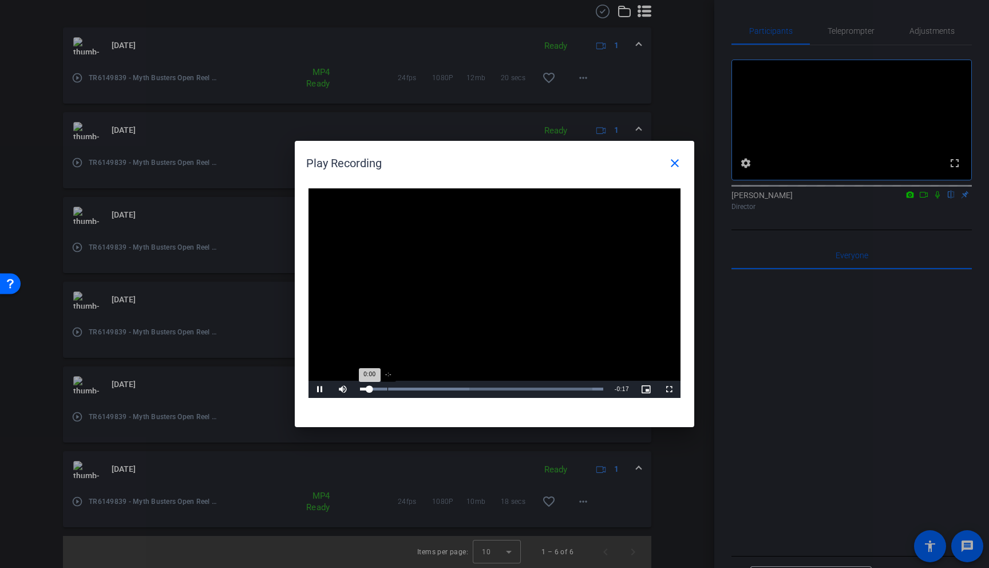
click at [387, 389] on div "Loaded : 100.00% -:- 0:00" at bounding box center [481, 388] width 243 height 3
click at [473, 388] on div "Loaded : 100.00% 0:08 0:08" at bounding box center [481, 388] width 243 height 3
click at [675, 162] on mat-icon "close" at bounding box center [675, 163] width 14 height 14
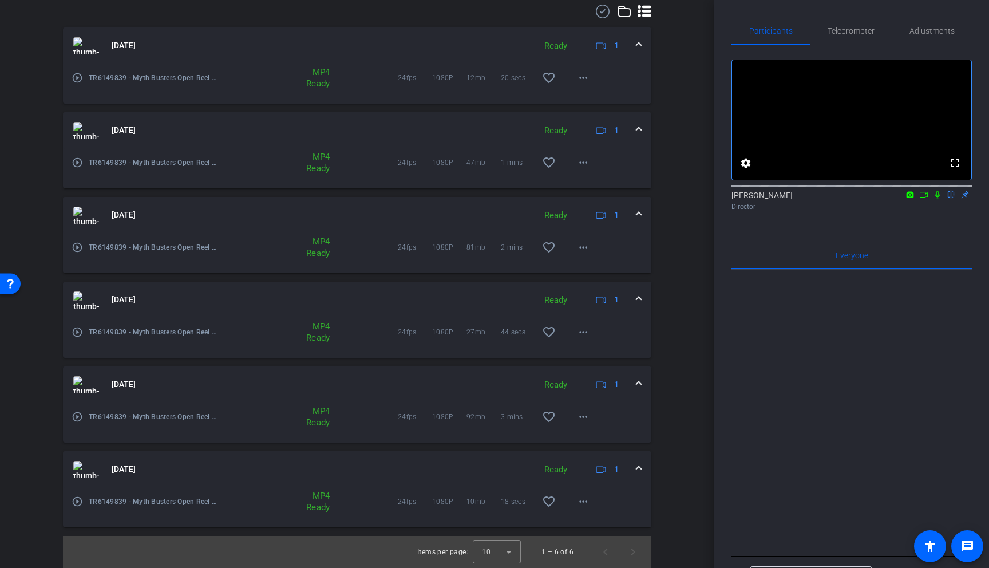
click at [773, 370] on div at bounding box center [851, 411] width 240 height 283
